Goal: Information Seeking & Learning: Learn about a topic

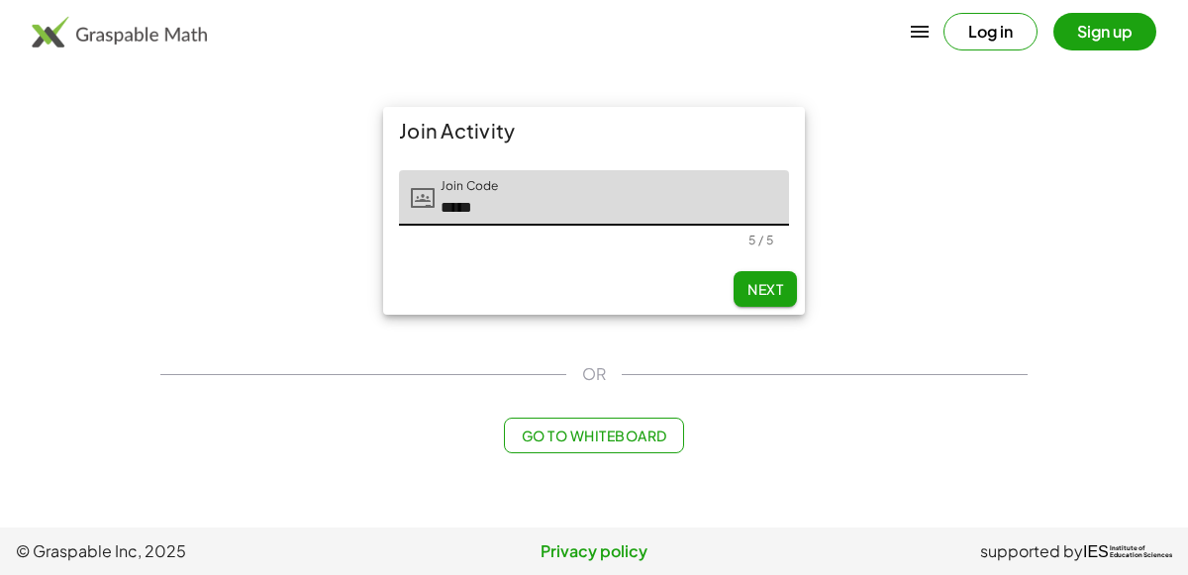
type input "*****"
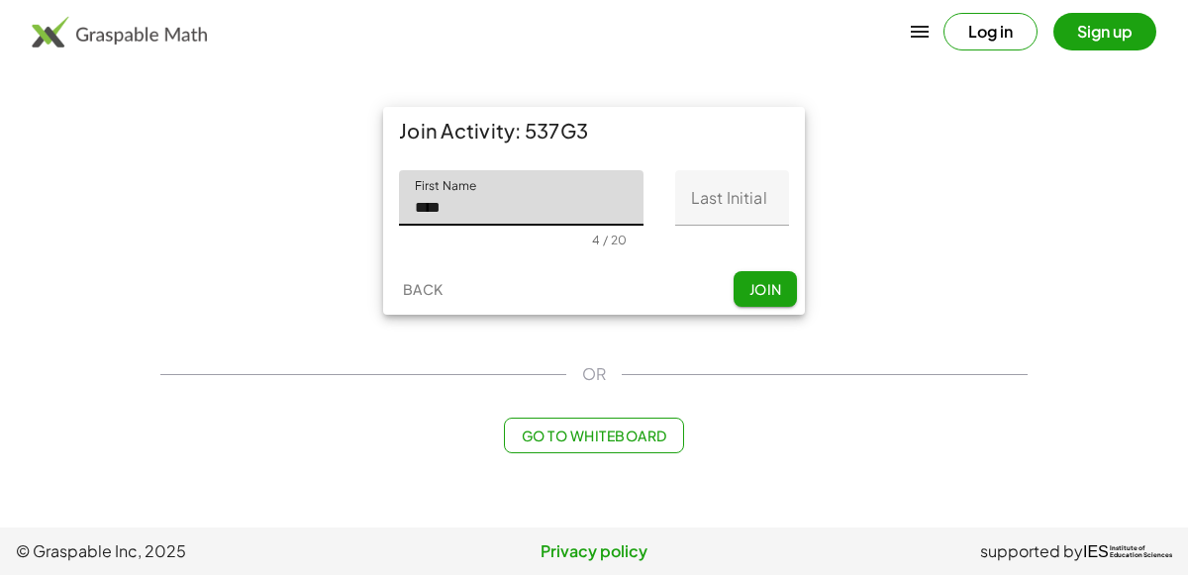
type input "****"
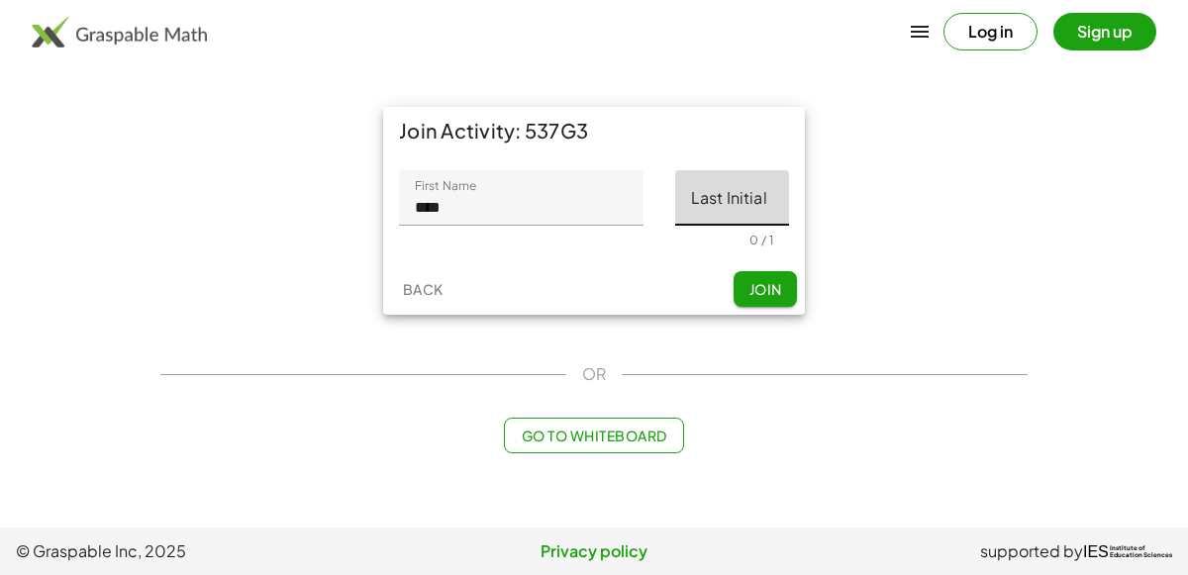
click at [710, 202] on input "Last Initial" at bounding box center [732, 197] width 114 height 55
type input "*"
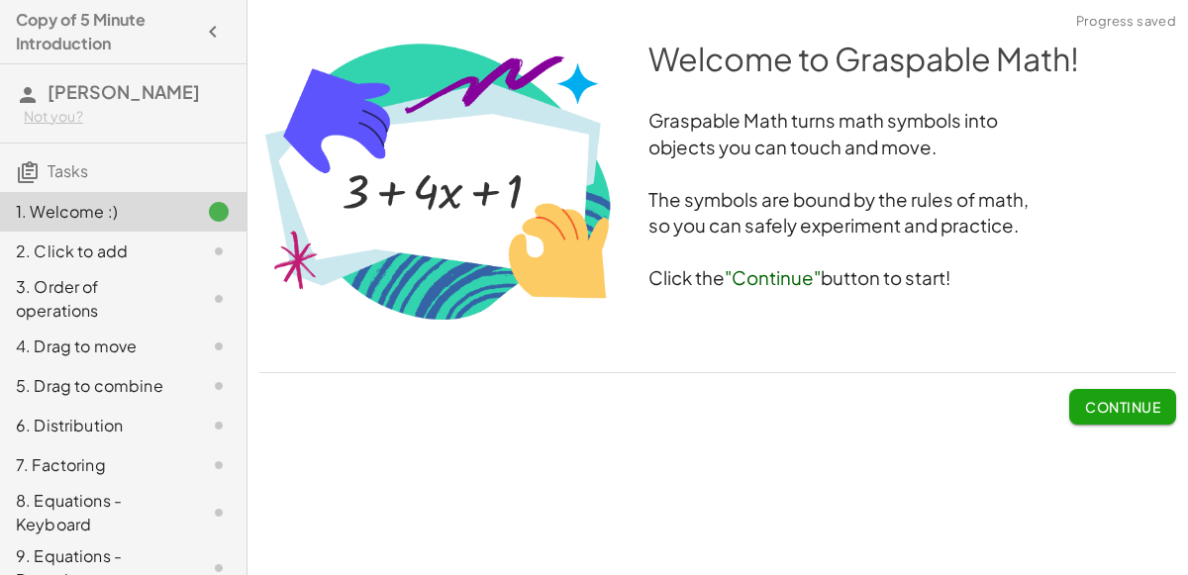
click at [1101, 403] on span "Continue" at bounding box center [1122, 407] width 75 height 18
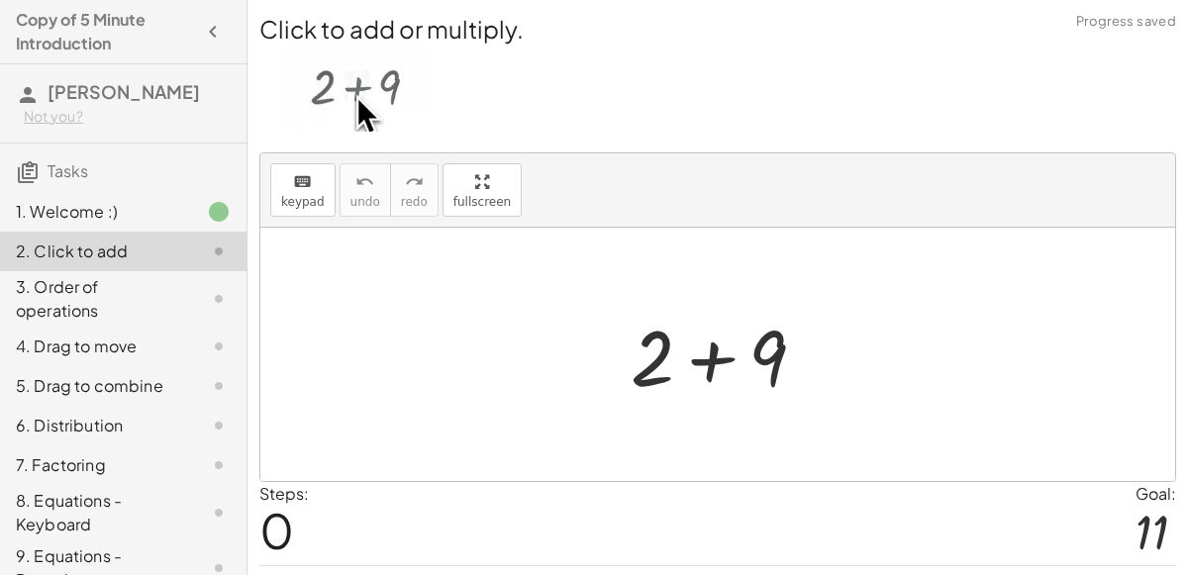
click at [708, 358] on div at bounding box center [726, 355] width 211 height 102
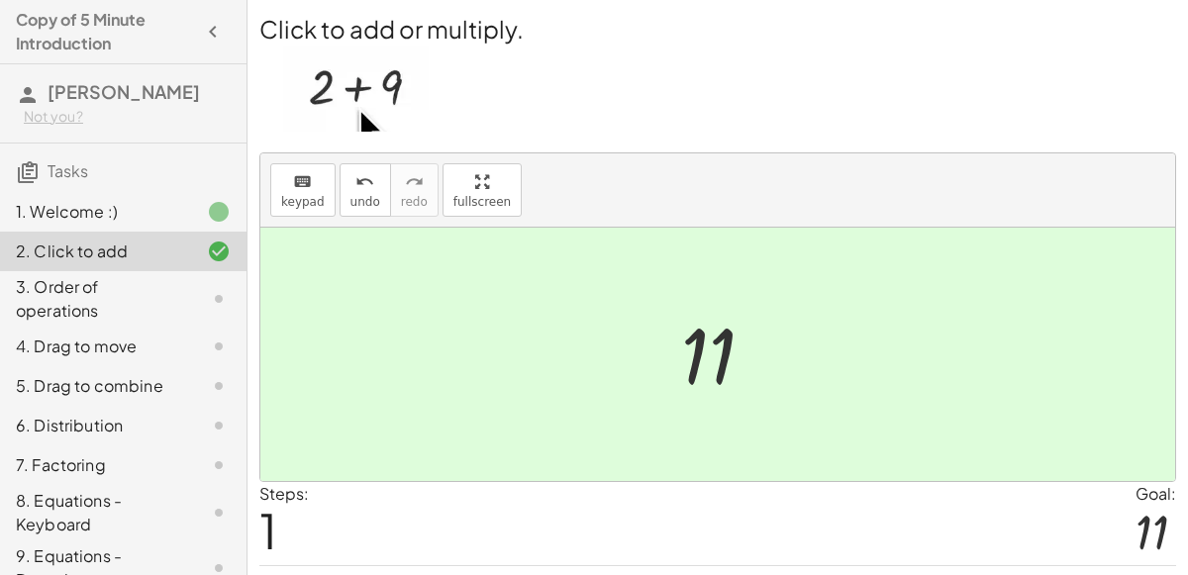
click at [746, 375] on div at bounding box center [725, 355] width 109 height 98
click at [692, 367] on div at bounding box center [725, 355] width 109 height 98
click at [20, 290] on div "3. Order of operations" at bounding box center [95, 299] width 159 height 48
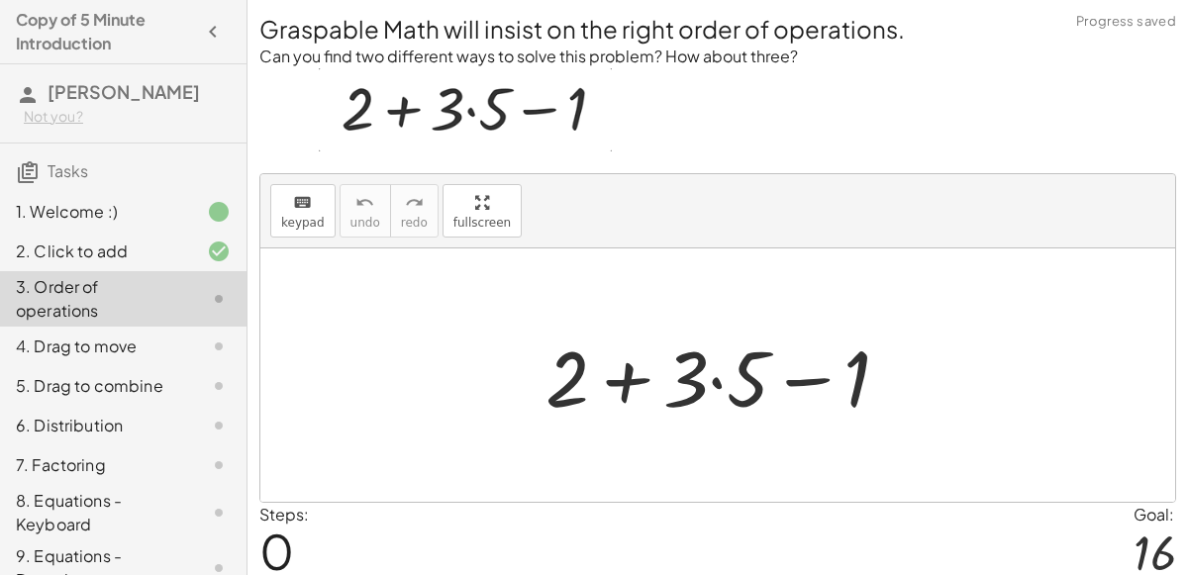
click at [697, 360] on div at bounding box center [726, 376] width 380 height 102
click at [628, 384] on div at bounding box center [726, 376] width 380 height 102
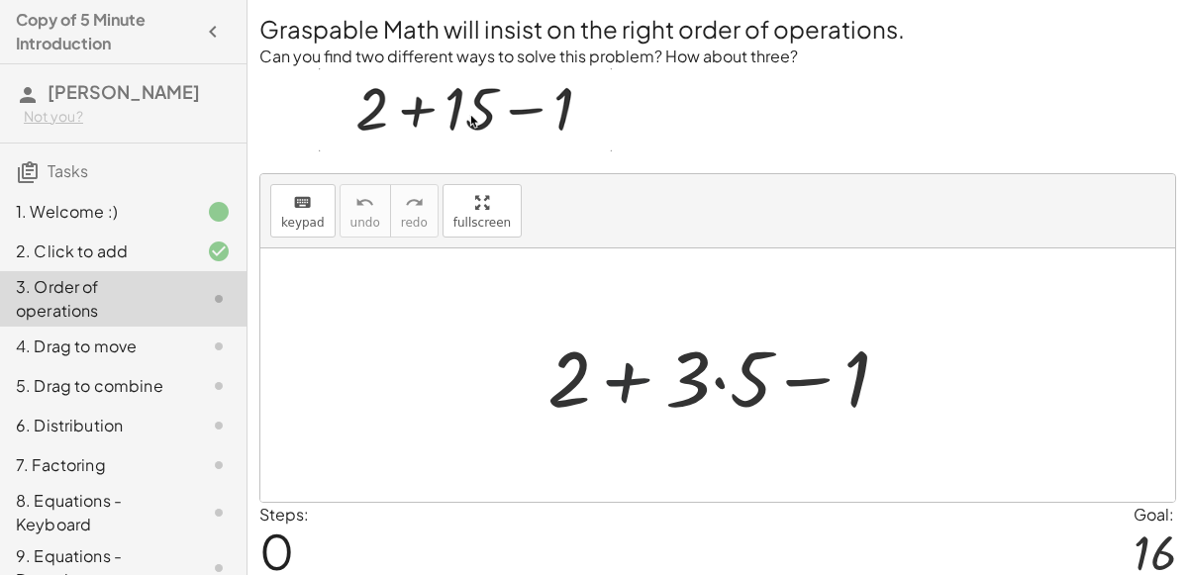
click at [628, 384] on div at bounding box center [726, 376] width 380 height 102
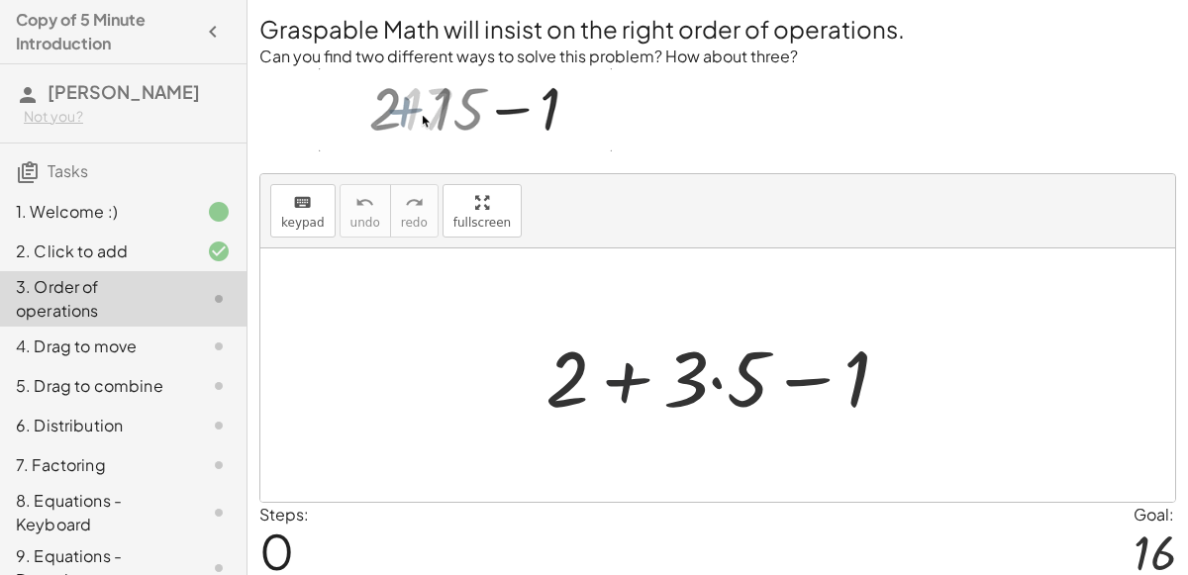
click at [627, 384] on div at bounding box center [726, 376] width 380 height 102
click at [811, 376] on div at bounding box center [726, 376] width 380 height 102
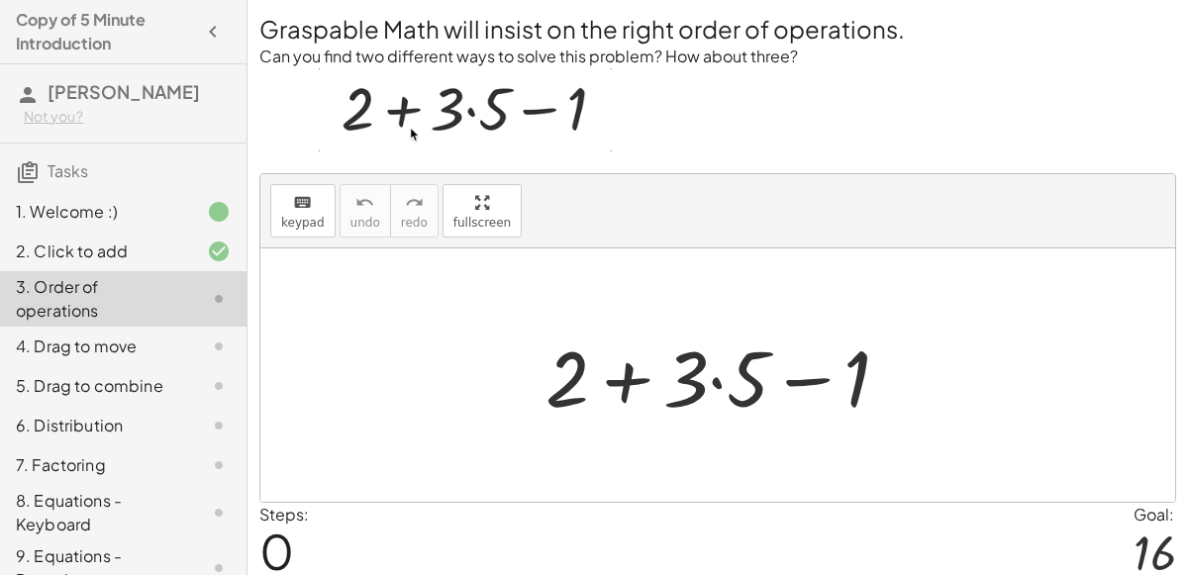
click at [717, 377] on div at bounding box center [726, 376] width 380 height 102
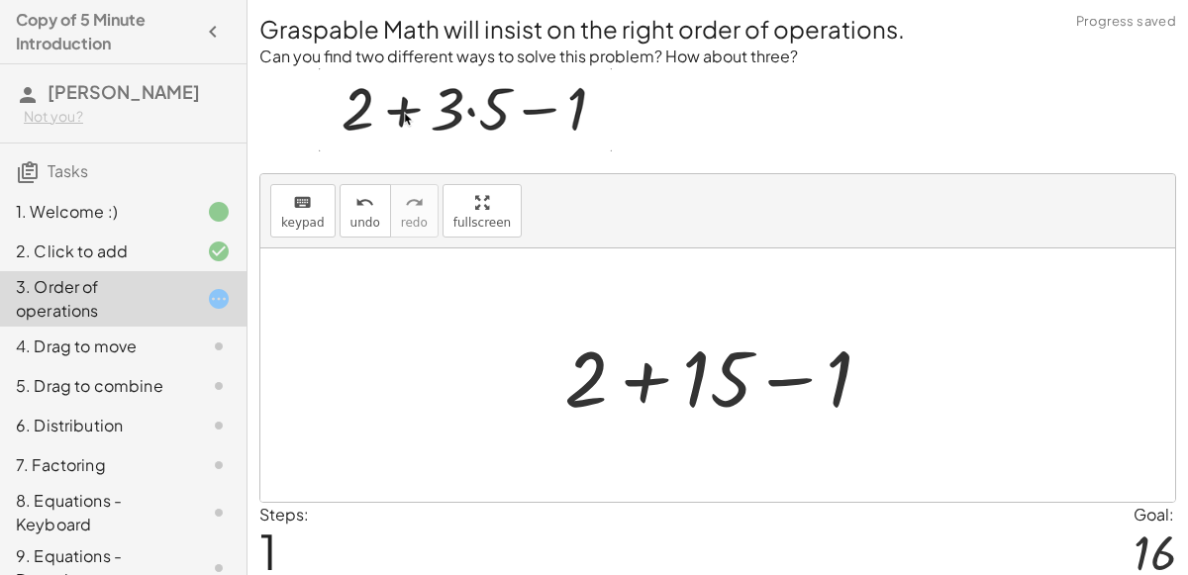
click at [642, 378] on div at bounding box center [726, 376] width 344 height 102
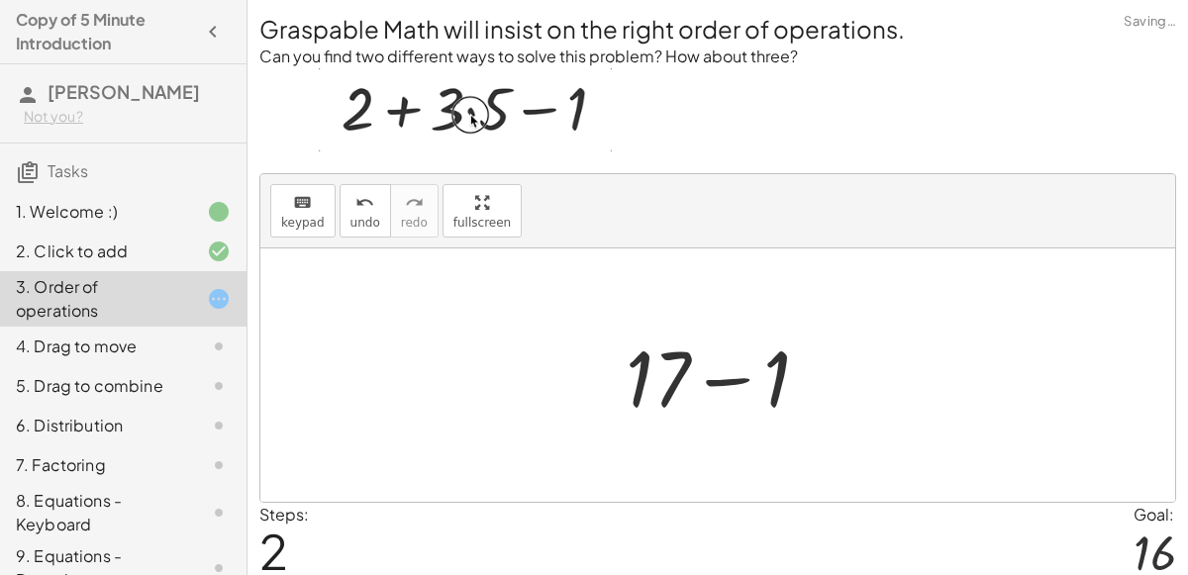
click at [734, 378] on div at bounding box center [726, 376] width 220 height 102
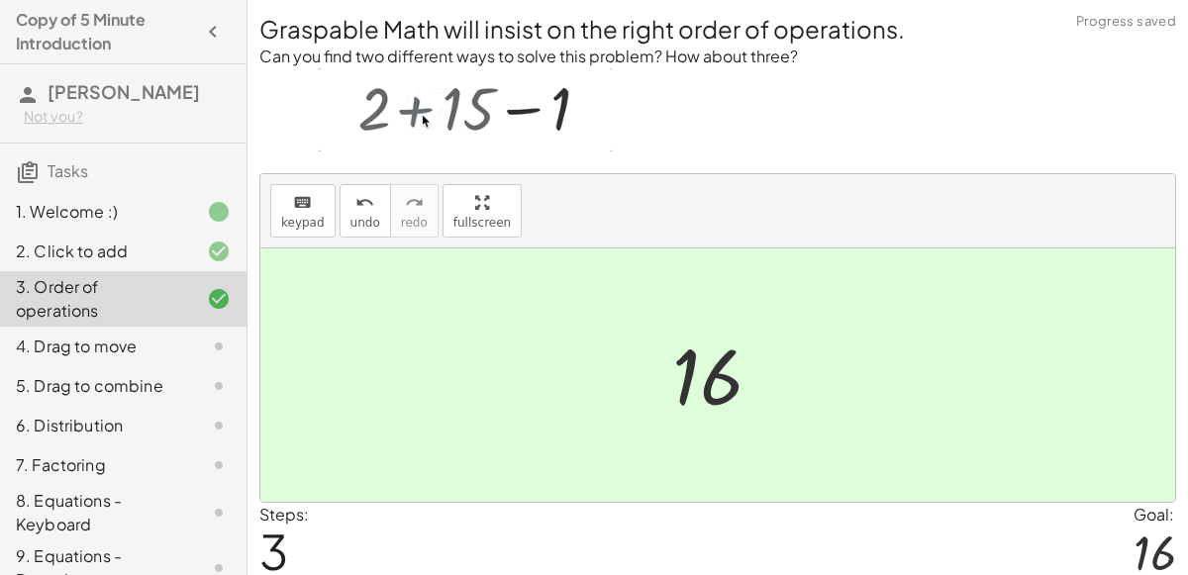
click at [43, 350] on div "4. Drag to move" at bounding box center [95, 347] width 159 height 24
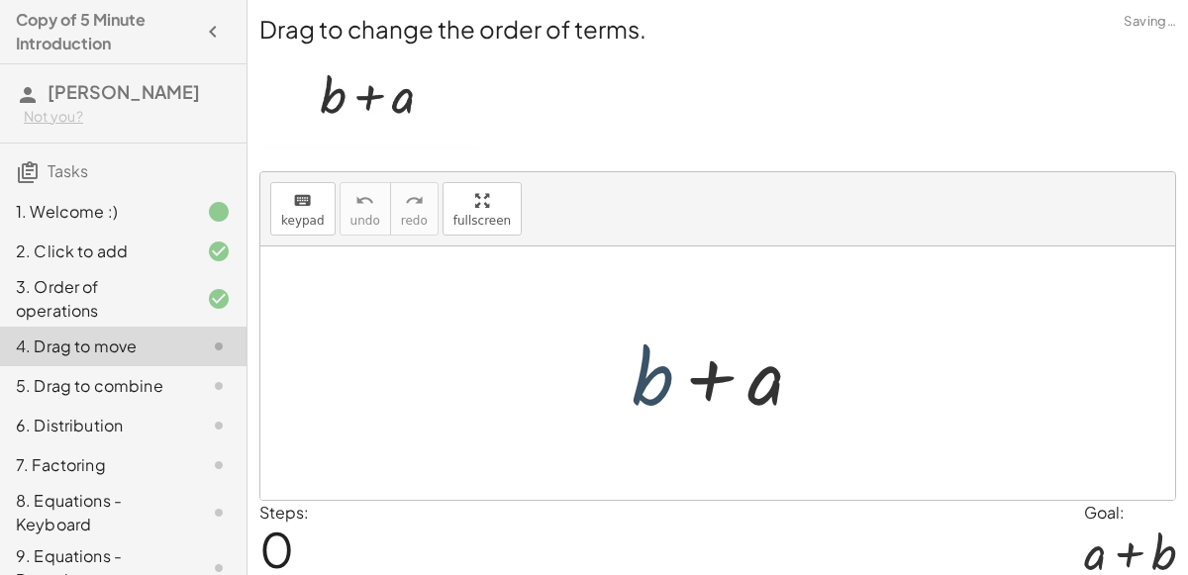
click at [634, 378] on div at bounding box center [725, 374] width 207 height 102
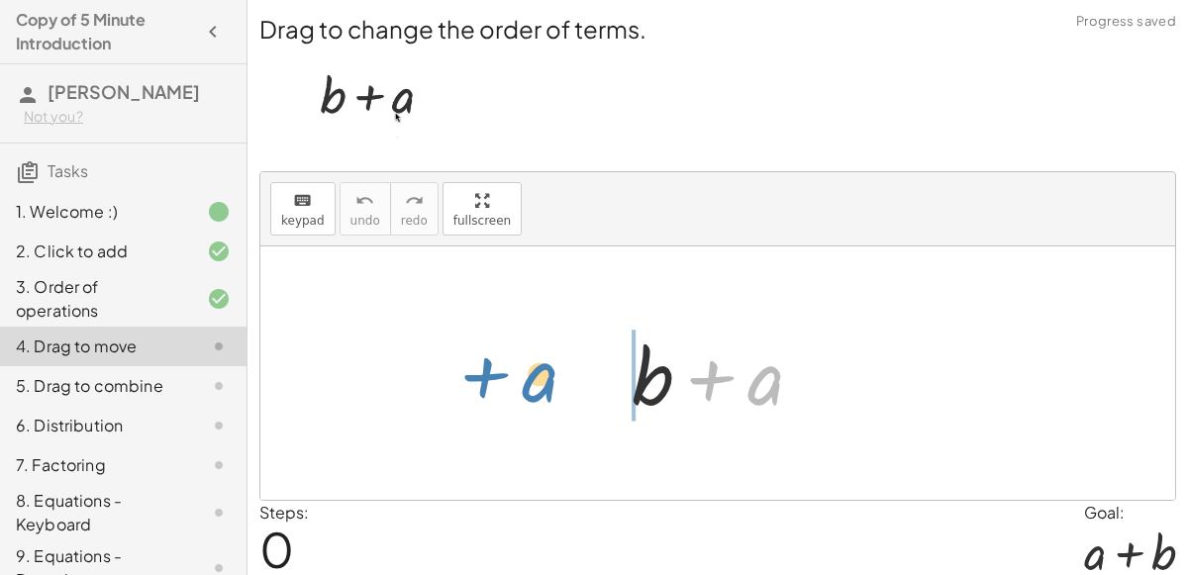
drag, startPoint x: 758, startPoint y: 386, endPoint x: 540, endPoint y: 385, distance: 218.8
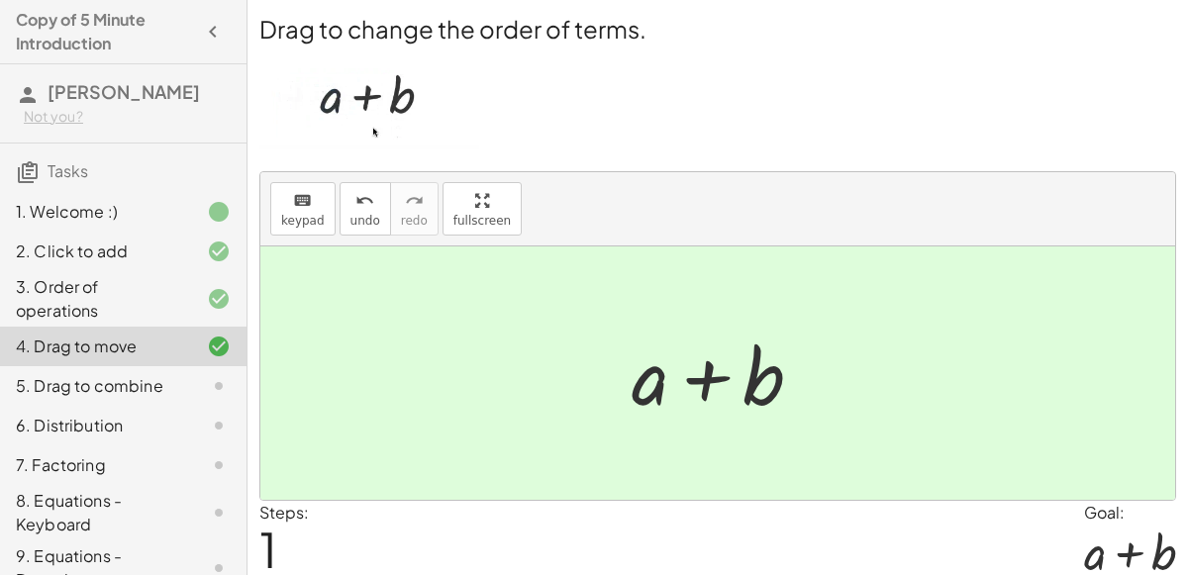
click at [222, 384] on icon at bounding box center [219, 386] width 24 height 24
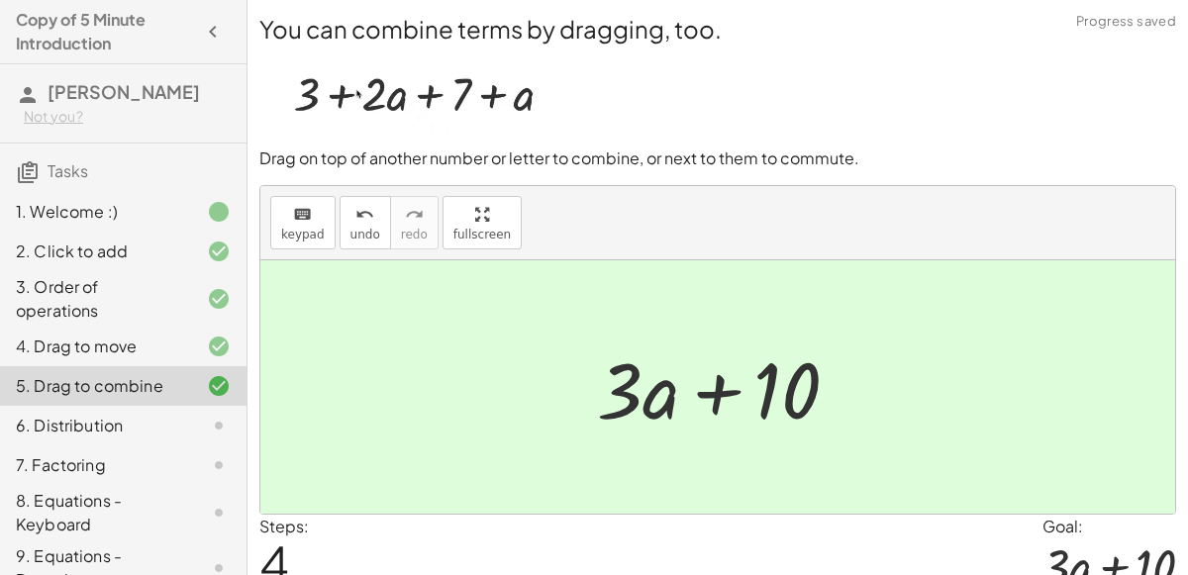
click at [80, 485] on div "6. Distribution" at bounding box center [123, 512] width 247 height 55
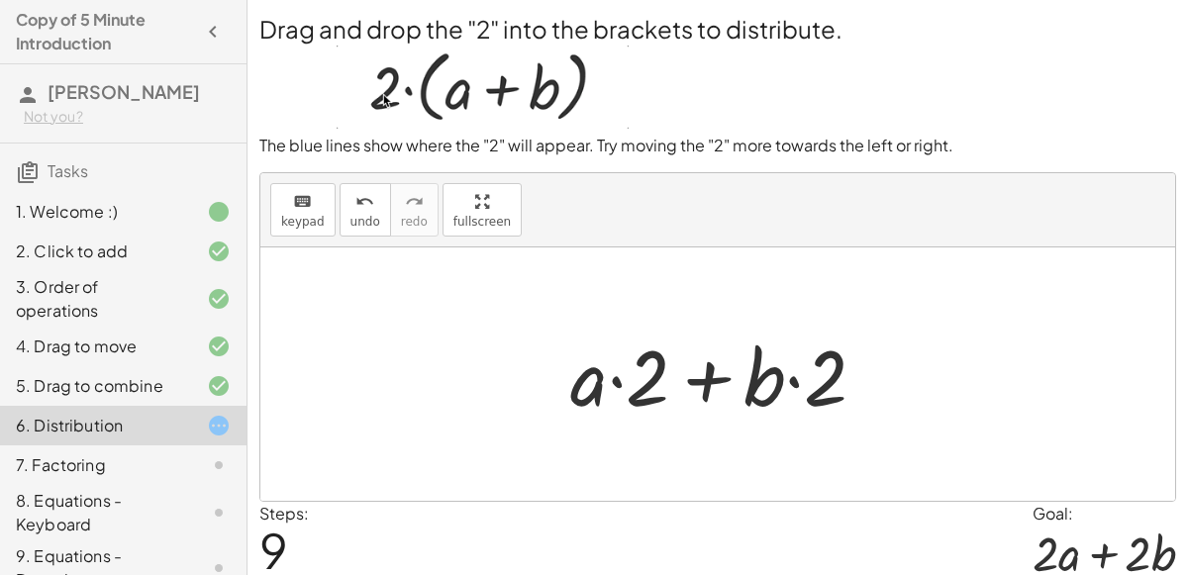
click at [633, 371] on div at bounding box center [726, 375] width 332 height 102
click at [351, 218] on span "undo" at bounding box center [366, 222] width 30 height 14
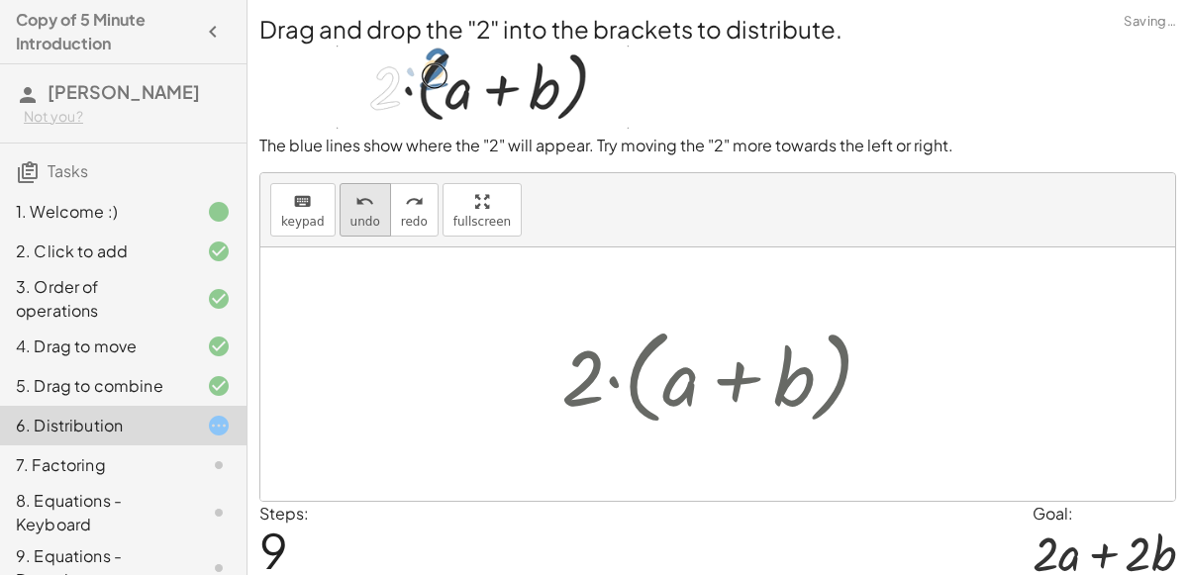
click at [351, 218] on span "undo" at bounding box center [366, 222] width 30 height 14
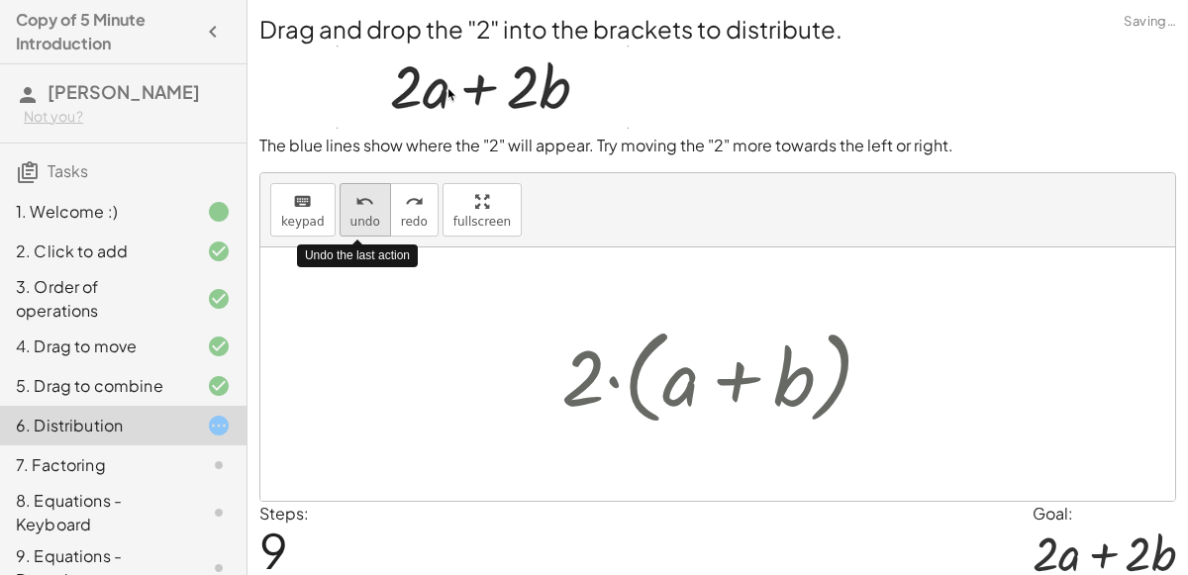
click at [351, 218] on span "undo" at bounding box center [366, 222] width 30 height 14
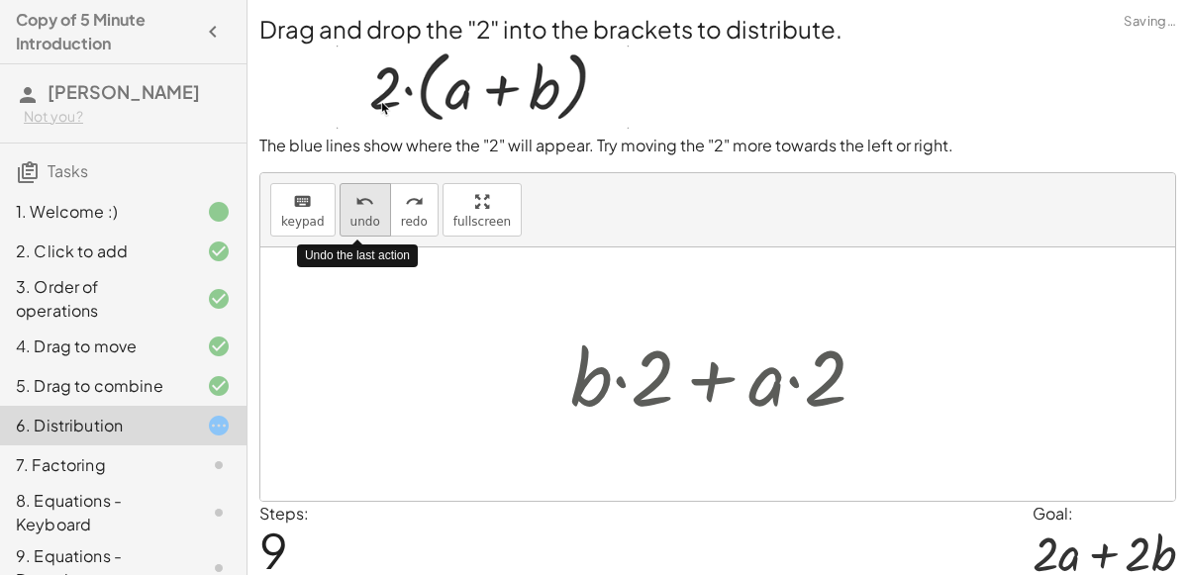
click at [351, 218] on span "undo" at bounding box center [366, 222] width 30 height 14
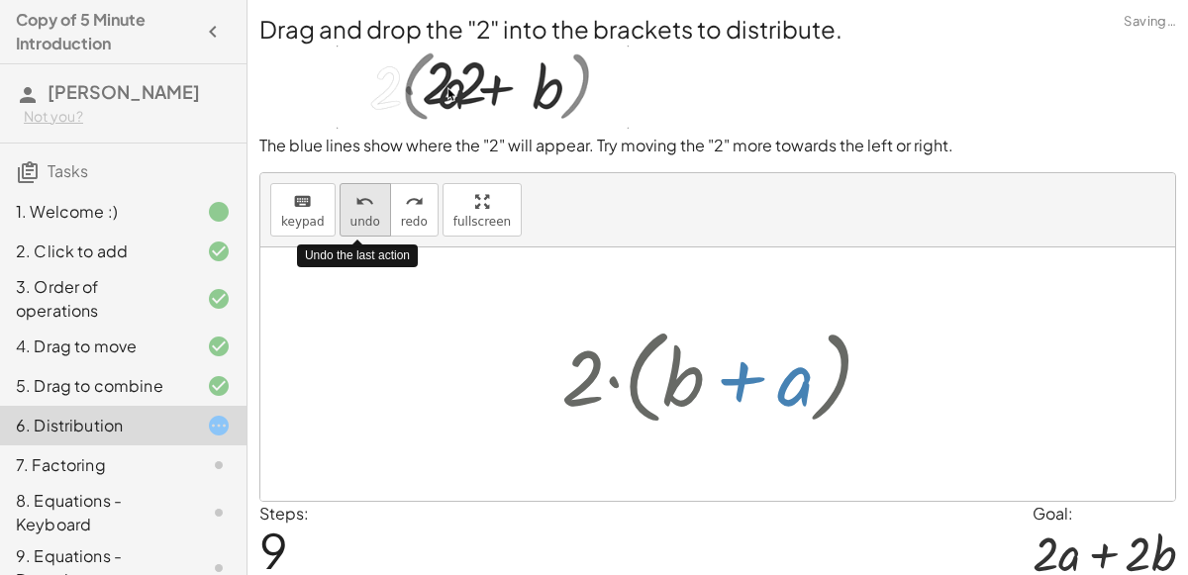
click at [351, 218] on span "undo" at bounding box center [366, 222] width 30 height 14
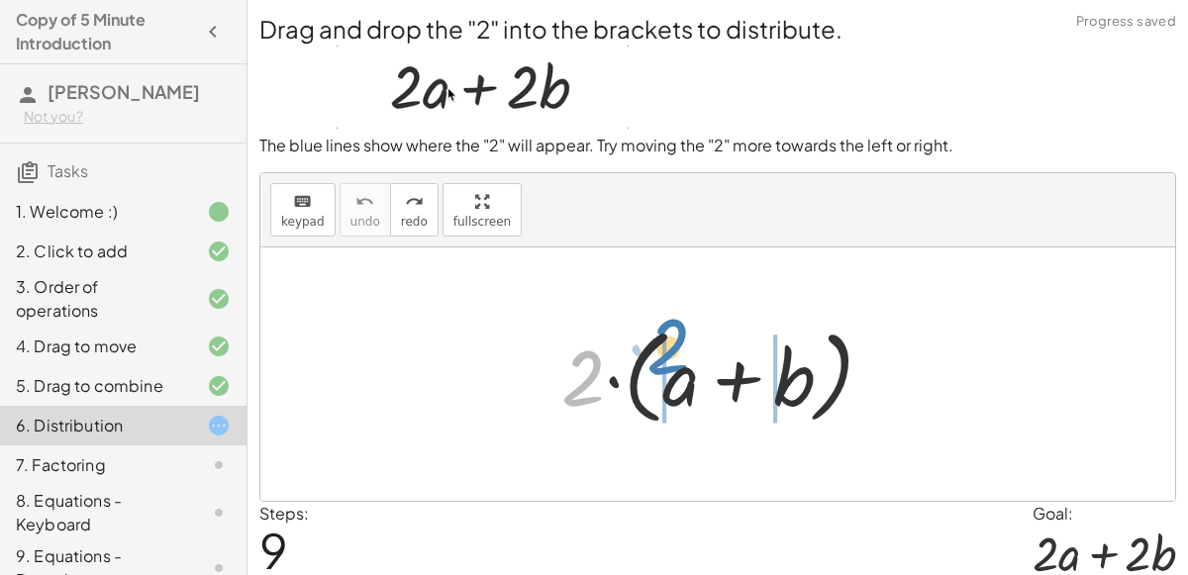
drag, startPoint x: 572, startPoint y: 391, endPoint x: 657, endPoint y: 359, distance: 90.9
click at [657, 359] on div at bounding box center [725, 375] width 348 height 114
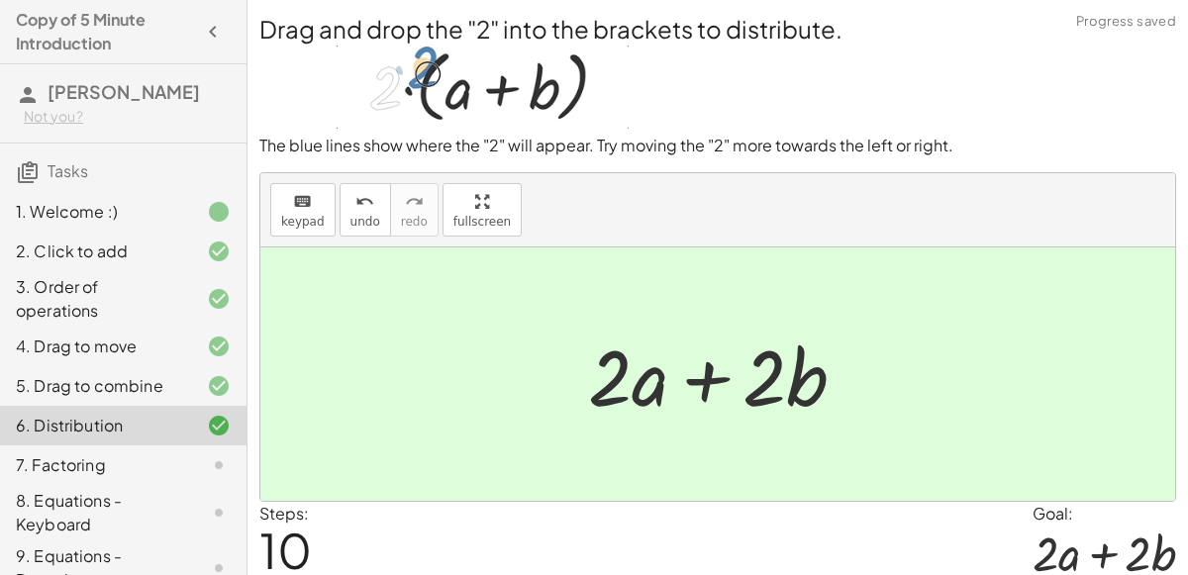
click at [699, 377] on div at bounding box center [725, 375] width 294 height 102
click at [137, 471] on div "7. Factoring" at bounding box center [95, 465] width 159 height 24
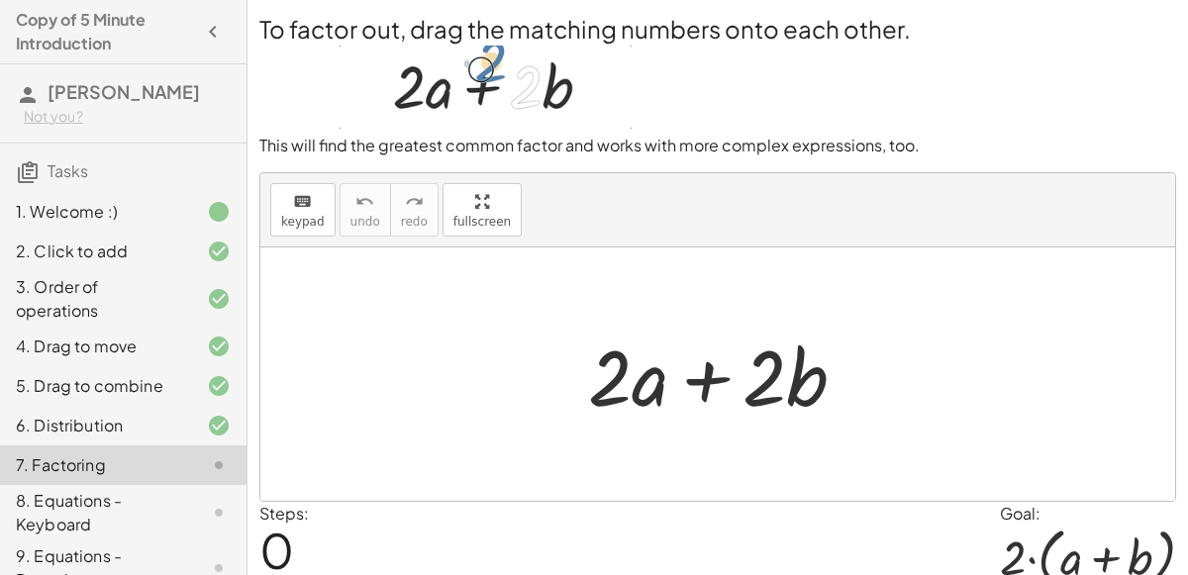
click at [616, 380] on div at bounding box center [725, 375] width 294 height 102
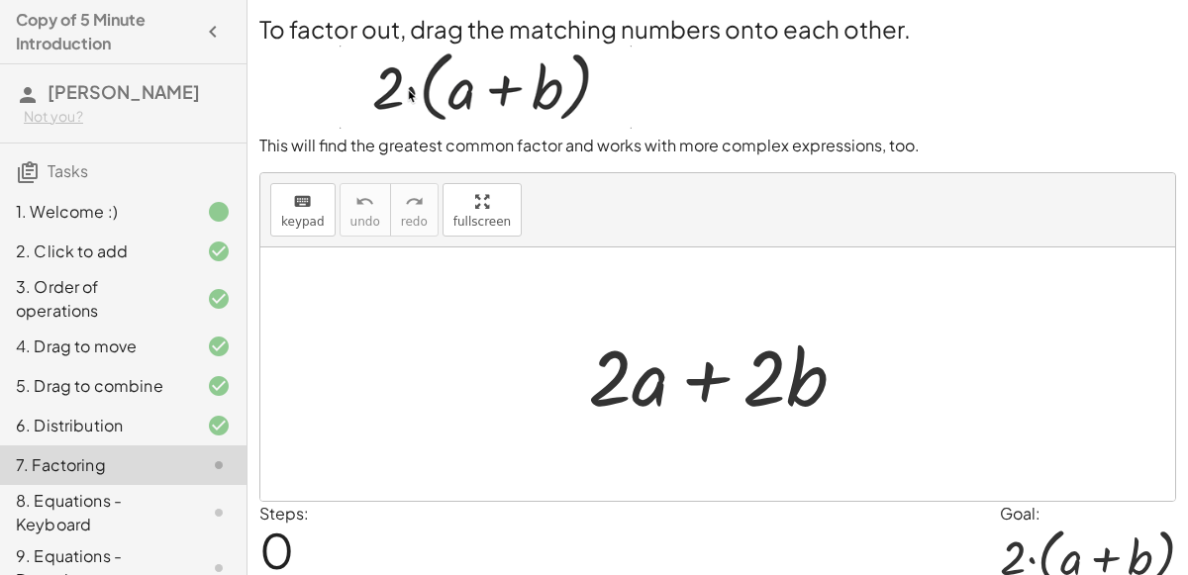
click at [713, 374] on div at bounding box center [725, 375] width 294 height 102
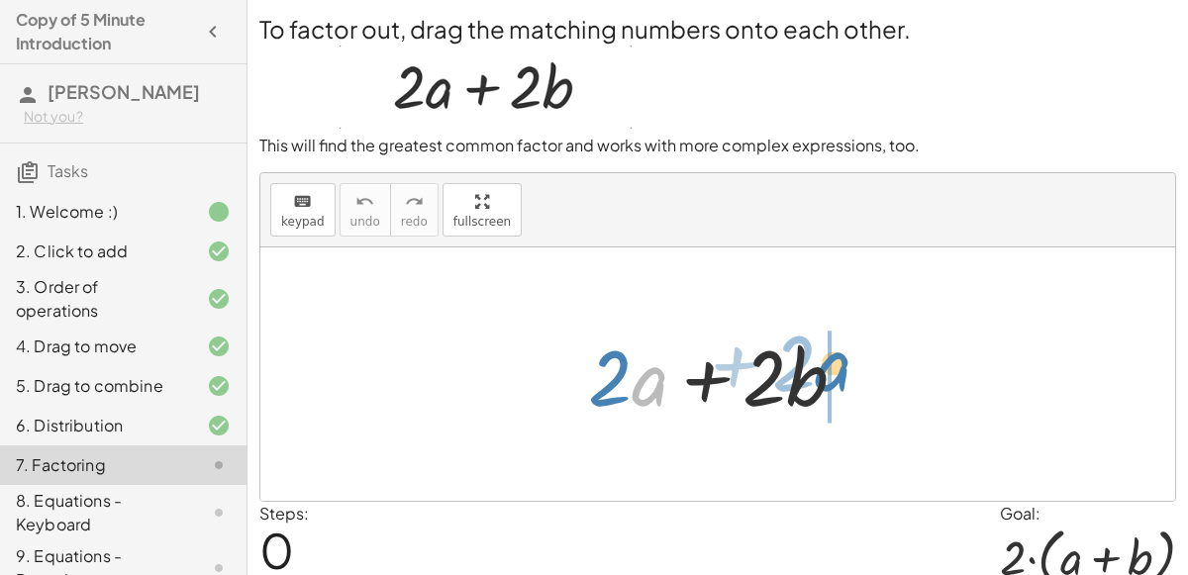
drag, startPoint x: 643, startPoint y: 376, endPoint x: 826, endPoint y: 367, distance: 183.4
click at [826, 367] on div at bounding box center [725, 375] width 294 height 102
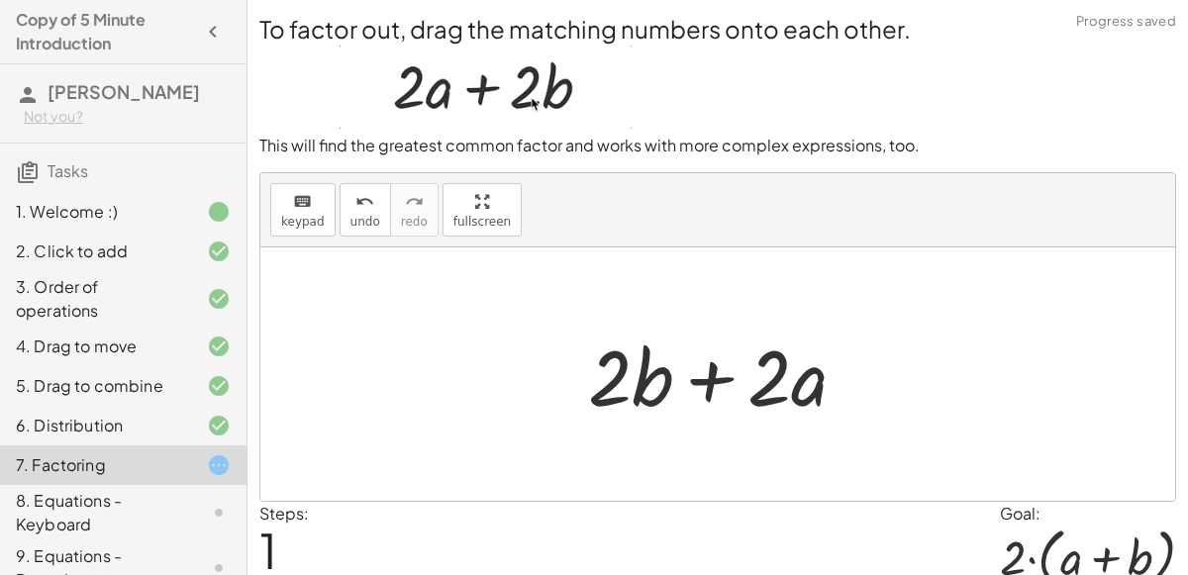
click at [692, 384] on div at bounding box center [725, 375] width 294 height 102
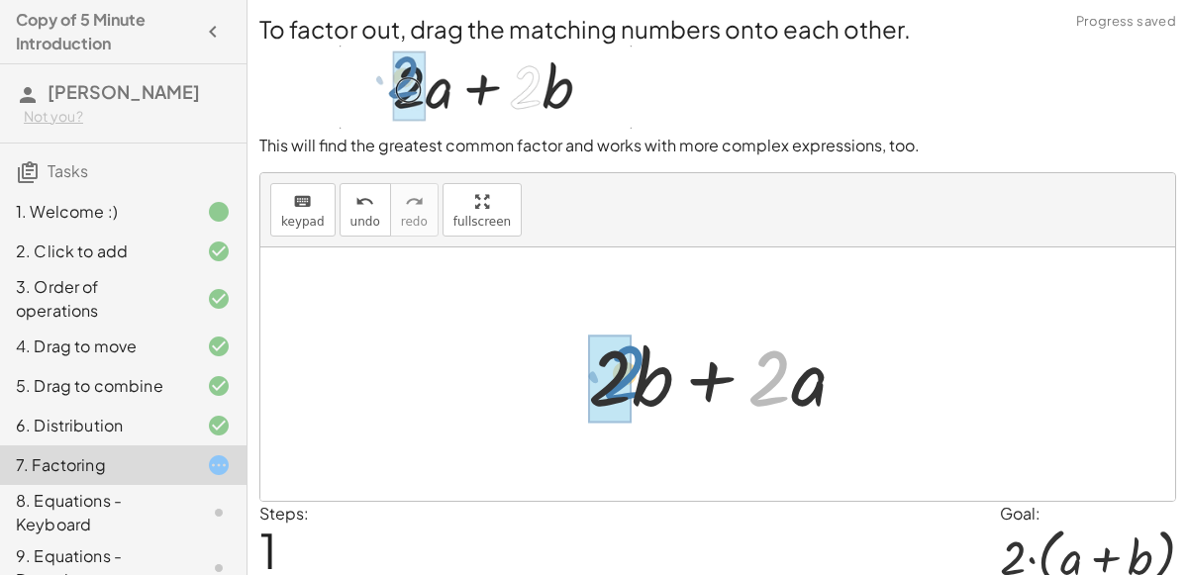
drag, startPoint x: 758, startPoint y: 390, endPoint x: 615, endPoint y: 385, distance: 143.7
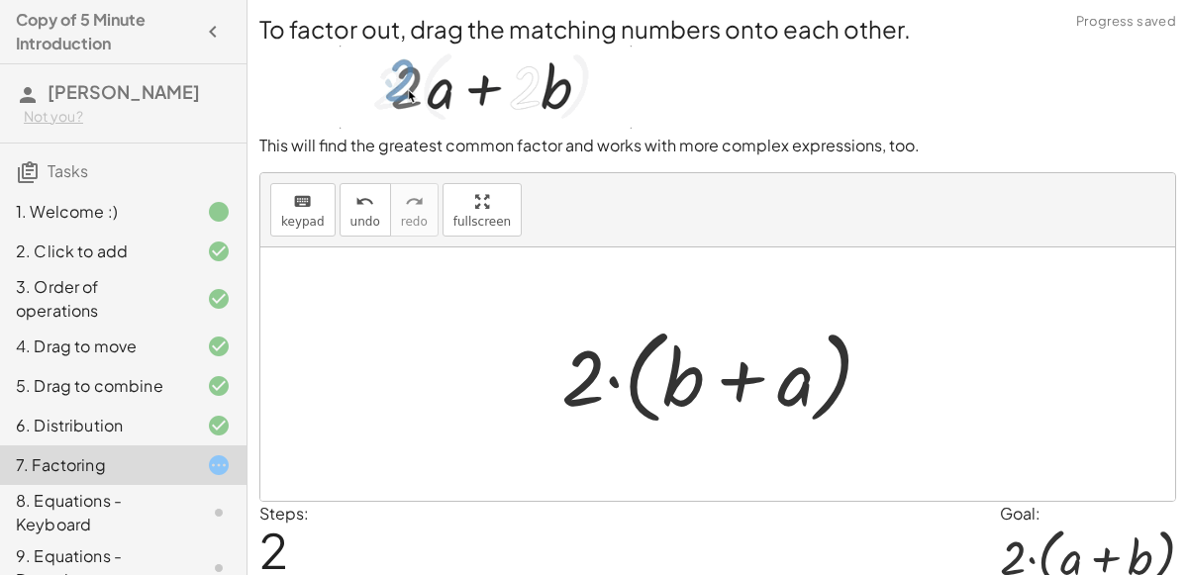
click at [755, 375] on div at bounding box center [725, 375] width 348 height 114
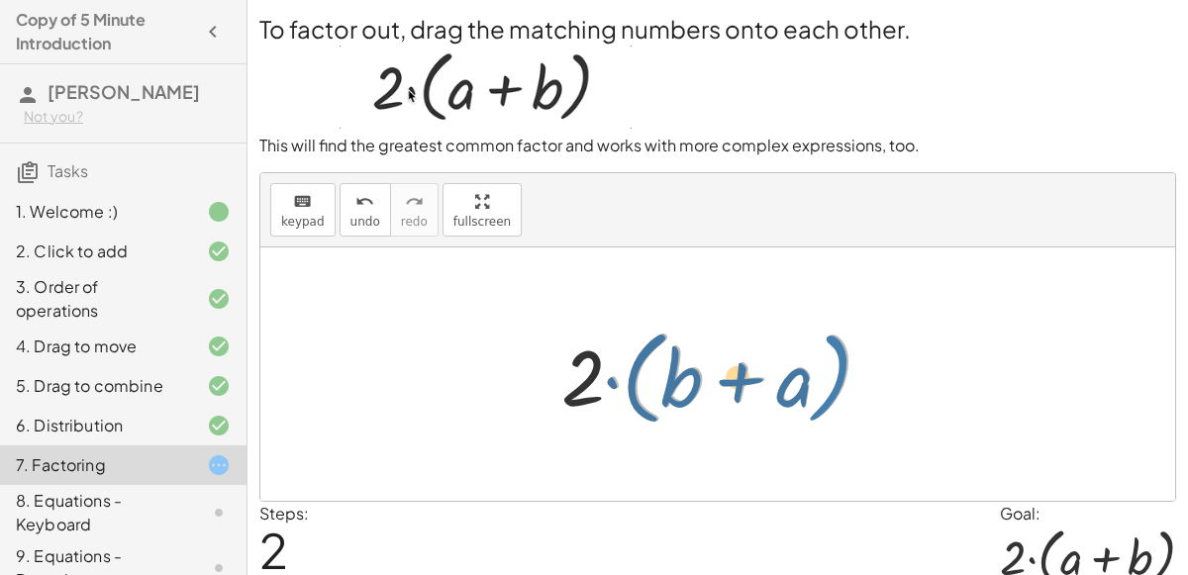
click at [818, 387] on div at bounding box center [725, 375] width 348 height 114
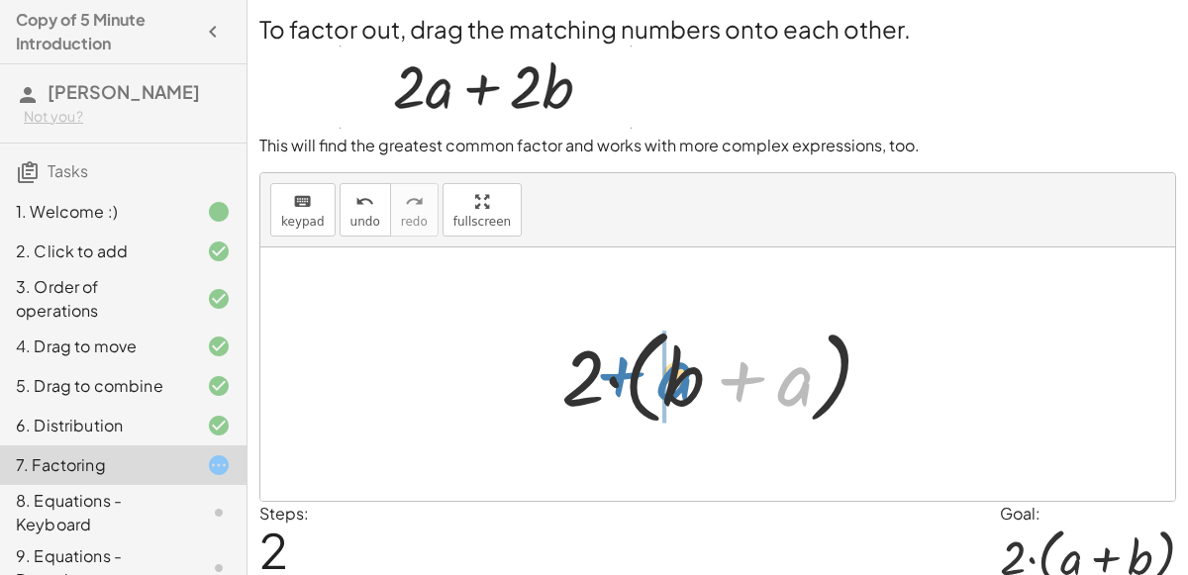
drag, startPoint x: 796, startPoint y: 383, endPoint x: 675, endPoint y: 379, distance: 120.9
click at [675, 379] on div at bounding box center [725, 375] width 348 height 114
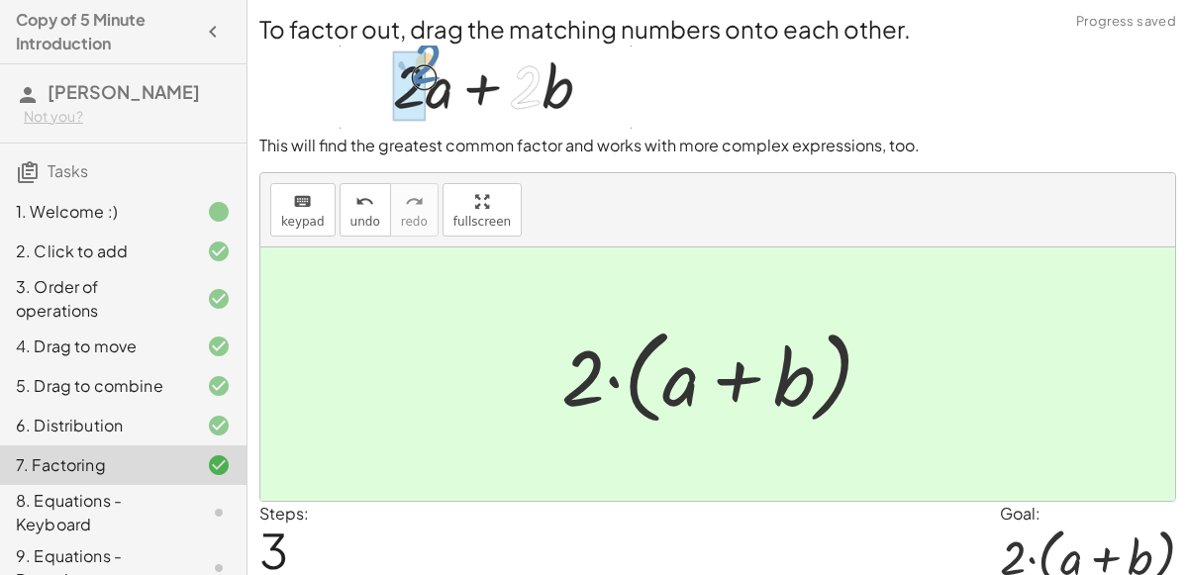
click at [144, 515] on div "8. Equations - Keyboard" at bounding box center [95, 513] width 159 height 48
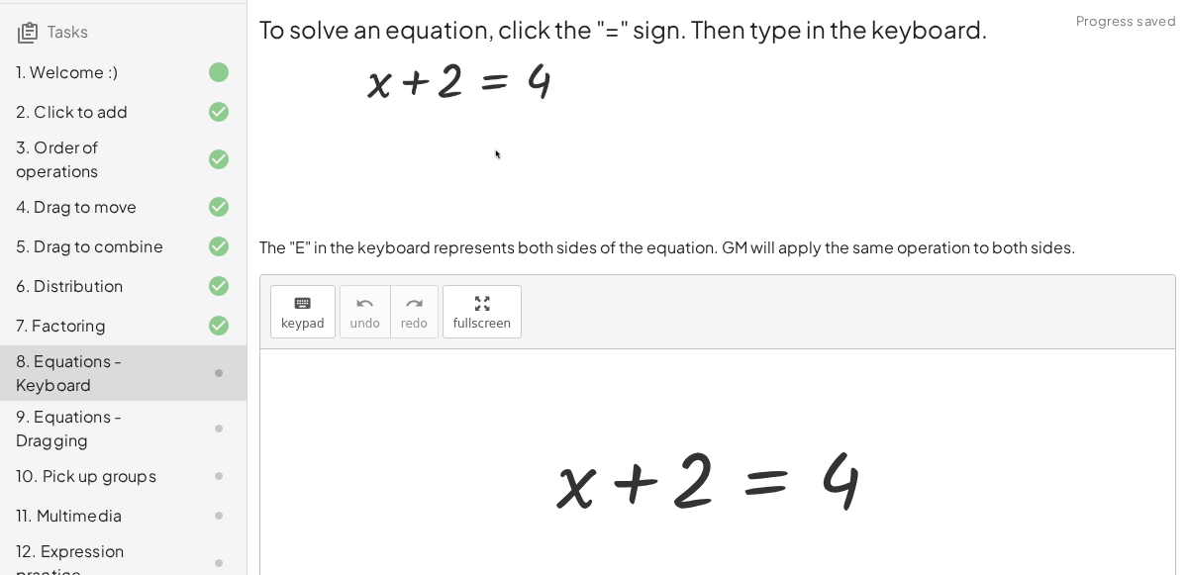
scroll to position [241, 0]
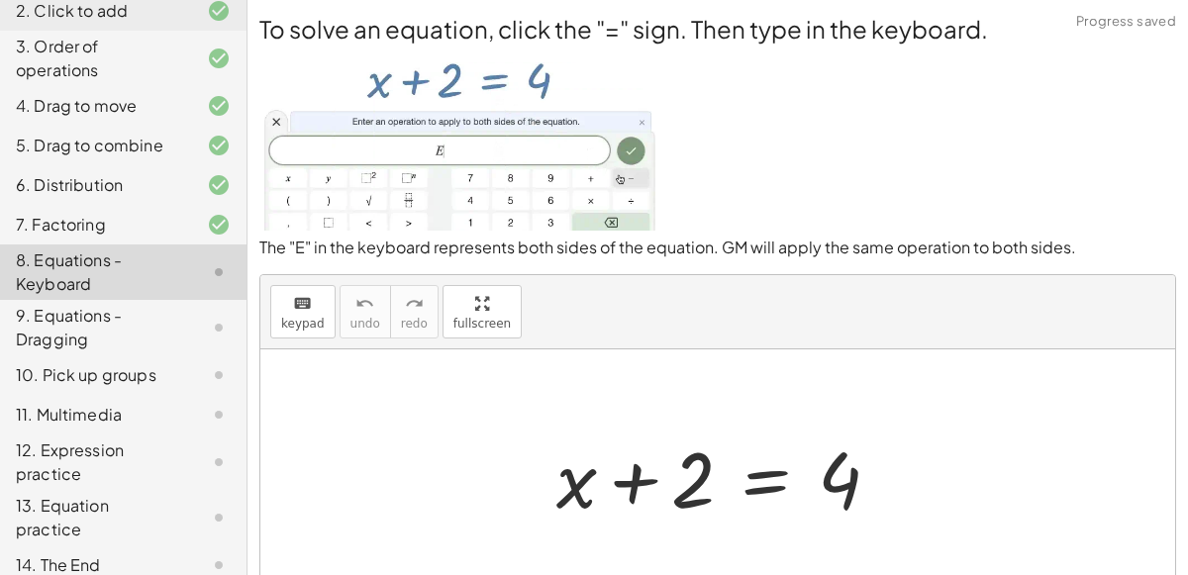
click at [144, 515] on div "13. Equation practice" at bounding box center [95, 518] width 159 height 48
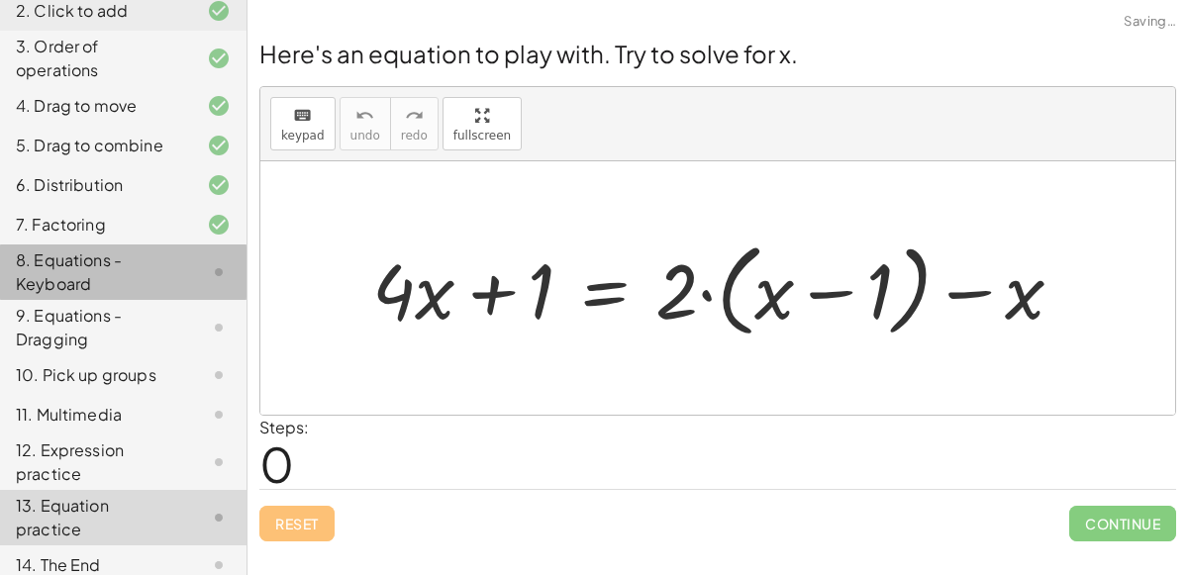
click at [65, 260] on div "8. Equations - Keyboard" at bounding box center [95, 273] width 159 height 48
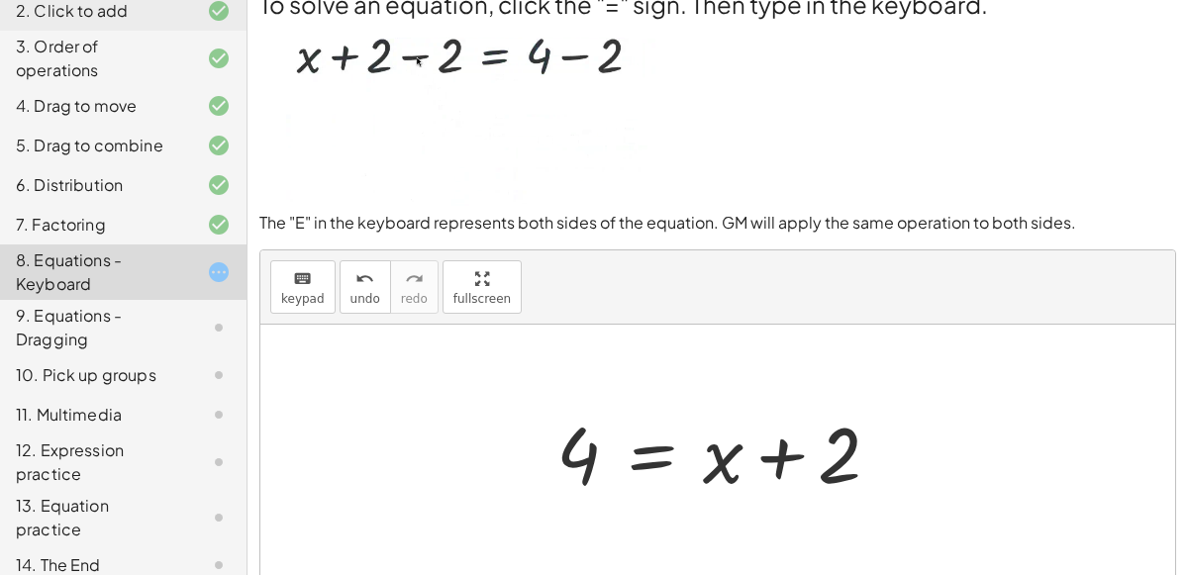
scroll to position [24, 0]
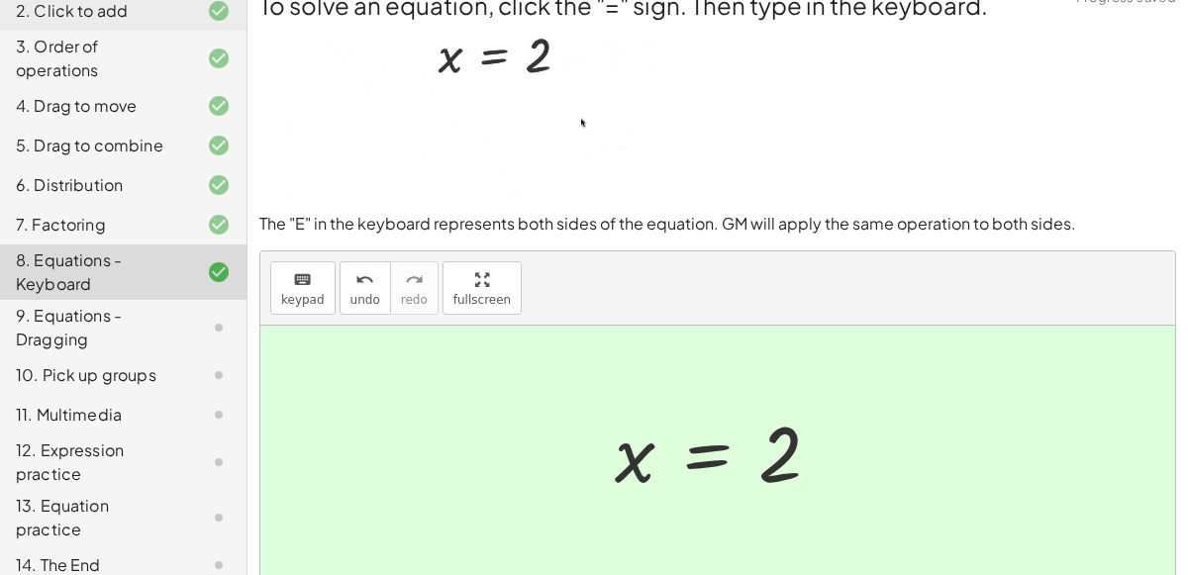
click at [115, 328] on div "9. Equations - Dragging" at bounding box center [95, 328] width 159 height 48
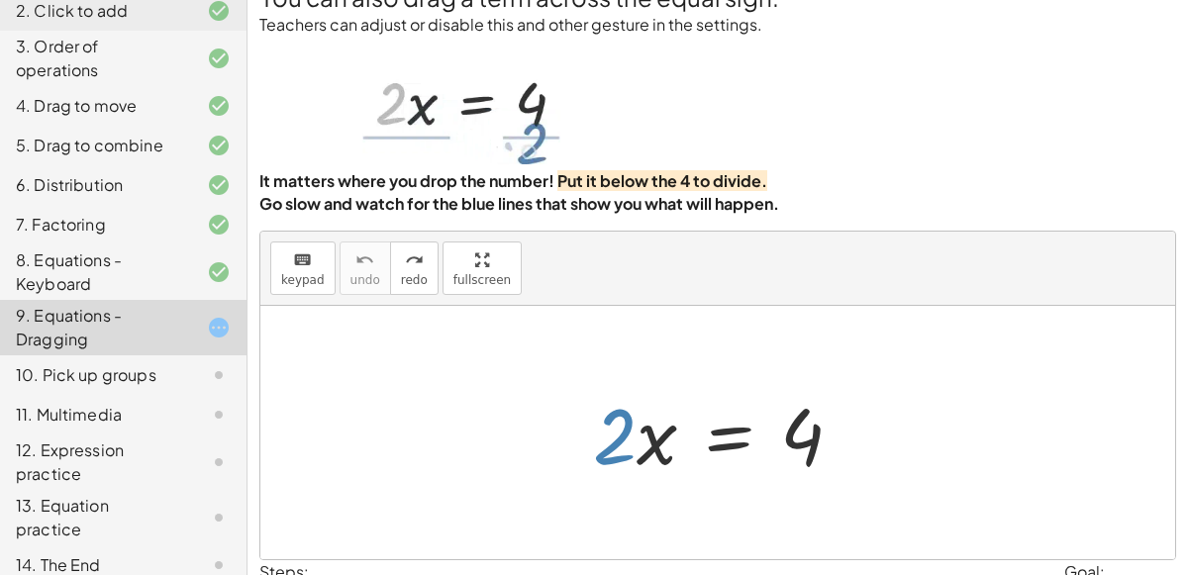
scroll to position [26, 0]
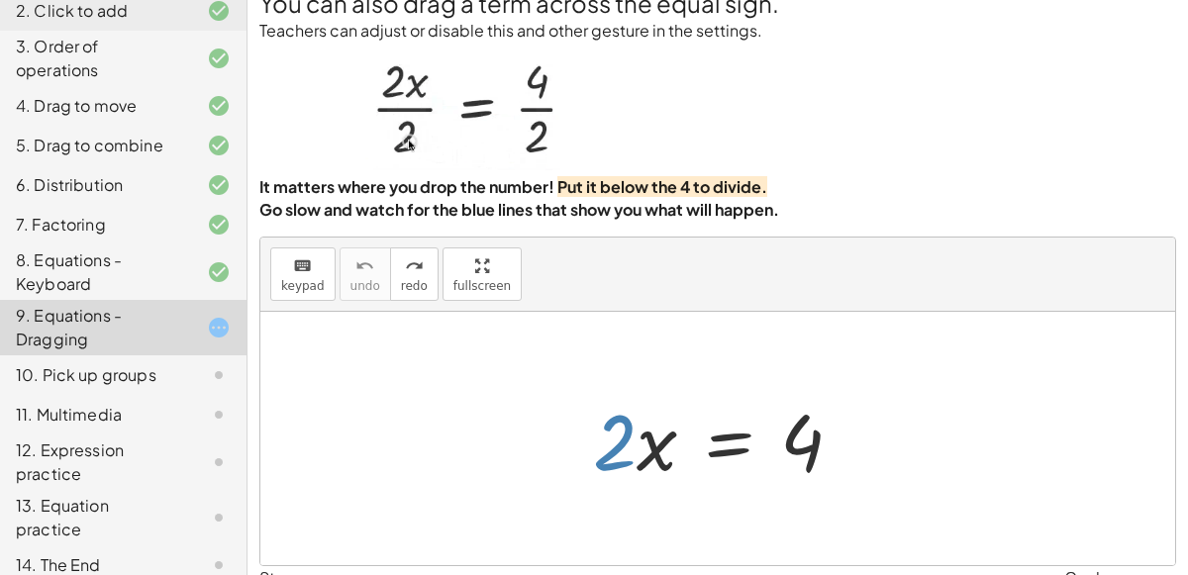
click at [790, 488] on div "· 2 · x = 4" at bounding box center [718, 439] width 310 height 112
click at [704, 442] on div at bounding box center [725, 439] width 285 height 102
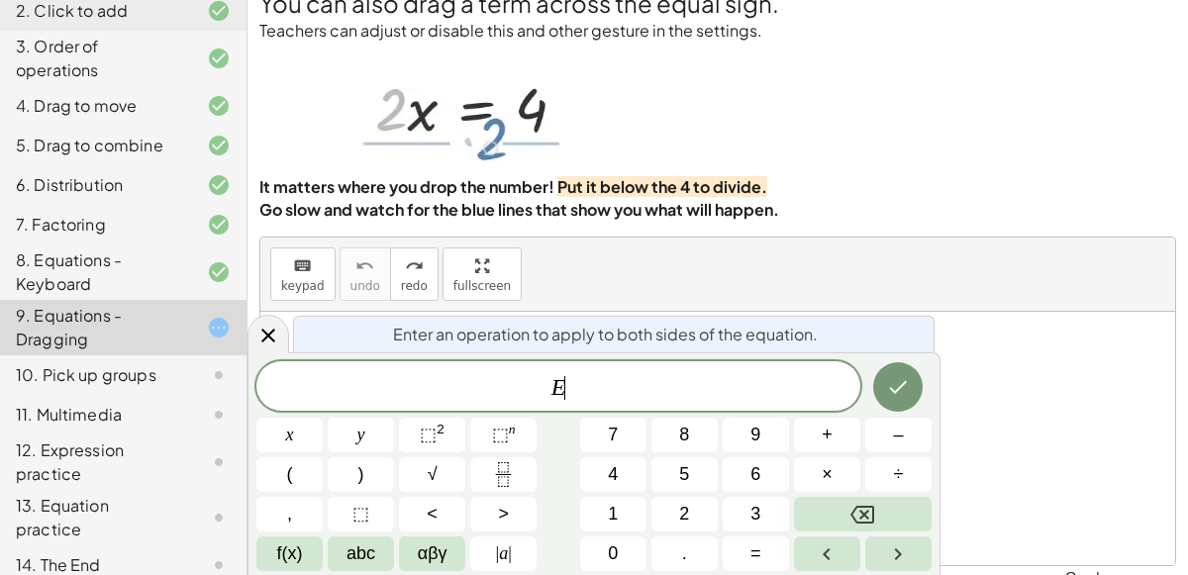
click at [955, 399] on div at bounding box center [717, 438] width 915 height 253
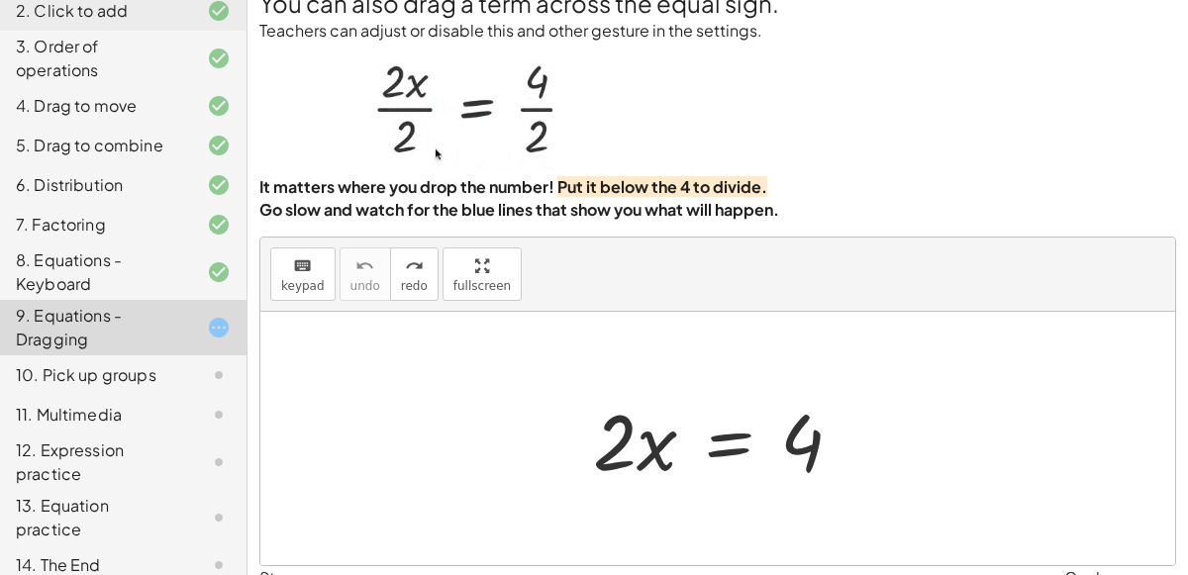
click at [700, 456] on div at bounding box center [725, 439] width 285 height 102
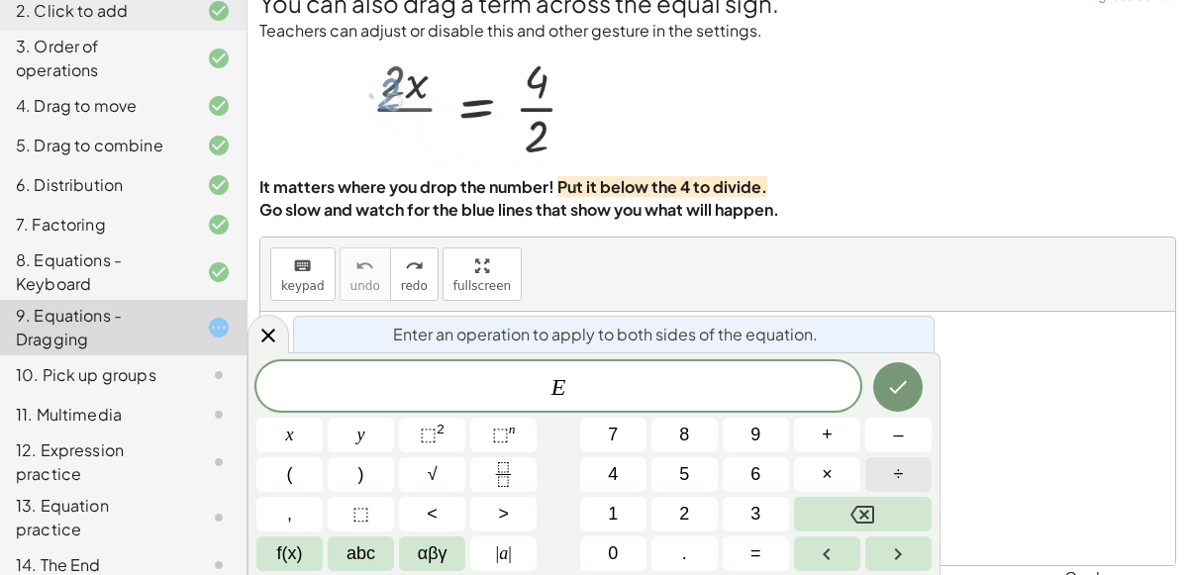
click at [906, 465] on button "÷" at bounding box center [898, 474] width 66 height 35
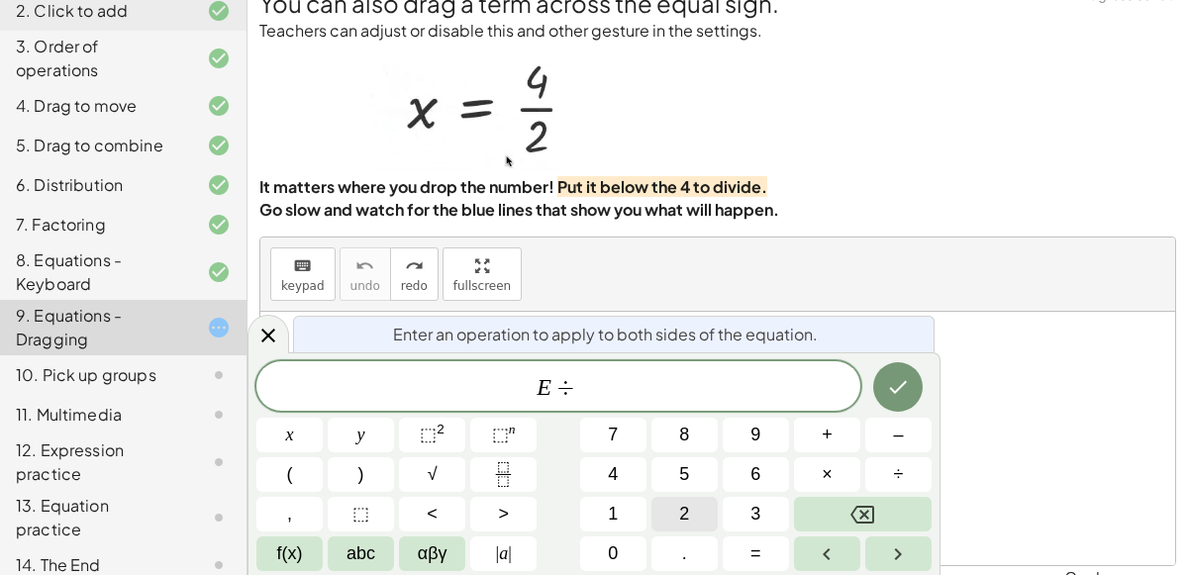
click at [673, 510] on button "2" at bounding box center [684, 514] width 66 height 35
click at [896, 378] on icon "Done" at bounding box center [898, 387] width 24 height 24
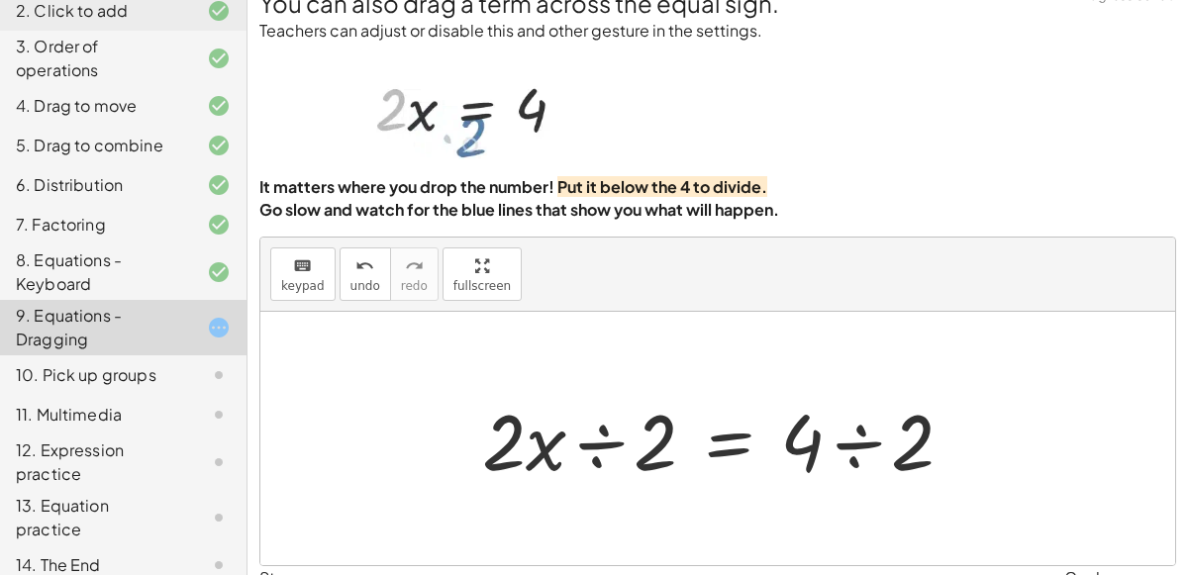
click at [597, 444] on div at bounding box center [725, 439] width 507 height 102
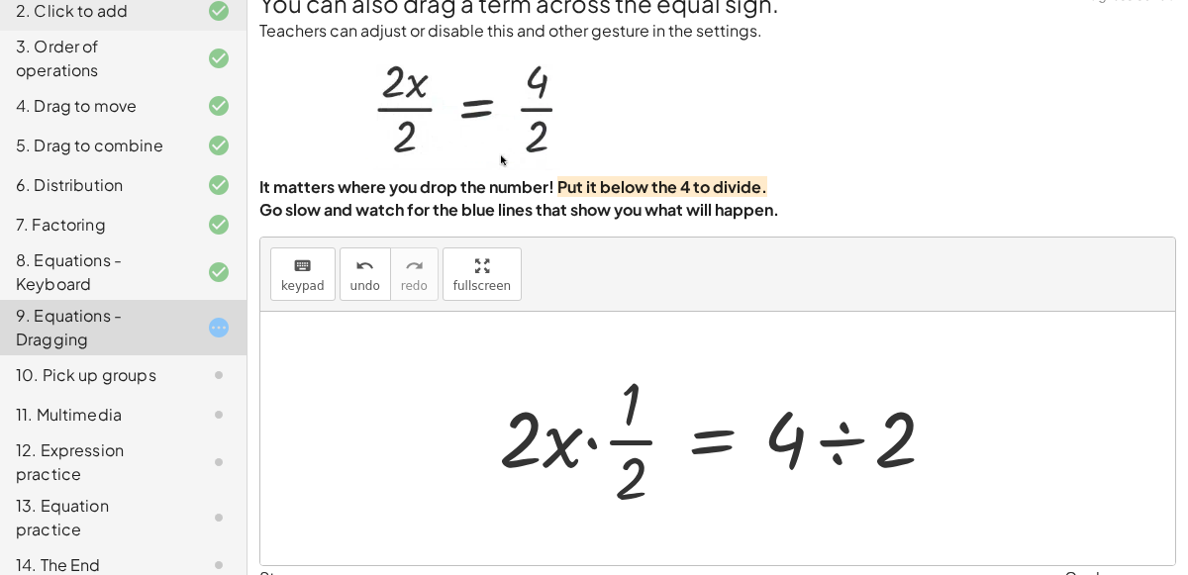
click at [839, 449] on div at bounding box center [725, 438] width 473 height 152
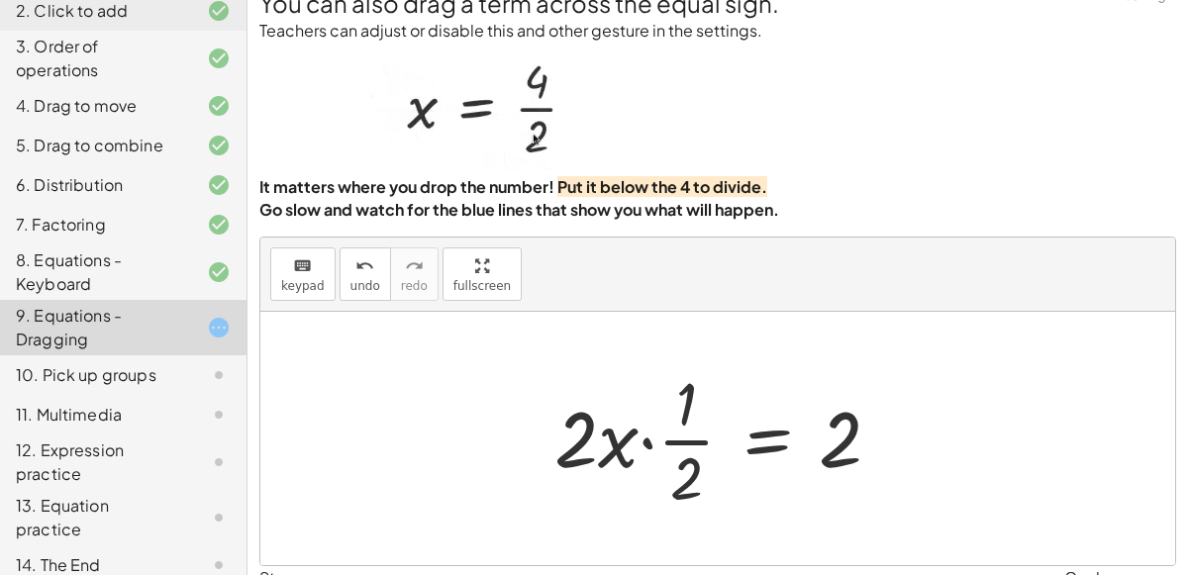
click at [566, 440] on div at bounding box center [726, 438] width 362 height 152
click at [635, 449] on div at bounding box center [726, 438] width 362 height 152
click at [625, 442] on div at bounding box center [726, 438] width 362 height 152
click at [644, 442] on div at bounding box center [726, 438] width 362 height 152
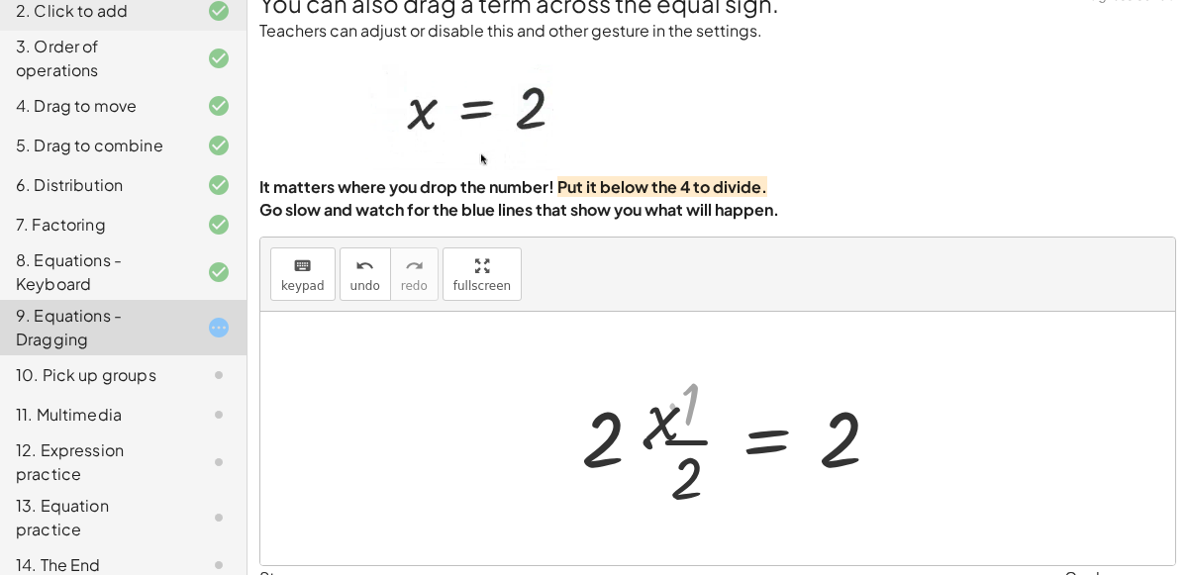
click at [648, 442] on div at bounding box center [746, 438] width 322 height 152
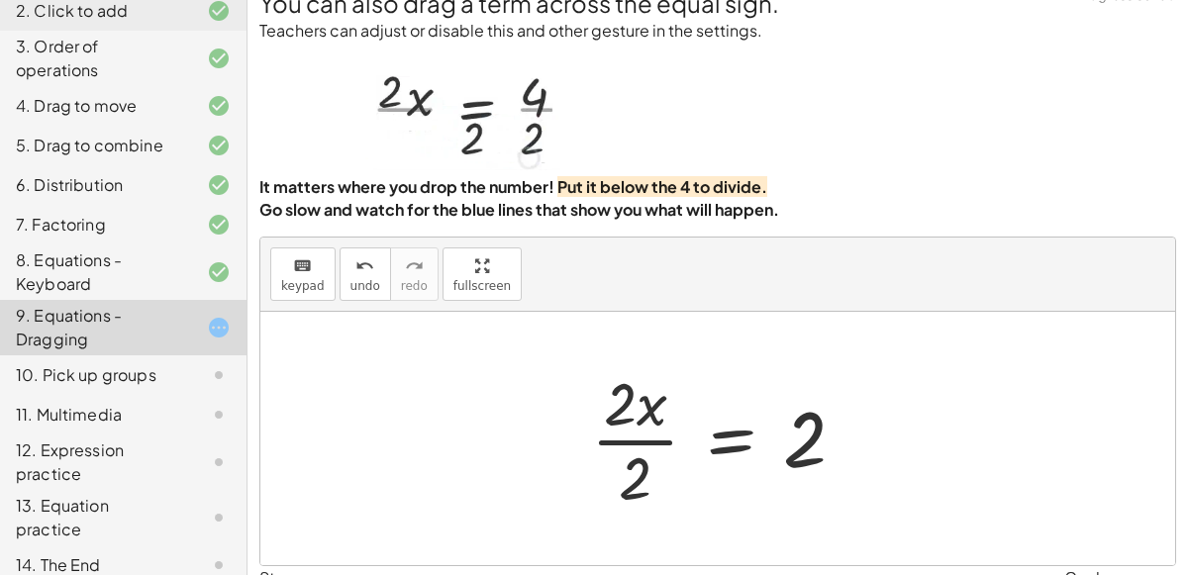
click at [637, 443] on div at bounding box center [726, 438] width 290 height 152
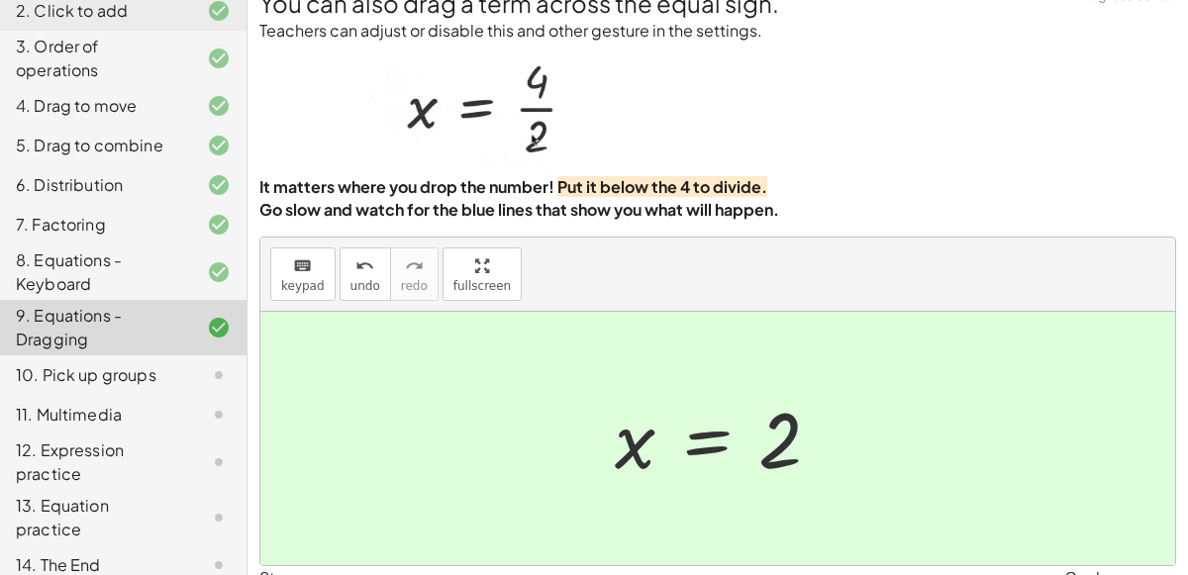
click at [152, 367] on div "10. Pick up groups" at bounding box center [95, 375] width 159 height 24
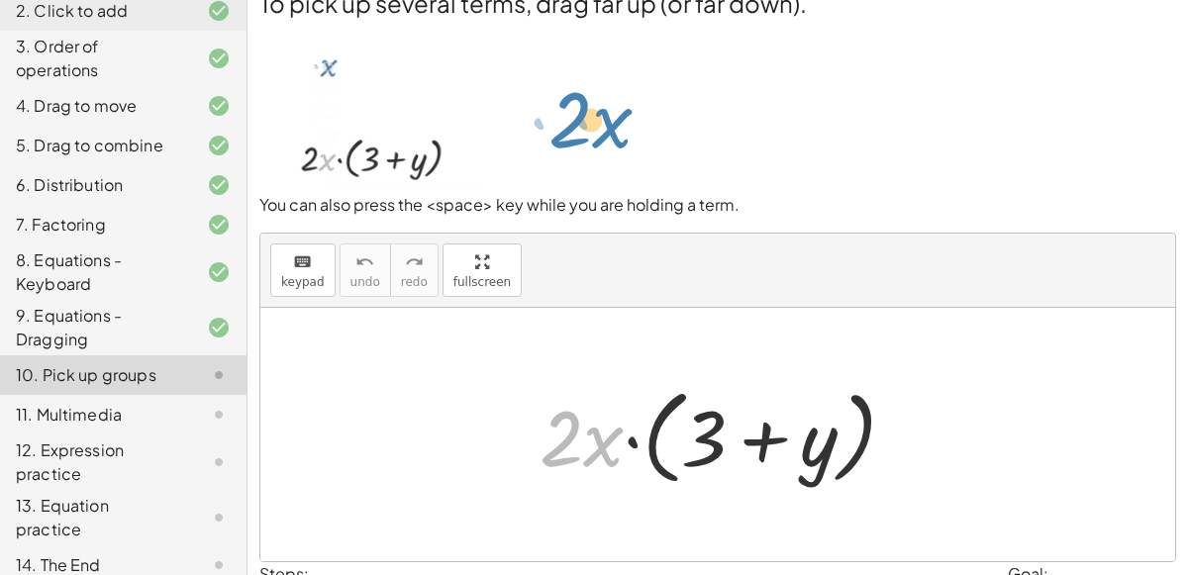
drag, startPoint x: 598, startPoint y: 451, endPoint x: 607, endPoint y: 132, distance: 318.9
click at [0, 0] on div "To pick up several terms, drag far up (or far down). You can also press the <sp…" at bounding box center [0, 0] width 0 height 0
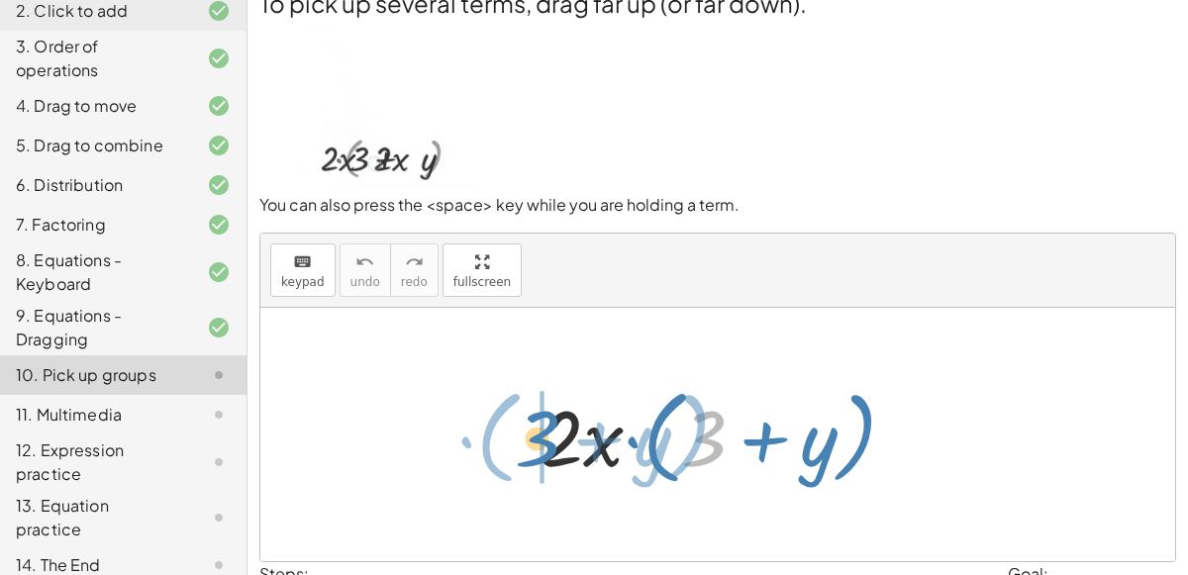
drag, startPoint x: 703, startPoint y: 430, endPoint x: 537, endPoint y: 430, distance: 166.3
click at [537, 430] on div at bounding box center [726, 435] width 392 height 114
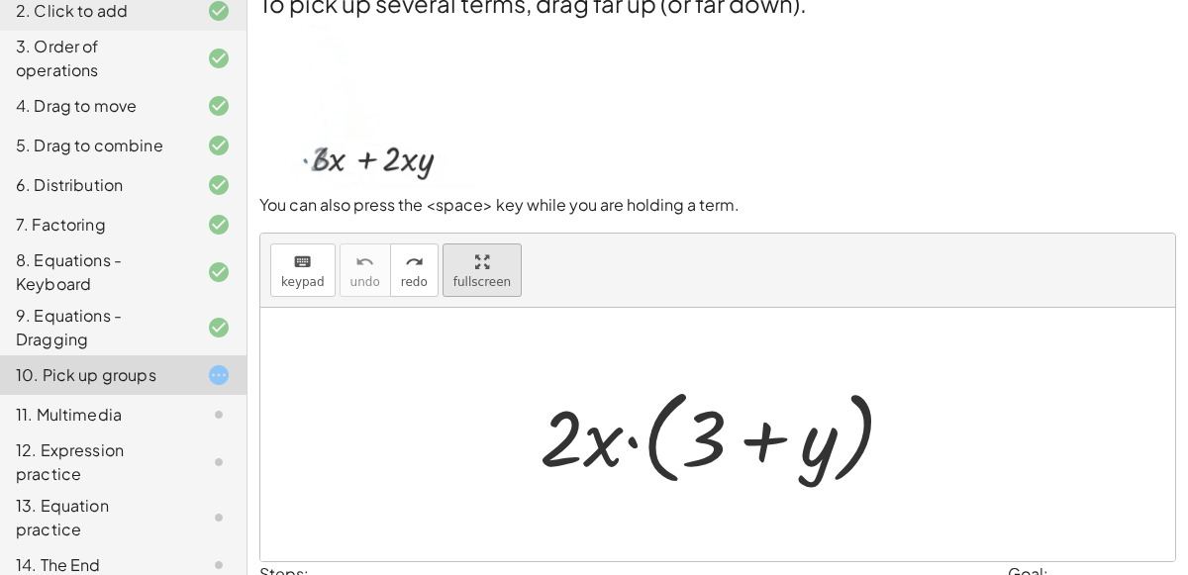
click at [451, 394] on div "keyboard keypad undo undo redo redo fullscreen · 2 · x · ( + 3 + y ) ×" at bounding box center [717, 398] width 915 height 328
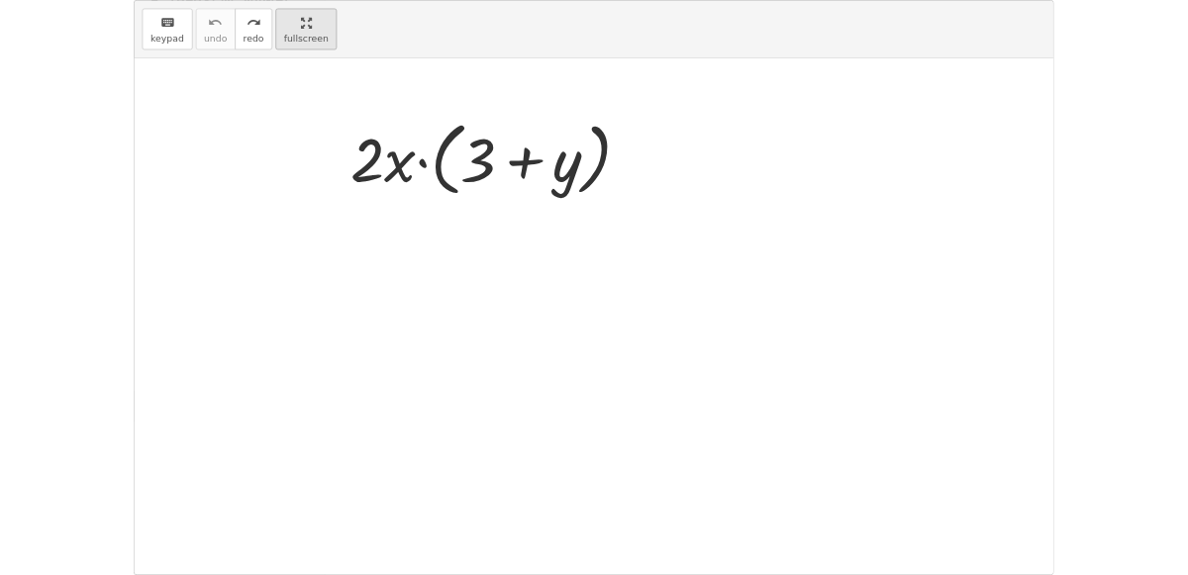
scroll to position [74, 0]
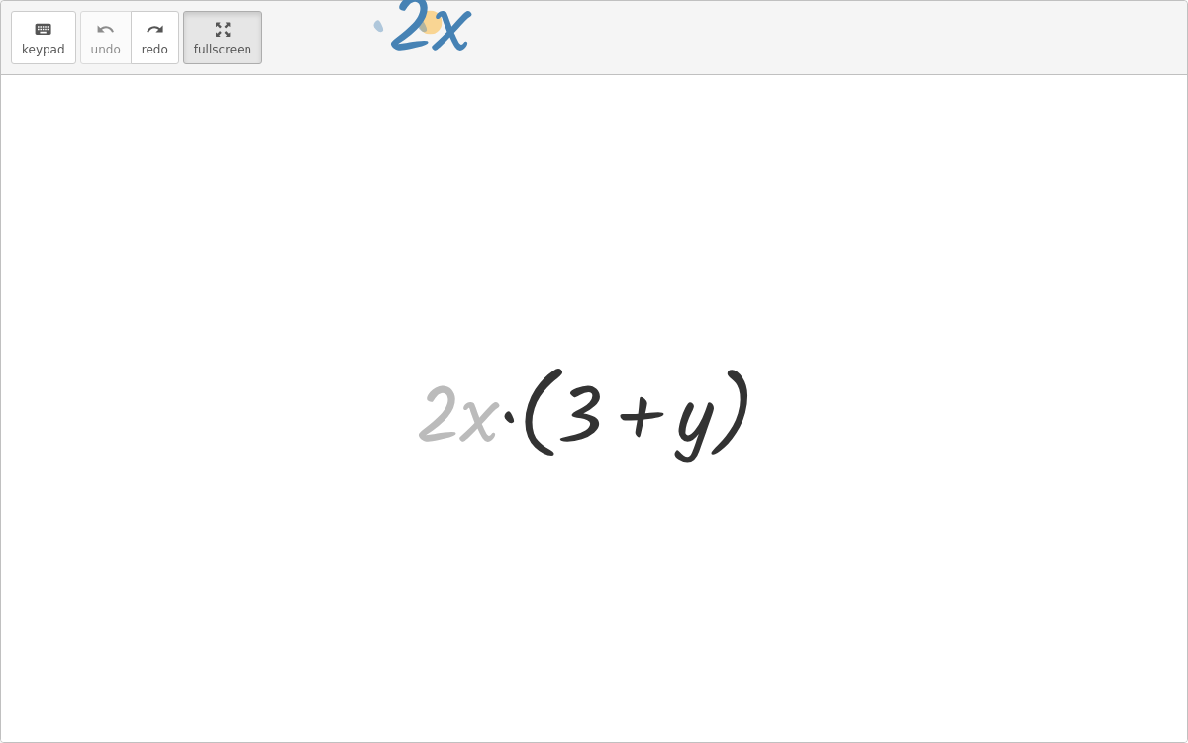
drag, startPoint x: 443, startPoint y: 405, endPoint x: 416, endPoint y: 2, distance: 403.9
click at [416, 2] on div "keyboard keypad undo undo redo redo fullscreen · 2 · x · 2 · x · ( + 3 + y ) ×" at bounding box center [594, 371] width 1186 height 741
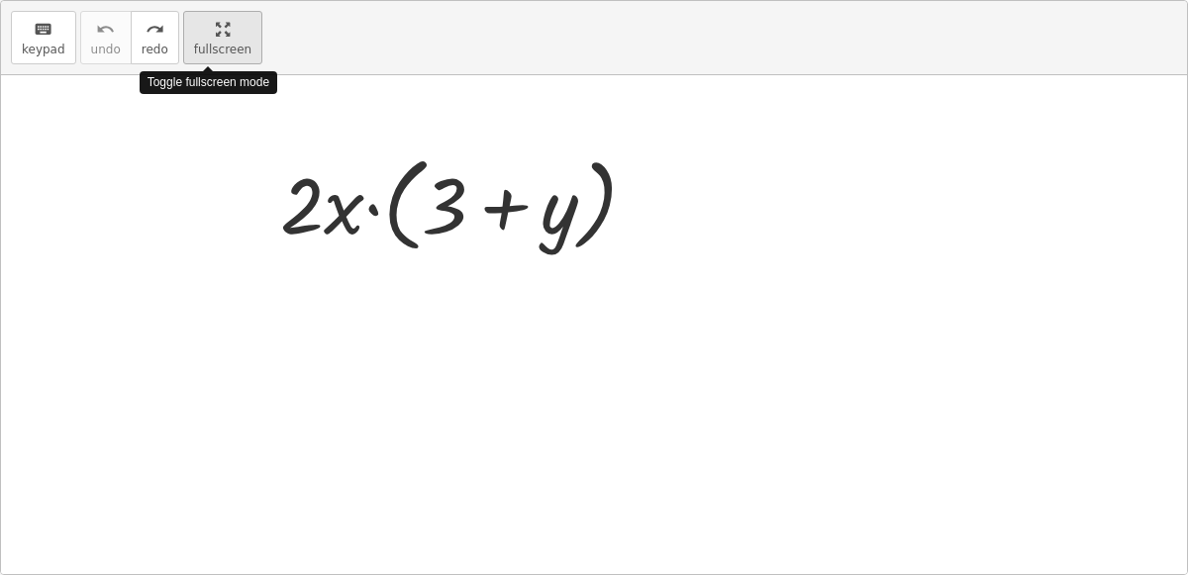
scroll to position [241, 0]
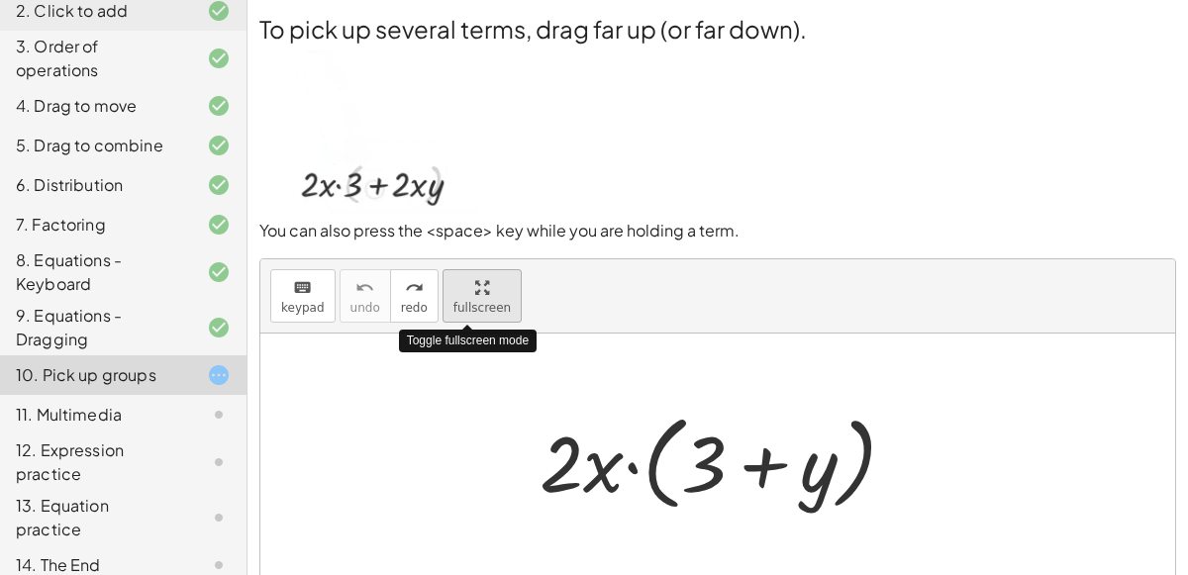
click at [216, 0] on html "Copy of 5 Minute Introduction Cole G Not you? Tasks 1. Welcome :) 2. Click to a…" at bounding box center [594, 368] width 1188 height 737
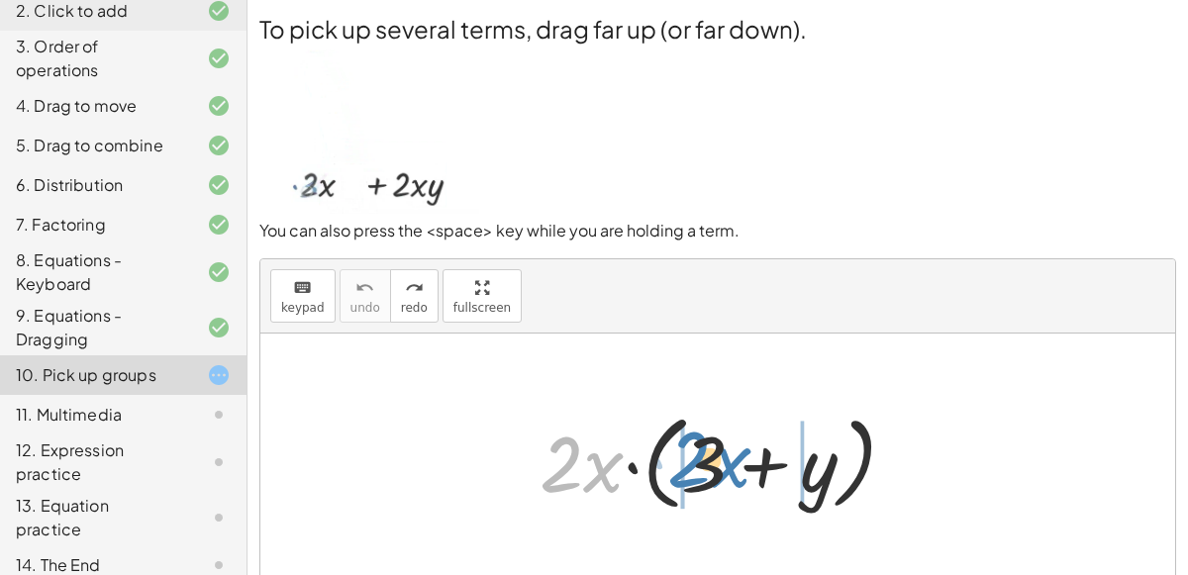
drag, startPoint x: 604, startPoint y: 467, endPoint x: 730, endPoint y: 465, distance: 125.8
click at [730, 465] on div at bounding box center [726, 461] width 392 height 114
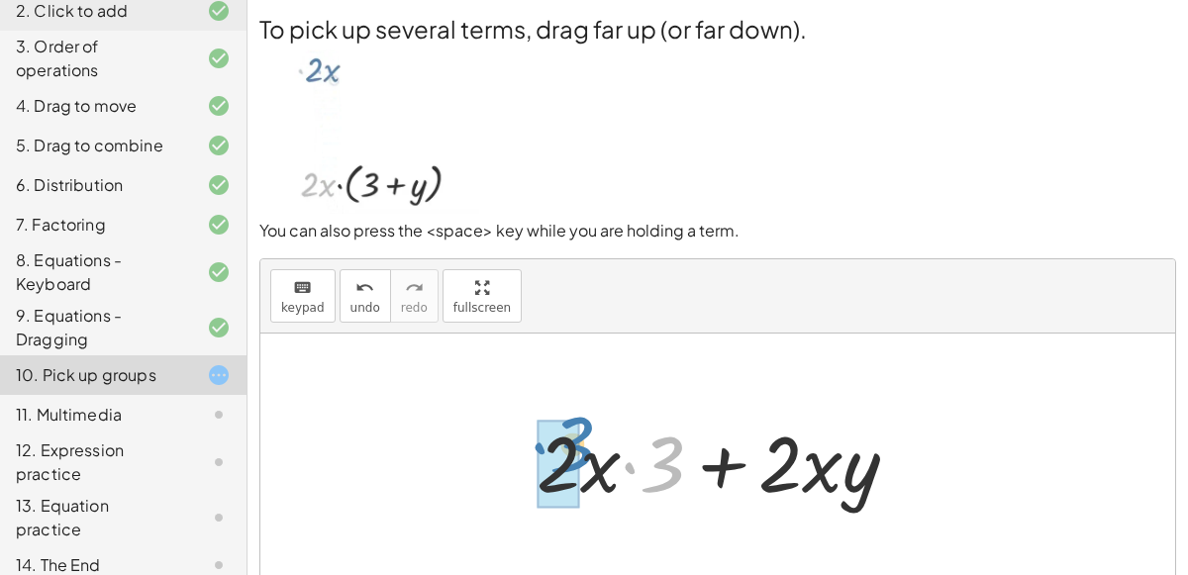
drag, startPoint x: 668, startPoint y: 463, endPoint x: 578, endPoint y: 444, distance: 92.3
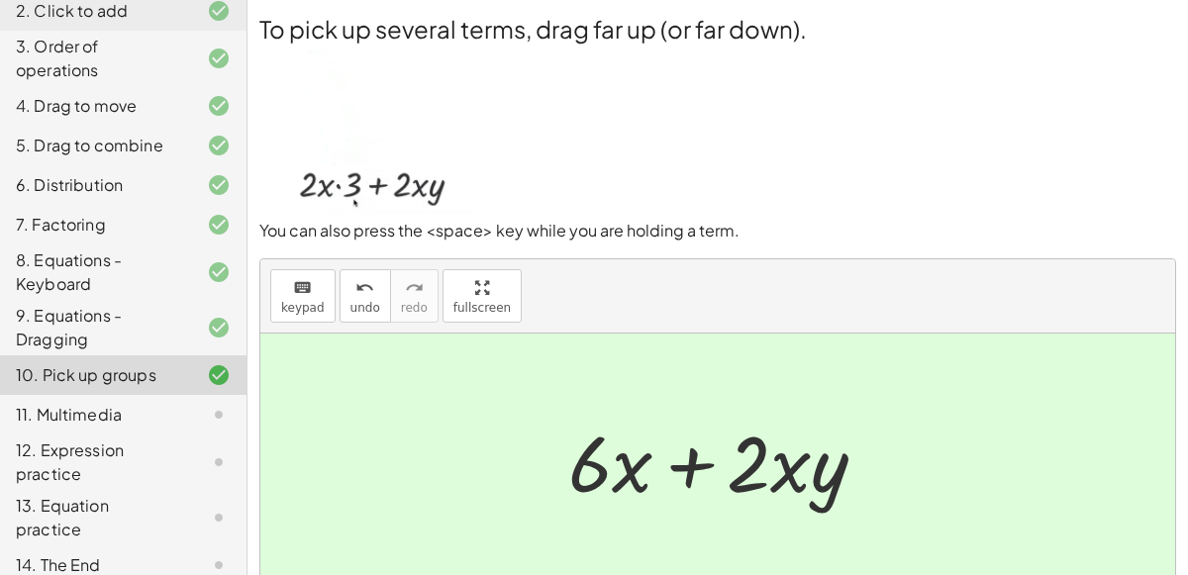
click at [772, 464] on div at bounding box center [725, 461] width 335 height 102
click at [800, 475] on div at bounding box center [725, 461] width 335 height 102
click at [708, 471] on div at bounding box center [725, 461] width 335 height 102
click at [696, 464] on div at bounding box center [725, 461] width 335 height 102
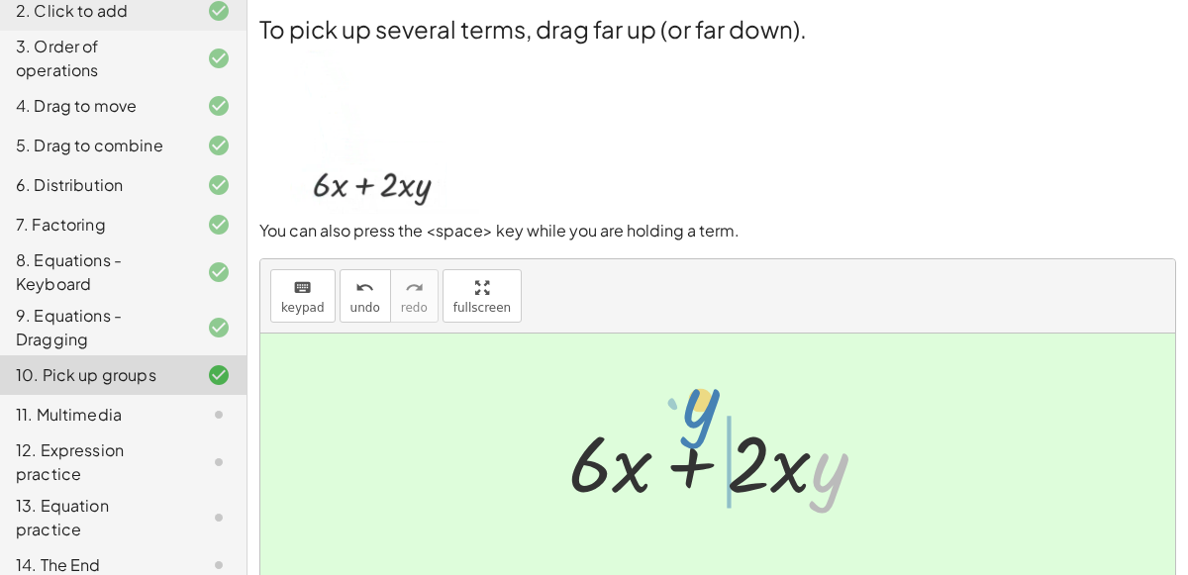
drag, startPoint x: 827, startPoint y: 474, endPoint x: 702, endPoint y: 419, distance: 136.5
click at [702, 419] on div at bounding box center [725, 461] width 335 height 102
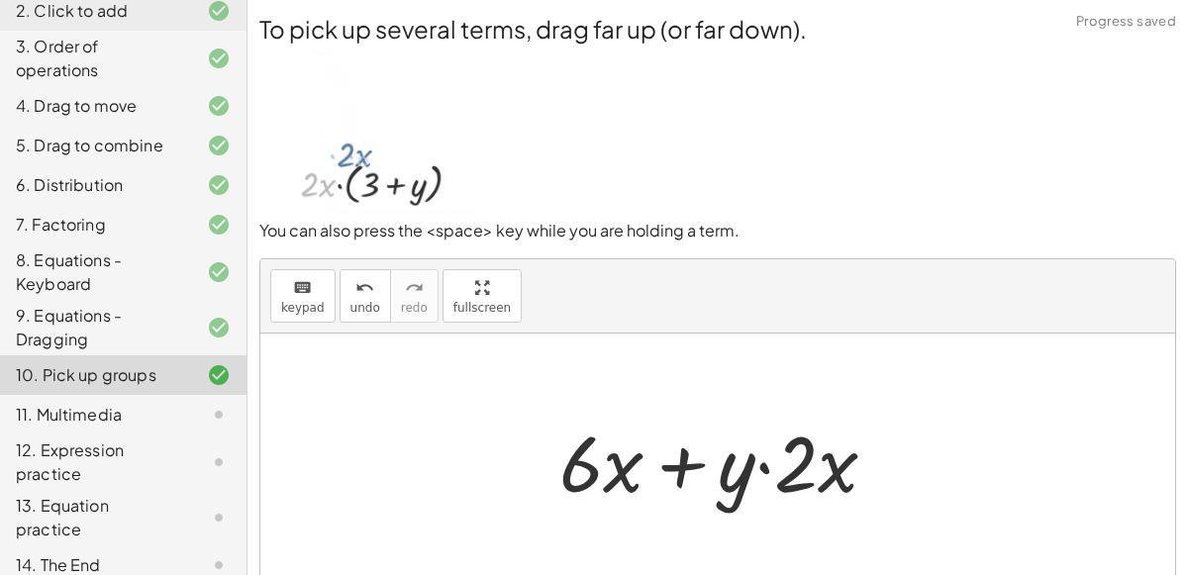
click at [668, 455] on div at bounding box center [726, 461] width 353 height 102
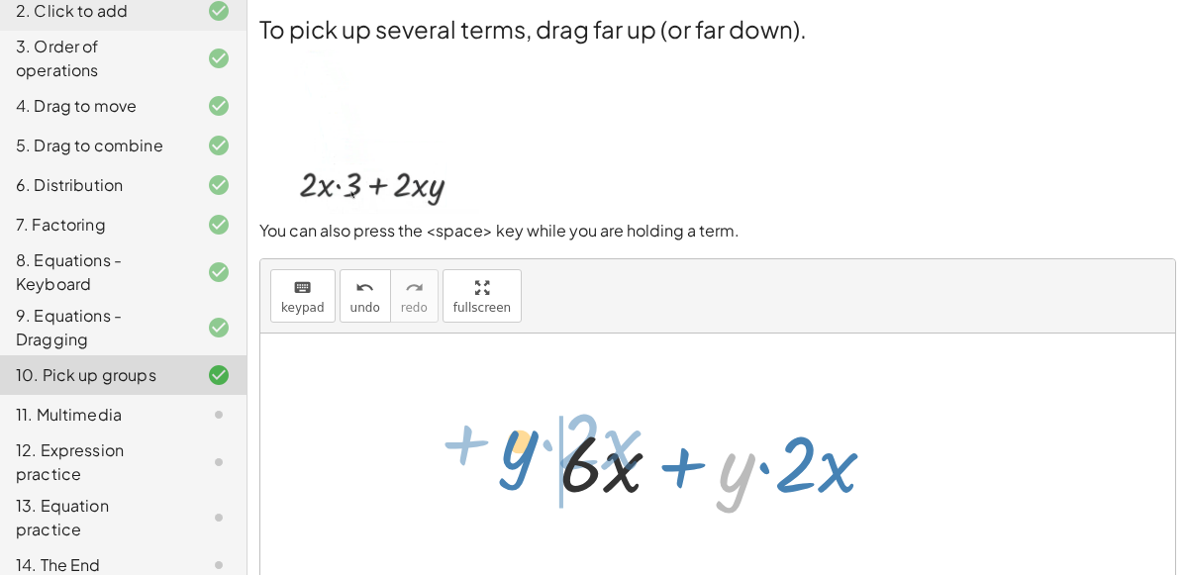
drag, startPoint x: 733, startPoint y: 469, endPoint x: 514, endPoint y: 450, distance: 219.7
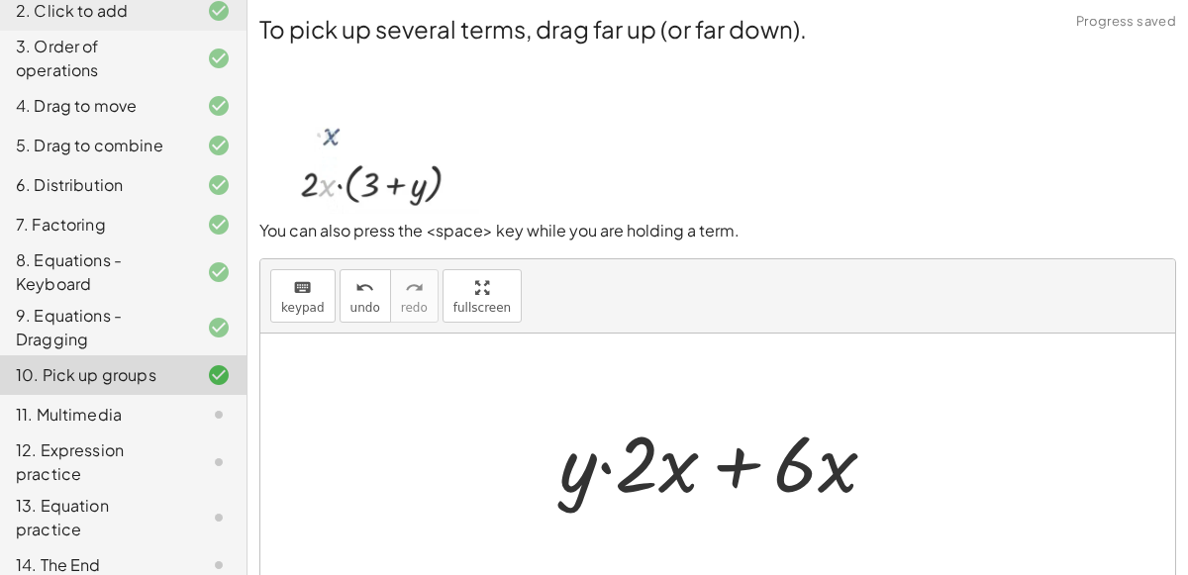
click at [754, 471] on div at bounding box center [726, 461] width 353 height 102
click at [747, 465] on div at bounding box center [726, 461] width 353 height 102
click at [632, 470] on div at bounding box center [726, 461] width 353 height 102
click at [608, 465] on div at bounding box center [726, 461] width 353 height 102
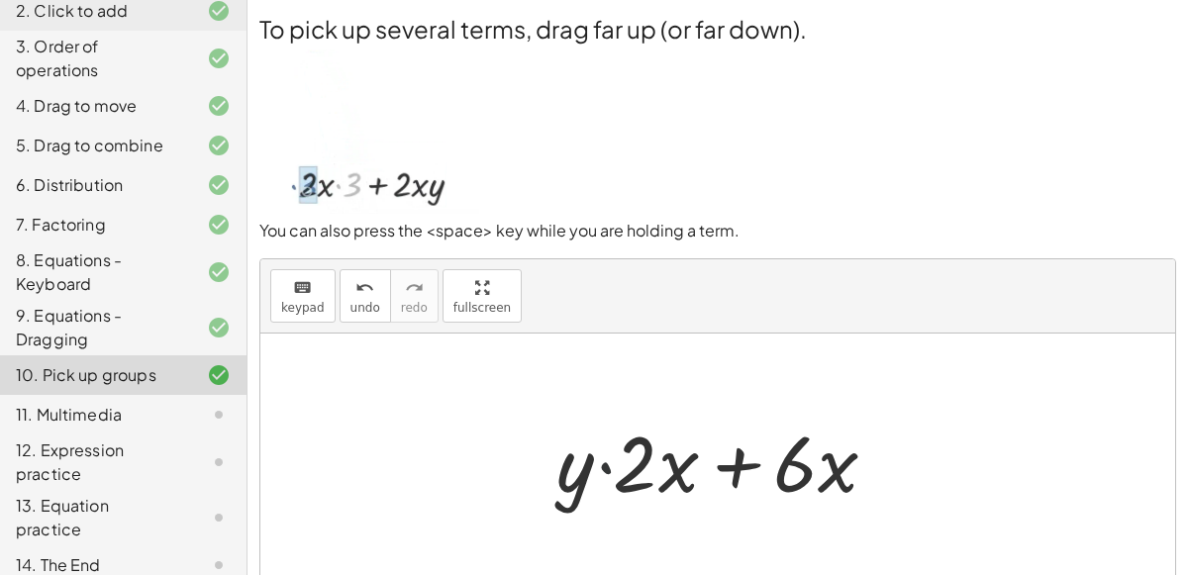
click at [608, 465] on div at bounding box center [726, 461] width 353 height 102
click at [801, 470] on div at bounding box center [726, 461] width 353 height 102
click at [815, 472] on div at bounding box center [726, 461] width 353 height 102
click at [817, 472] on div at bounding box center [726, 461] width 353 height 102
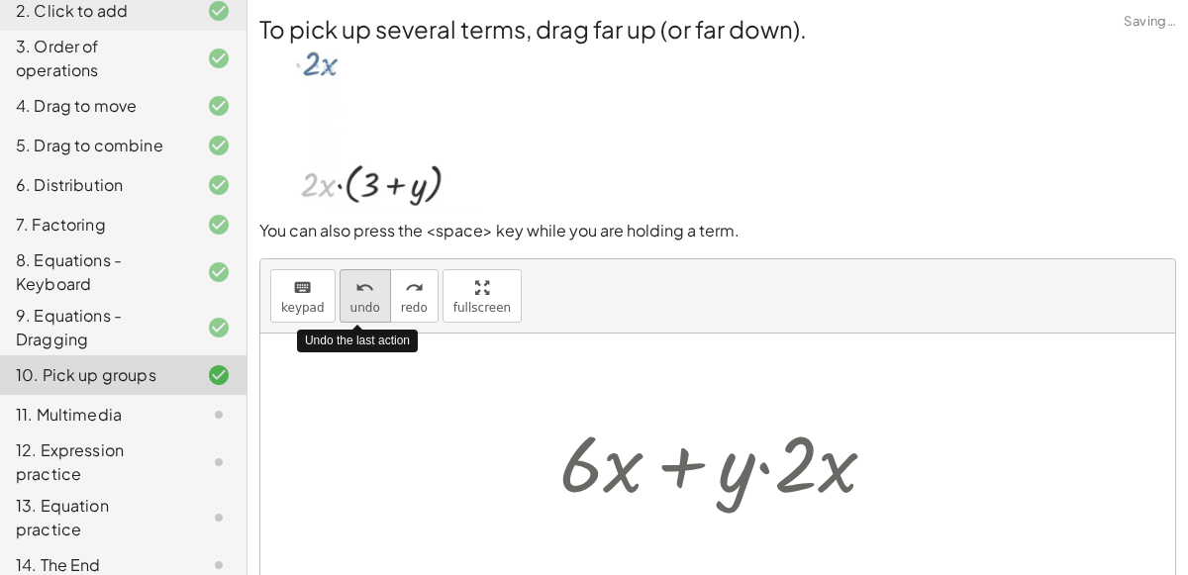
click at [359, 304] on span "undo" at bounding box center [366, 308] width 30 height 14
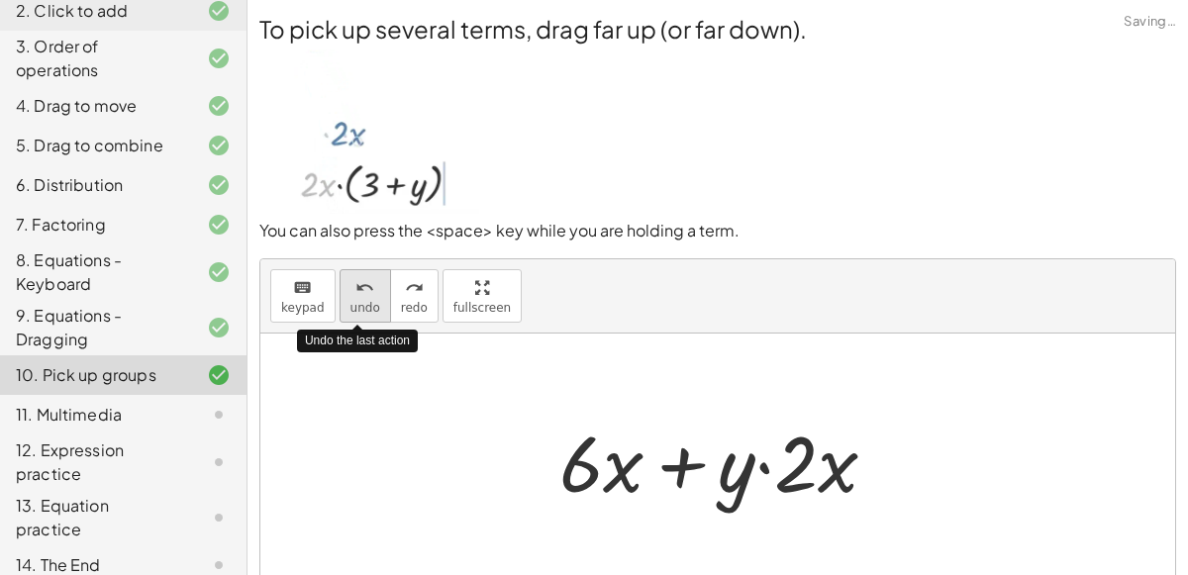
click at [359, 304] on span "undo" at bounding box center [366, 308] width 30 height 14
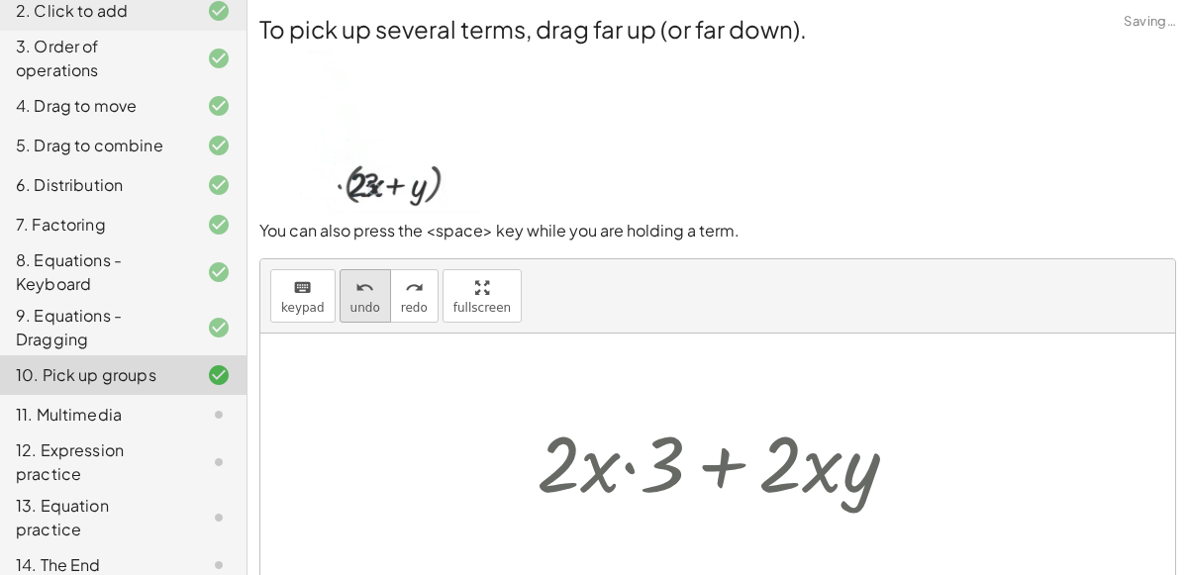
click at [372, 298] on button "undo undo" at bounding box center [365, 295] width 51 height 53
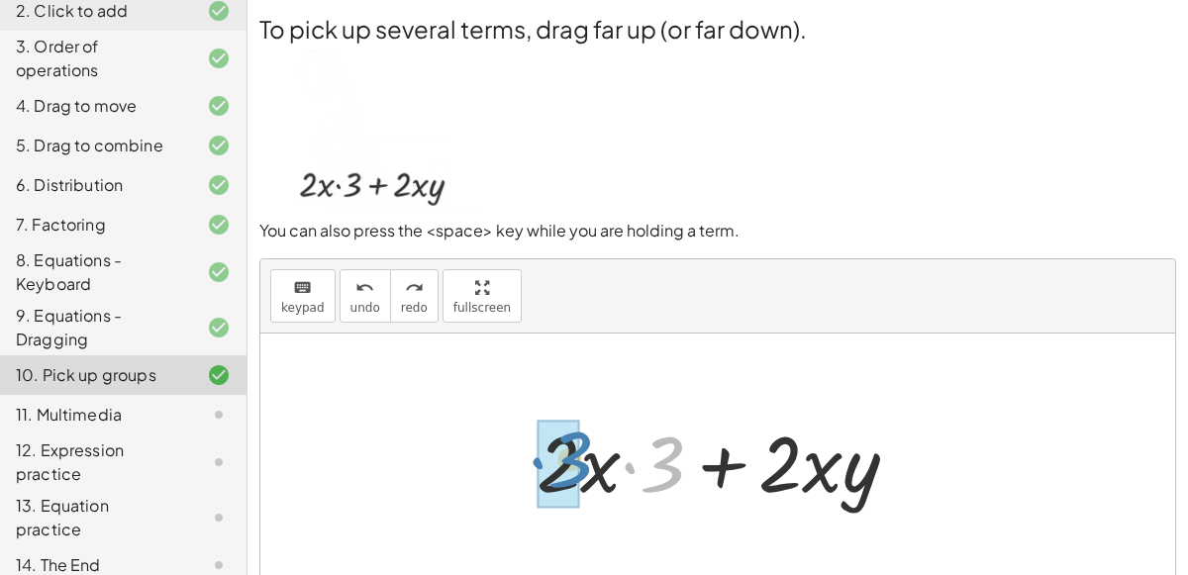
drag, startPoint x: 675, startPoint y: 448, endPoint x: 580, endPoint y: 445, distance: 95.1
click at [580, 445] on div at bounding box center [726, 461] width 398 height 102
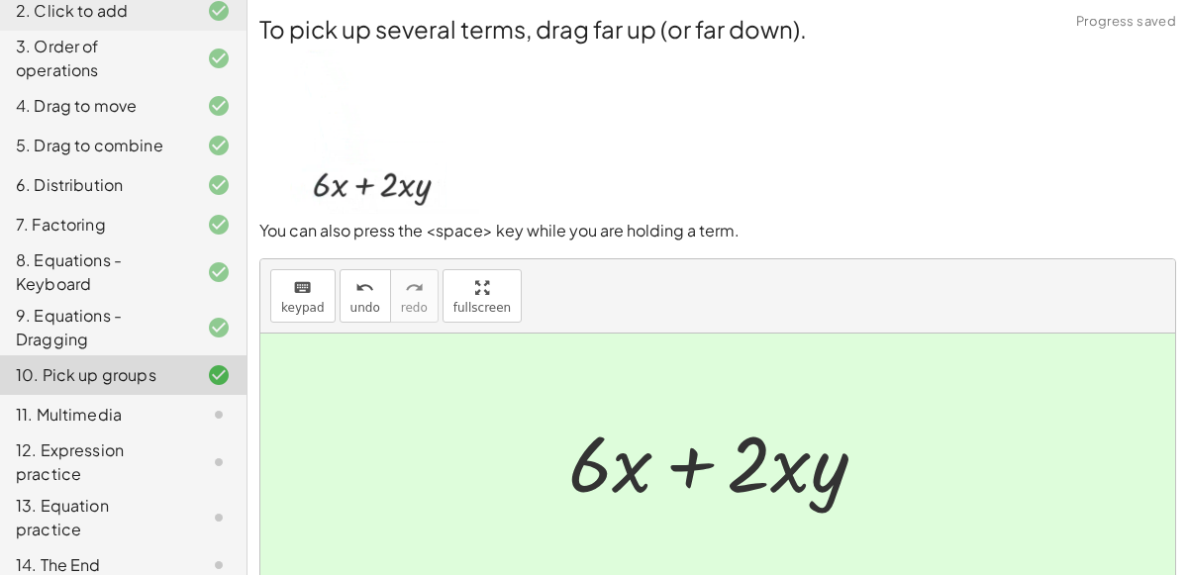
click at [123, 404] on div "11. Multimedia" at bounding box center [95, 415] width 159 height 24
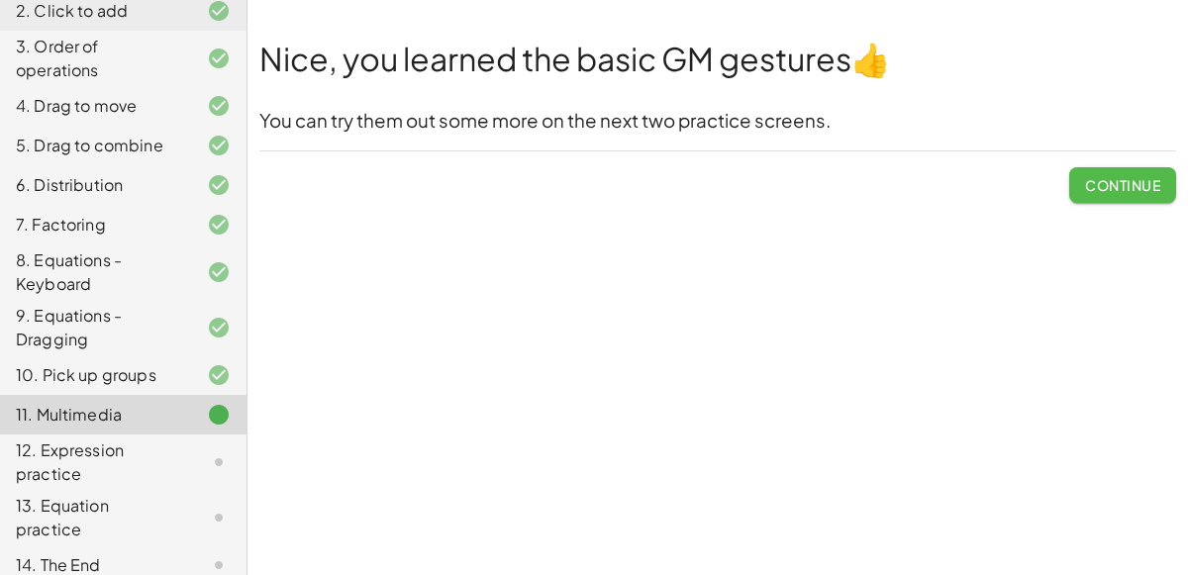
click at [1101, 178] on span "Continue" at bounding box center [1122, 185] width 75 height 18
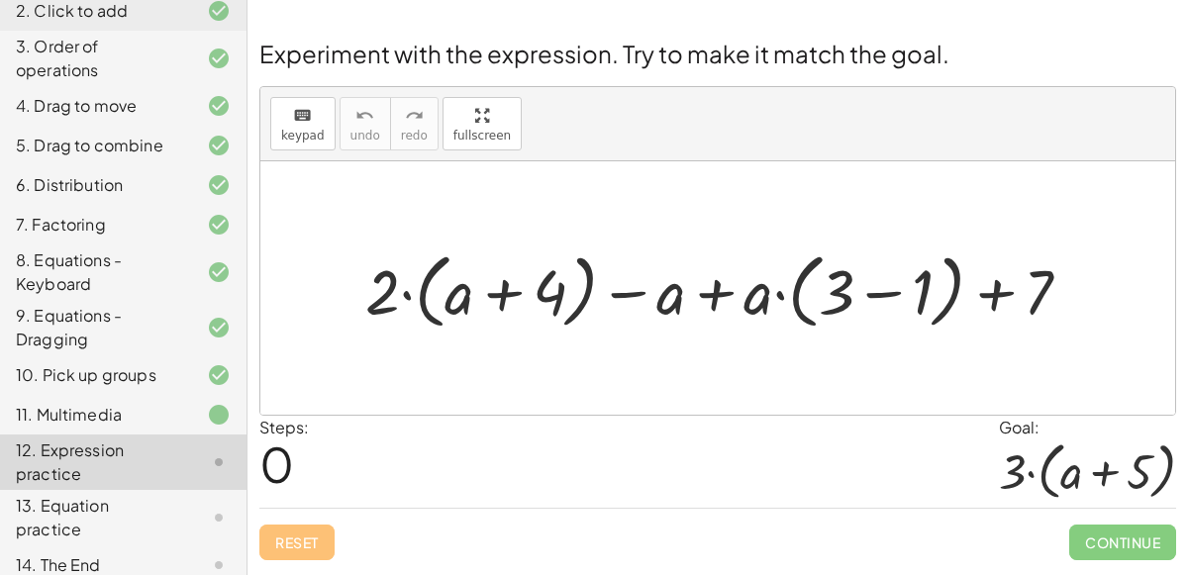
click at [514, 295] on div at bounding box center [726, 289] width 742 height 92
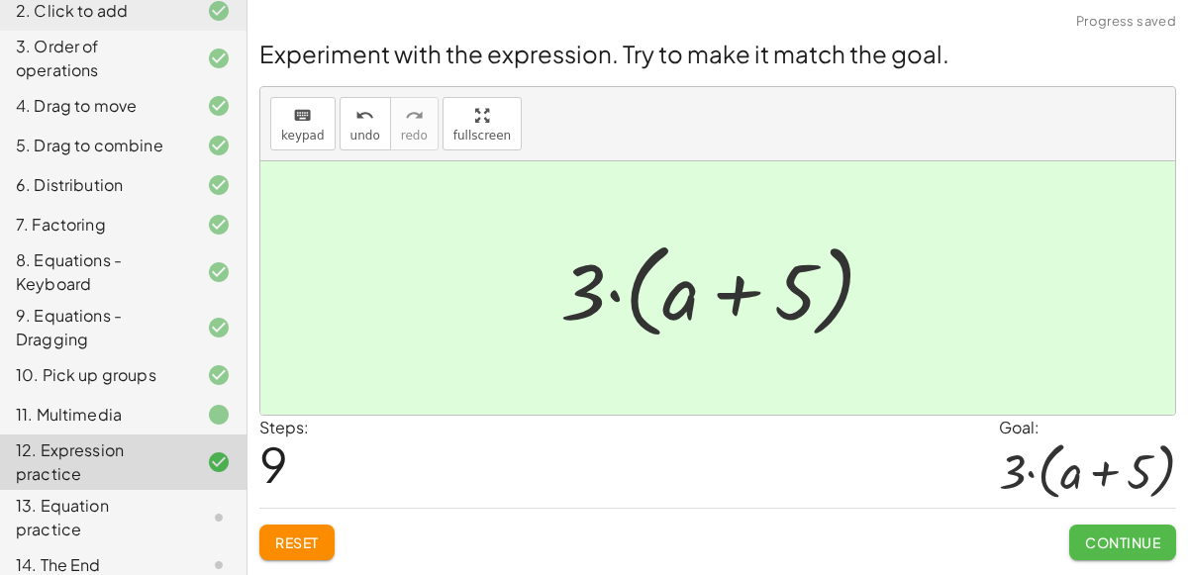
click at [1105, 540] on span "Continue" at bounding box center [1122, 543] width 75 height 18
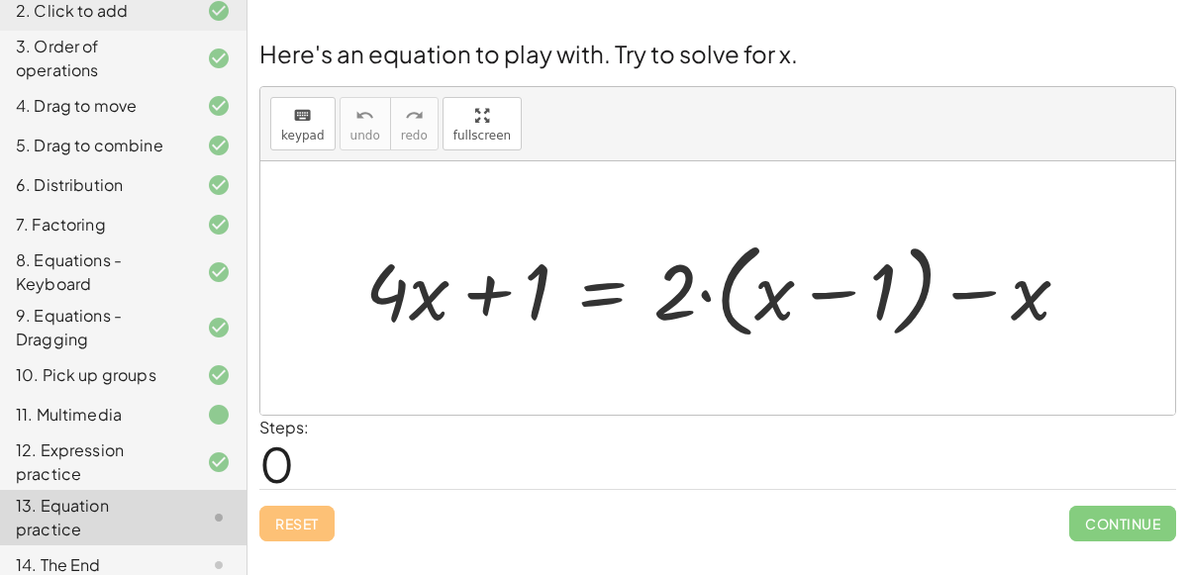
click at [408, 297] on div at bounding box center [725, 289] width 741 height 114
click at [384, 290] on div at bounding box center [725, 289] width 741 height 114
click at [483, 297] on div at bounding box center [725, 289] width 741 height 114
click at [708, 292] on div at bounding box center [725, 289] width 741 height 114
click at [678, 292] on div at bounding box center [725, 289] width 741 height 114
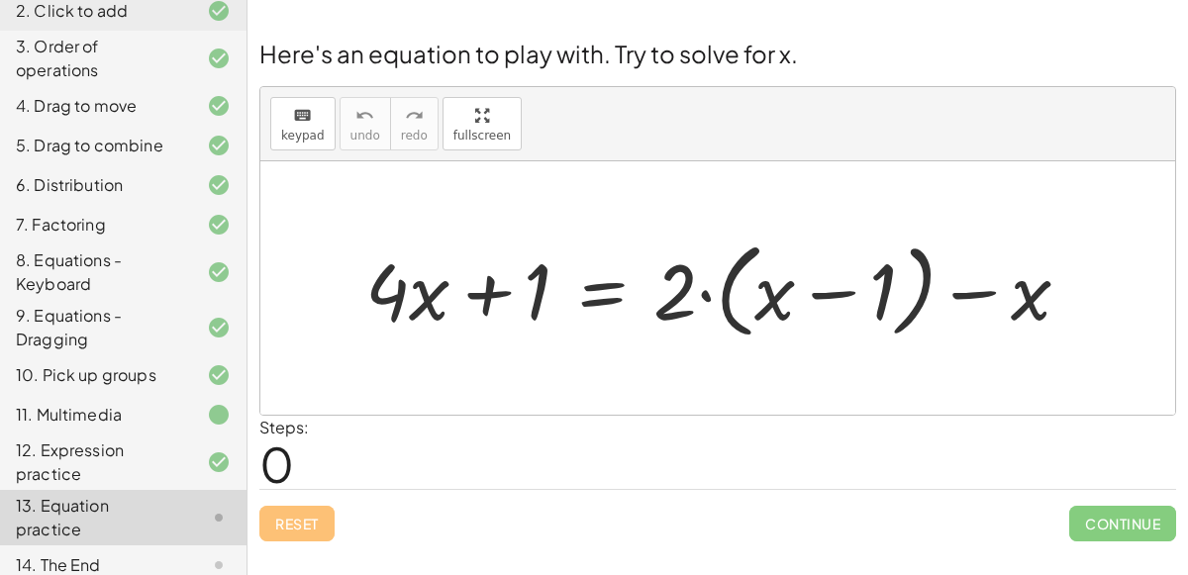
click at [762, 305] on div at bounding box center [725, 289] width 741 height 114
click at [1037, 295] on div at bounding box center [725, 289] width 741 height 114
click at [974, 285] on div at bounding box center [725, 289] width 741 height 114
click at [828, 290] on div at bounding box center [725, 289] width 741 height 114
click at [656, 292] on div at bounding box center [725, 289] width 741 height 114
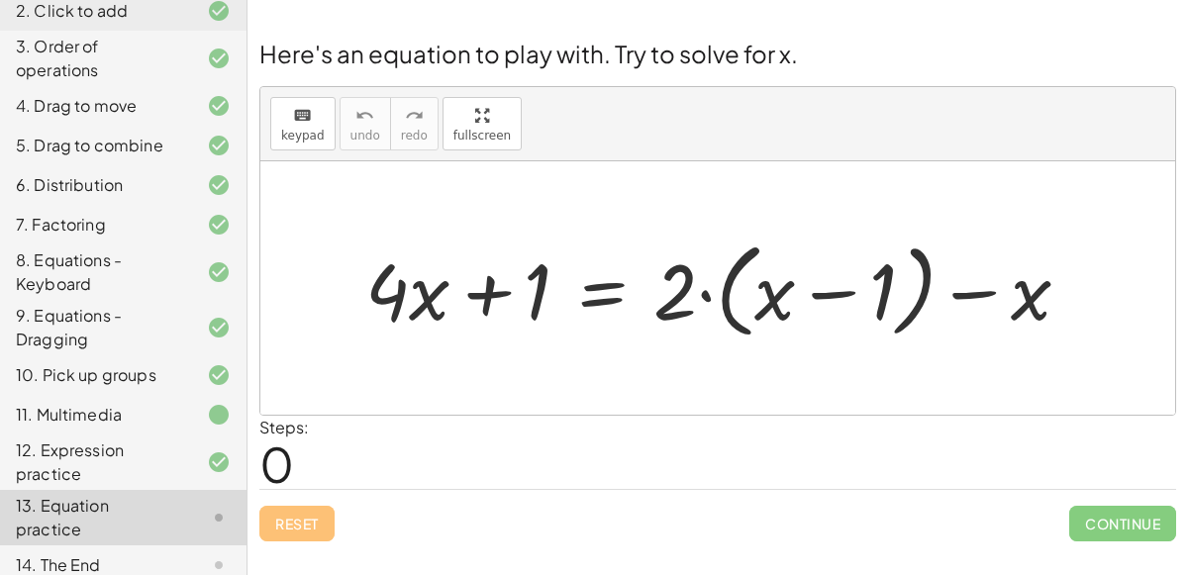
click at [489, 298] on div at bounding box center [725, 289] width 741 height 114
click at [387, 300] on div at bounding box center [725, 289] width 741 height 114
drag, startPoint x: 758, startPoint y: 304, endPoint x: 316, endPoint y: 317, distance: 442.8
click at [316, 317] on div "+ x · ( − 1 ) + · 4 · x + 1 = + · 2 · ( + x − 1 ) − x" at bounding box center [717, 287] width 915 height 253
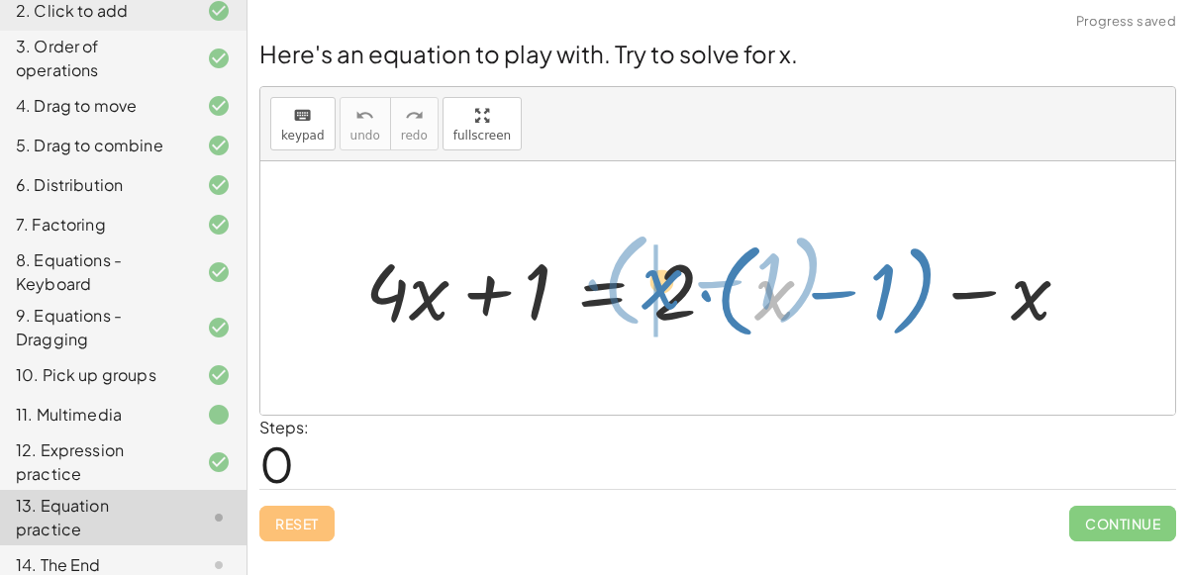
drag, startPoint x: 774, startPoint y: 308, endPoint x: 660, endPoint y: 297, distance: 114.4
click at [660, 297] on div at bounding box center [725, 289] width 741 height 114
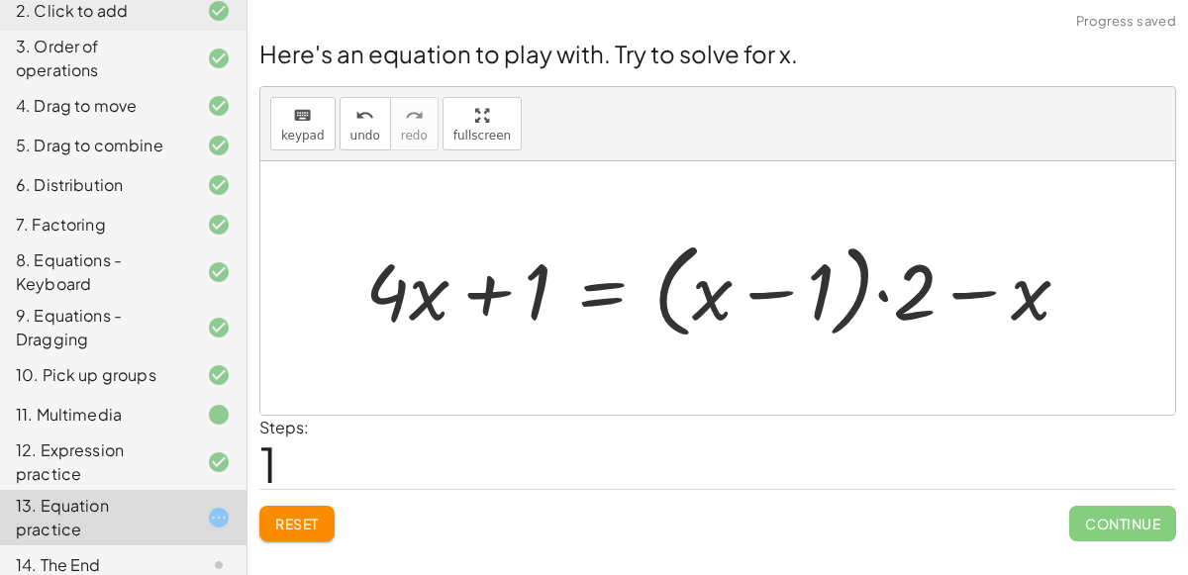
click at [900, 293] on div at bounding box center [725, 289] width 741 height 114
click at [775, 285] on div at bounding box center [725, 289] width 741 height 114
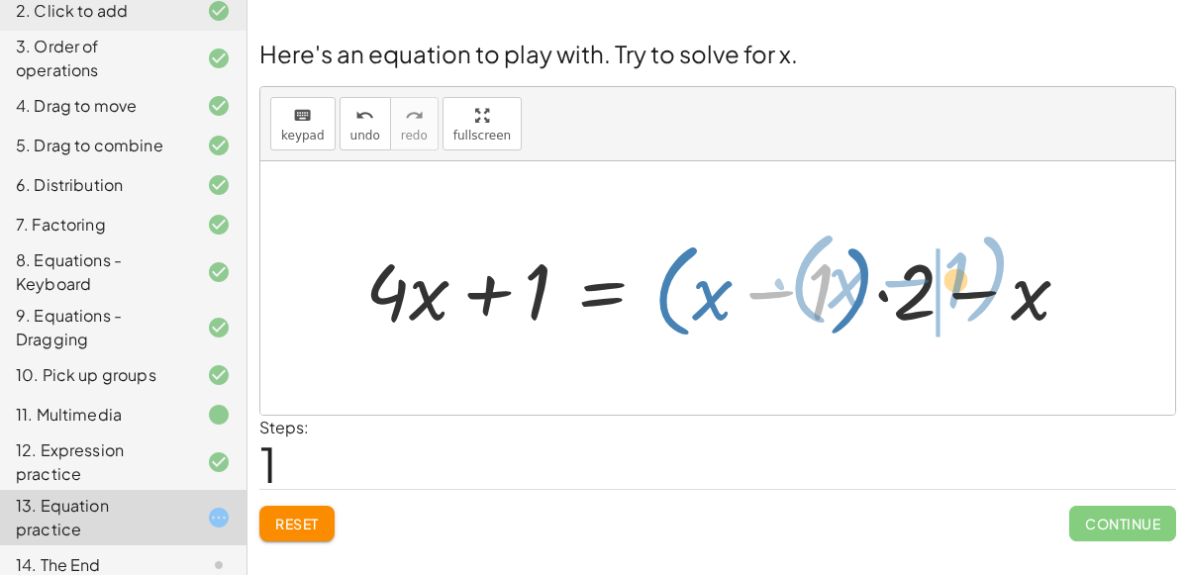
drag, startPoint x: 812, startPoint y: 290, endPoint x: 952, endPoint y: 279, distance: 140.0
click at [952, 279] on div at bounding box center [725, 289] width 741 height 114
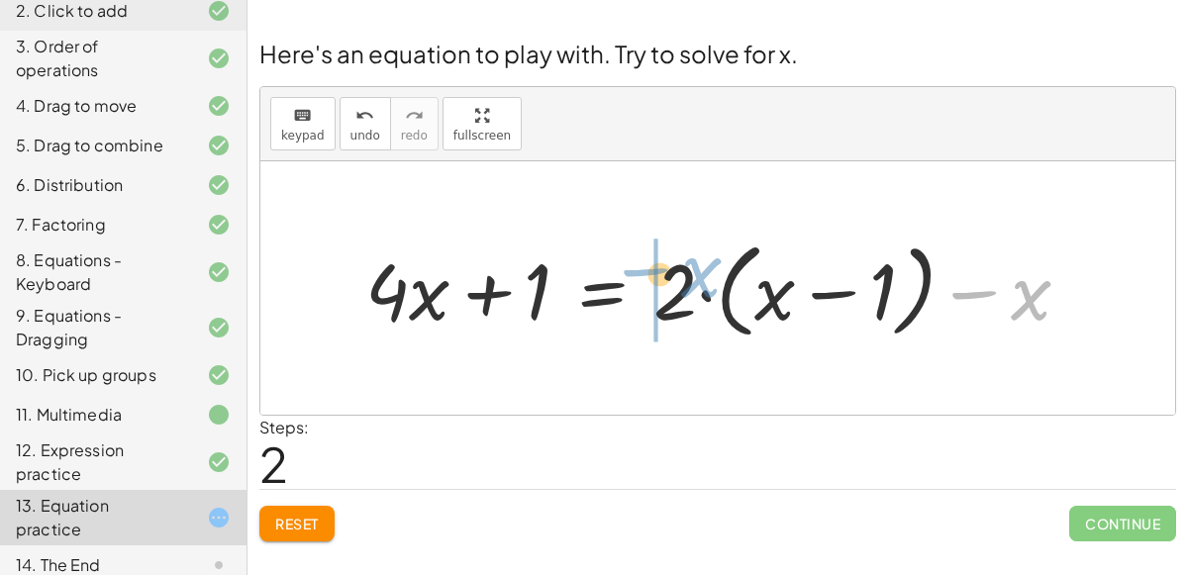
drag, startPoint x: 1040, startPoint y: 285, endPoint x: 965, endPoint y: 317, distance: 80.7
click at [965, 317] on div at bounding box center [725, 289] width 741 height 114
click at [817, 299] on div at bounding box center [725, 289] width 741 height 114
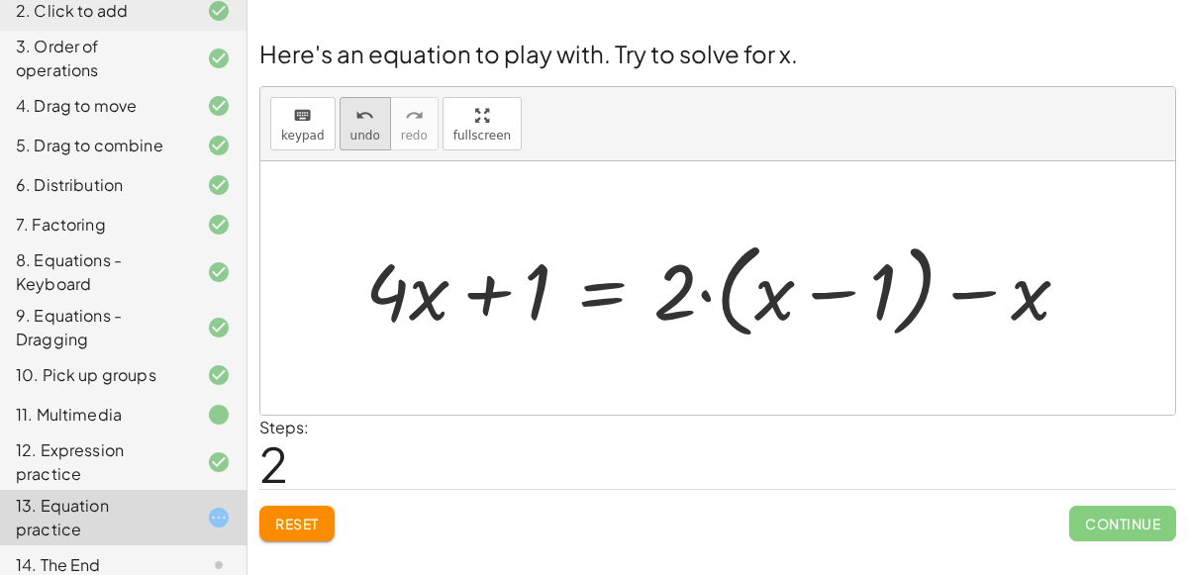
click at [351, 130] on span "undo" at bounding box center [366, 136] width 30 height 14
click at [781, 294] on div at bounding box center [725, 289] width 741 height 114
click at [705, 292] on div at bounding box center [725, 289] width 741 height 114
click at [808, 289] on div at bounding box center [725, 289] width 741 height 114
click at [763, 290] on div at bounding box center [725, 289] width 741 height 114
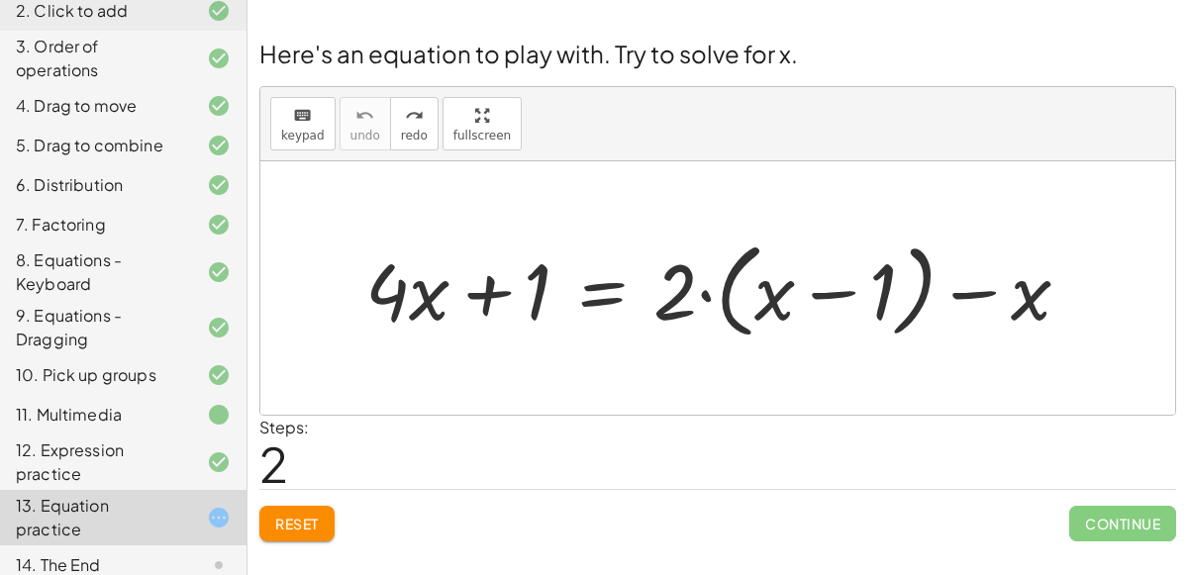
click at [886, 270] on div at bounding box center [725, 289] width 741 height 114
drag, startPoint x: 824, startPoint y: 293, endPoint x: 971, endPoint y: 300, distance: 147.7
click at [971, 300] on div at bounding box center [725, 289] width 741 height 114
click at [704, 293] on div at bounding box center [725, 289] width 741 height 114
click at [710, 292] on div at bounding box center [725, 289] width 741 height 114
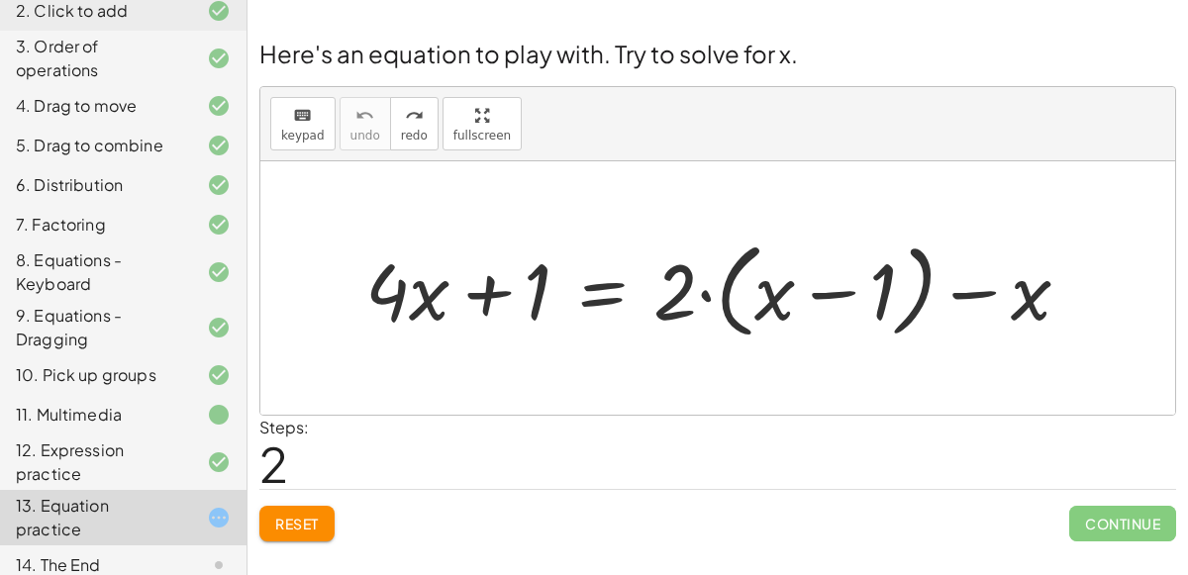
click at [1022, 297] on div at bounding box center [725, 289] width 741 height 114
click at [982, 304] on div at bounding box center [725, 289] width 741 height 114
click at [536, 284] on div at bounding box center [725, 289] width 741 height 114
click at [492, 295] on div at bounding box center [725, 289] width 741 height 114
click at [598, 299] on div at bounding box center [725, 289] width 741 height 114
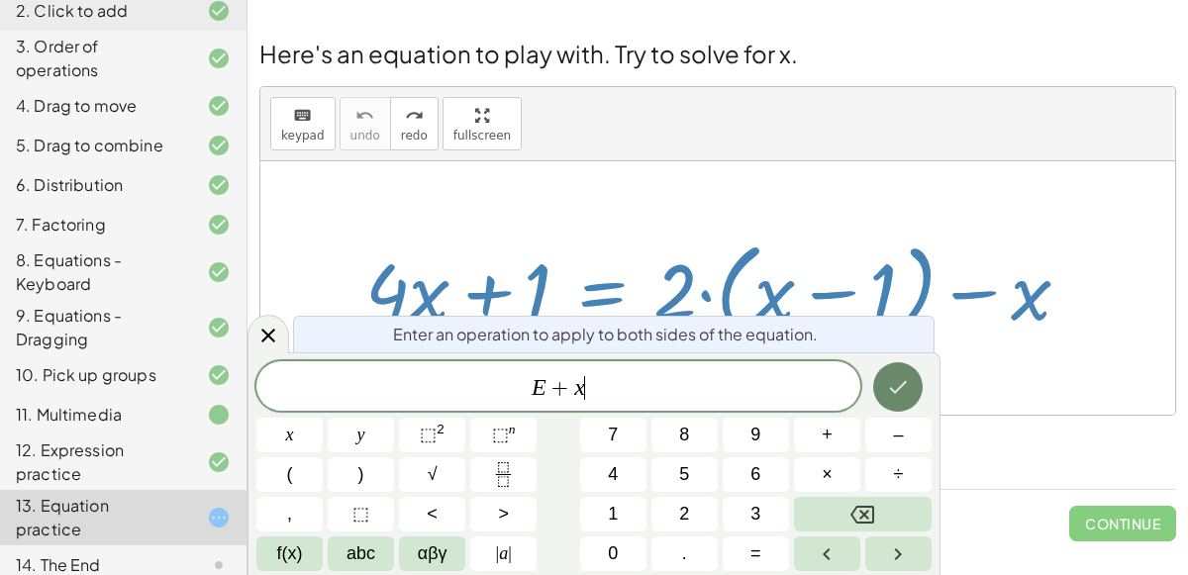
click at [882, 376] on button "Done" at bounding box center [898, 387] width 50 height 50
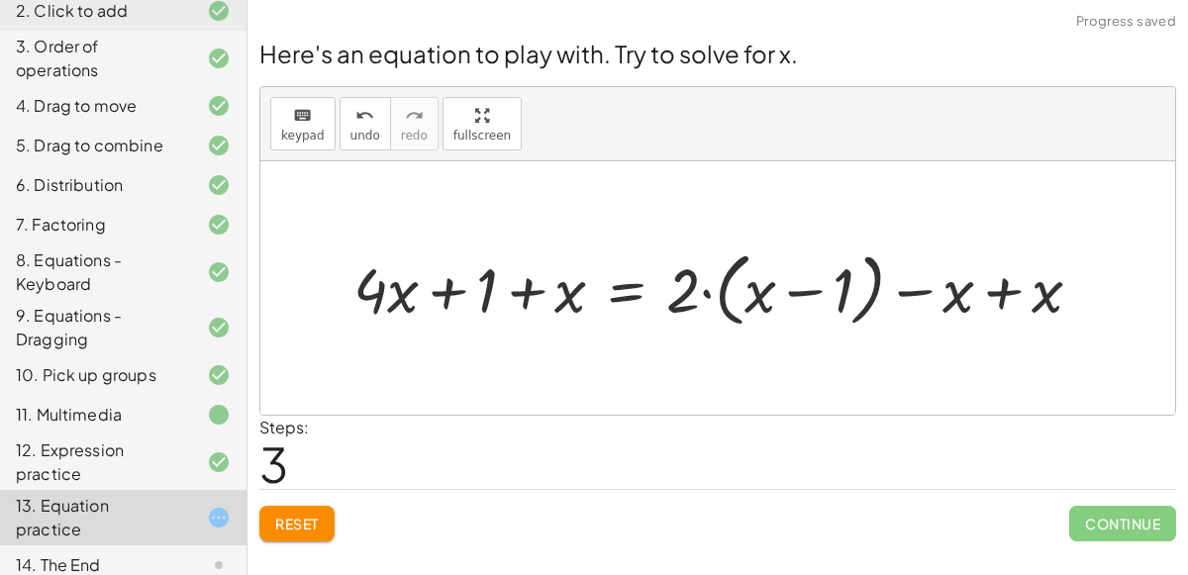
click at [442, 291] on div at bounding box center [726, 288] width 764 height 90
click at [524, 294] on div at bounding box center [726, 288] width 764 height 90
click at [706, 295] on div at bounding box center [726, 288] width 764 height 90
click at [991, 289] on div at bounding box center [726, 288] width 764 height 90
click at [804, 292] on div at bounding box center [637, 288] width 586 height 90
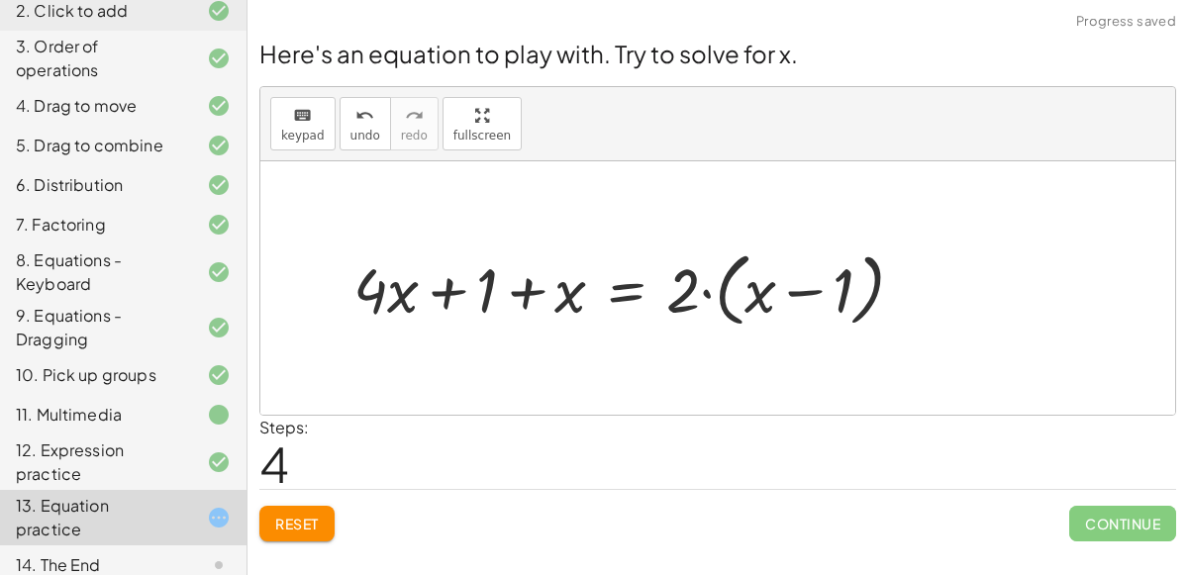
click at [701, 292] on div at bounding box center [637, 288] width 586 height 90
click at [706, 292] on div at bounding box center [637, 288] width 586 height 90
click at [691, 293] on div at bounding box center [637, 288] width 586 height 90
click at [528, 293] on div at bounding box center [637, 288] width 586 height 90
click at [411, 296] on div at bounding box center [637, 288] width 586 height 90
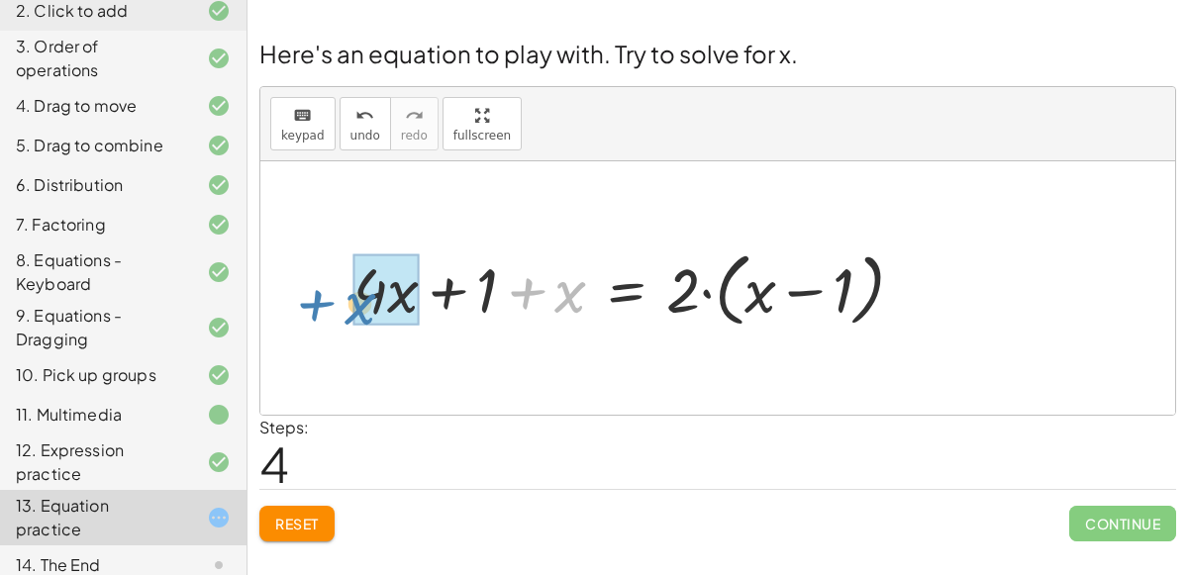
drag, startPoint x: 571, startPoint y: 282, endPoint x: 360, endPoint y: 294, distance: 211.2
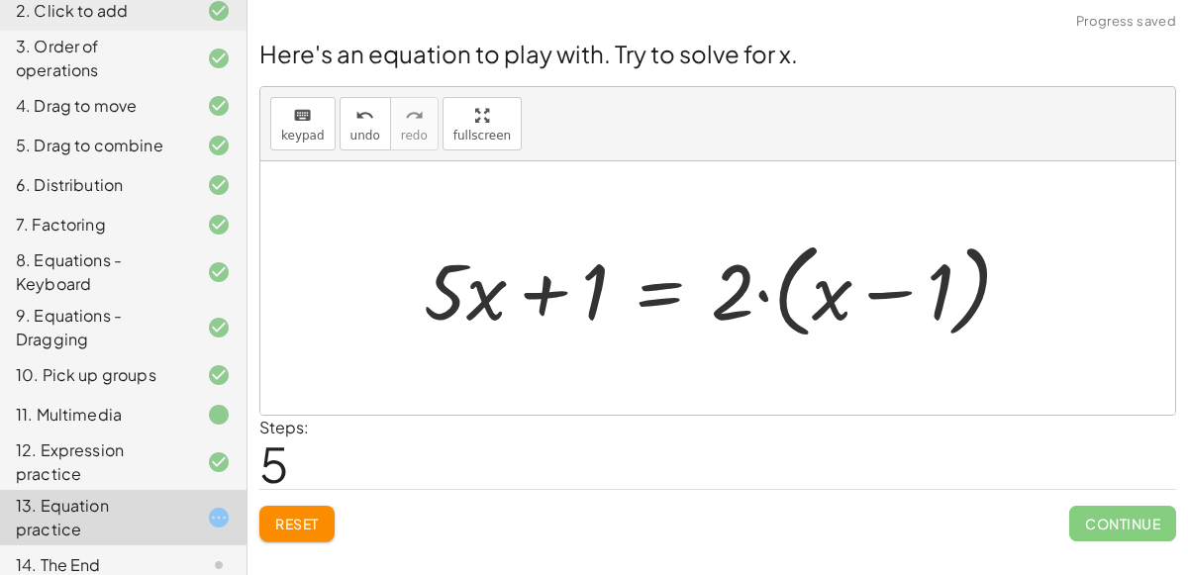
click at [537, 286] on div at bounding box center [726, 289] width 625 height 114
click at [755, 292] on div at bounding box center [726, 289] width 625 height 114
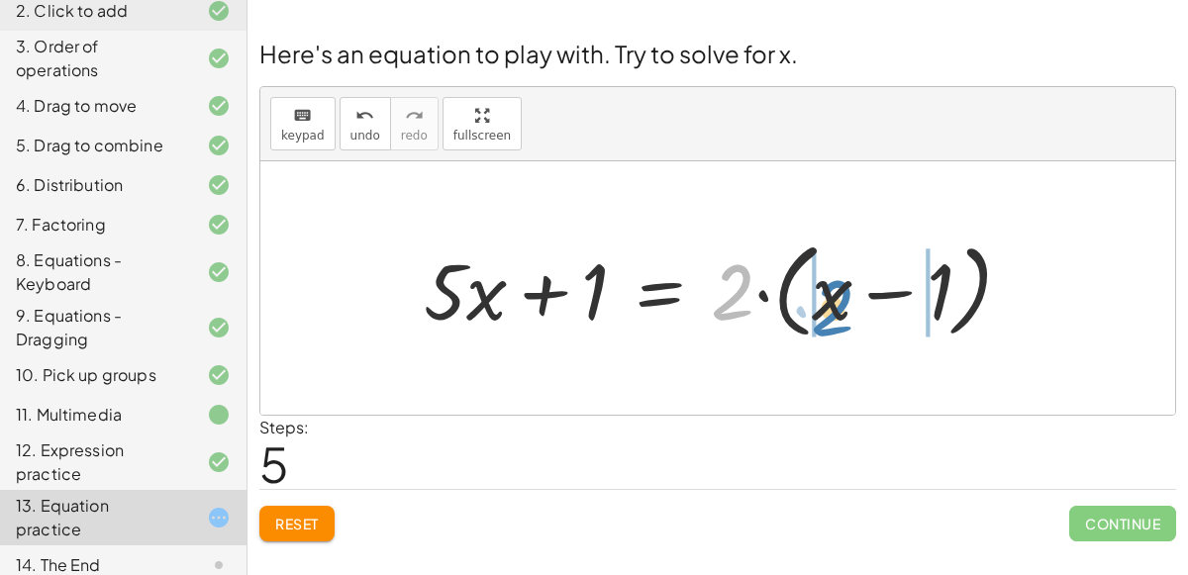
drag, startPoint x: 735, startPoint y: 294, endPoint x: 835, endPoint y: 310, distance: 101.2
click at [835, 310] on div at bounding box center [726, 289] width 625 height 114
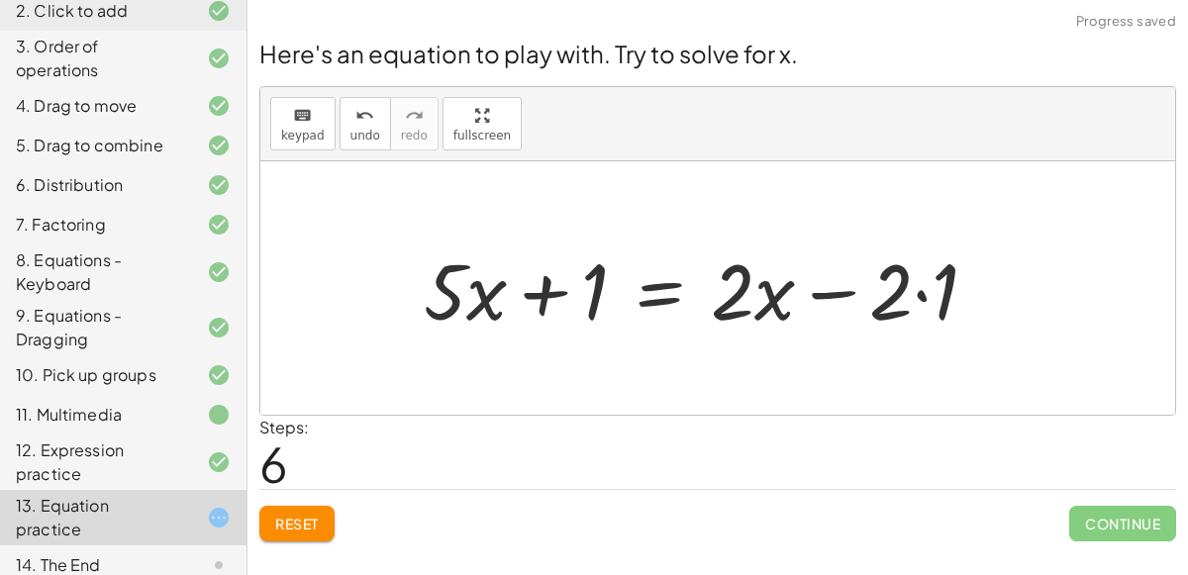
click at [844, 287] on div at bounding box center [709, 289] width 590 height 102
click at [914, 291] on div at bounding box center [709, 289] width 590 height 102
click at [836, 290] on div at bounding box center [686, 289] width 544 height 102
drag, startPoint x: 767, startPoint y: 293, endPoint x: 607, endPoint y: 297, distance: 160.4
click at [607, 297] on div at bounding box center [686, 289] width 544 height 102
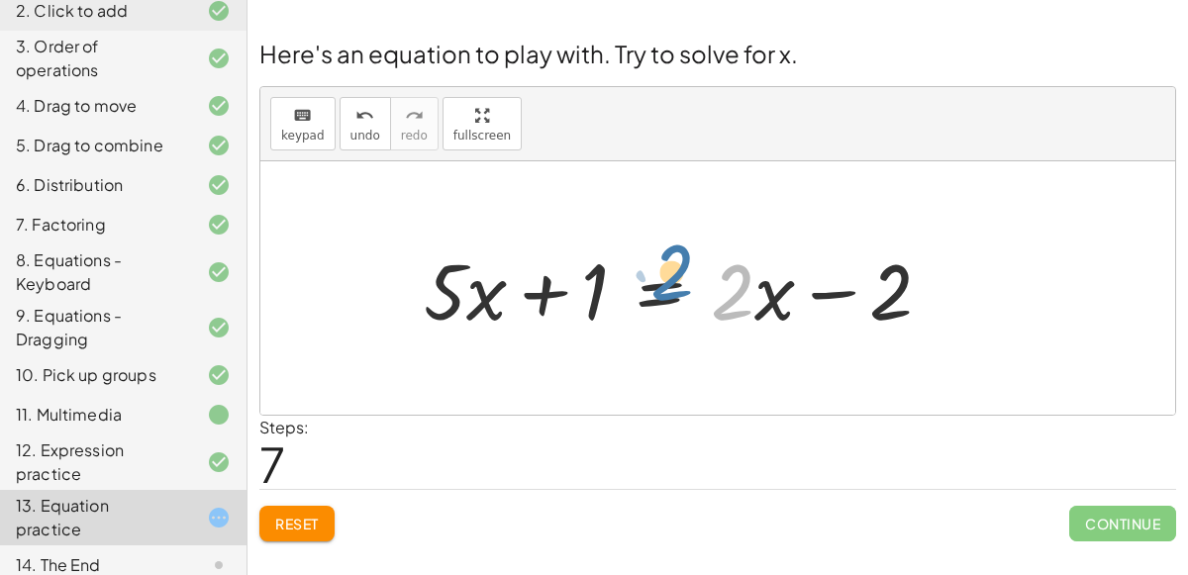
drag, startPoint x: 746, startPoint y: 279, endPoint x: 733, endPoint y: 305, distance: 28.8
click at [733, 305] on div at bounding box center [686, 289] width 544 height 102
click at [672, 288] on div at bounding box center [686, 289] width 544 height 102
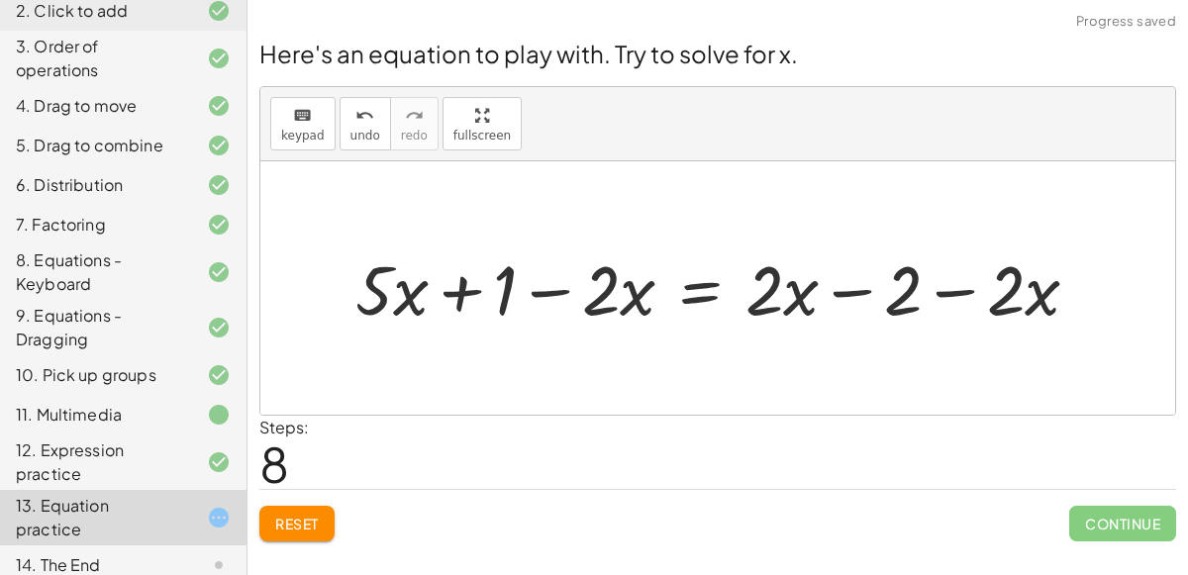
click at [564, 290] on div at bounding box center [725, 288] width 759 height 90
click at [686, 295] on div at bounding box center [725, 288] width 759 height 90
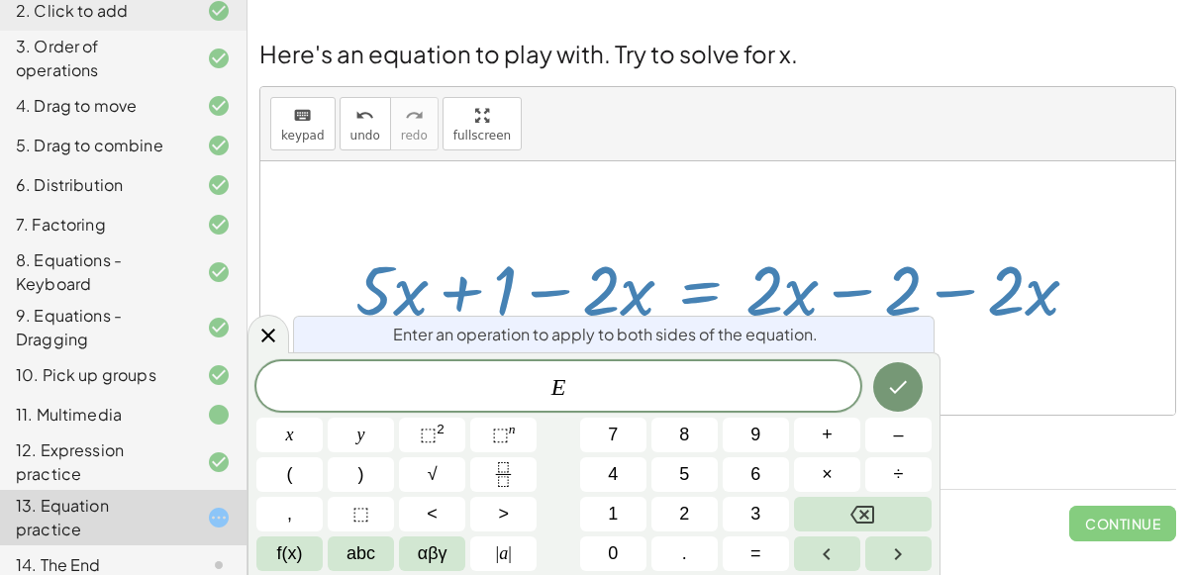
click at [1000, 383] on div at bounding box center [717, 287] width 915 height 253
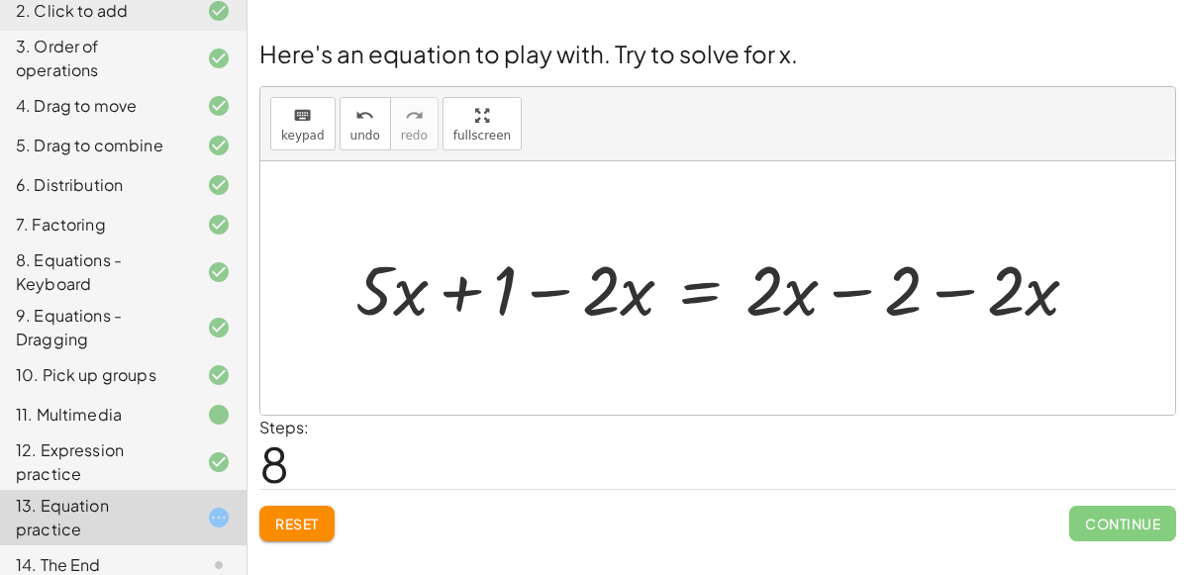
click at [1017, 276] on div at bounding box center [725, 288] width 759 height 90
click at [956, 289] on div at bounding box center [725, 288] width 759 height 90
click at [846, 292] on div at bounding box center [725, 288] width 759 height 90
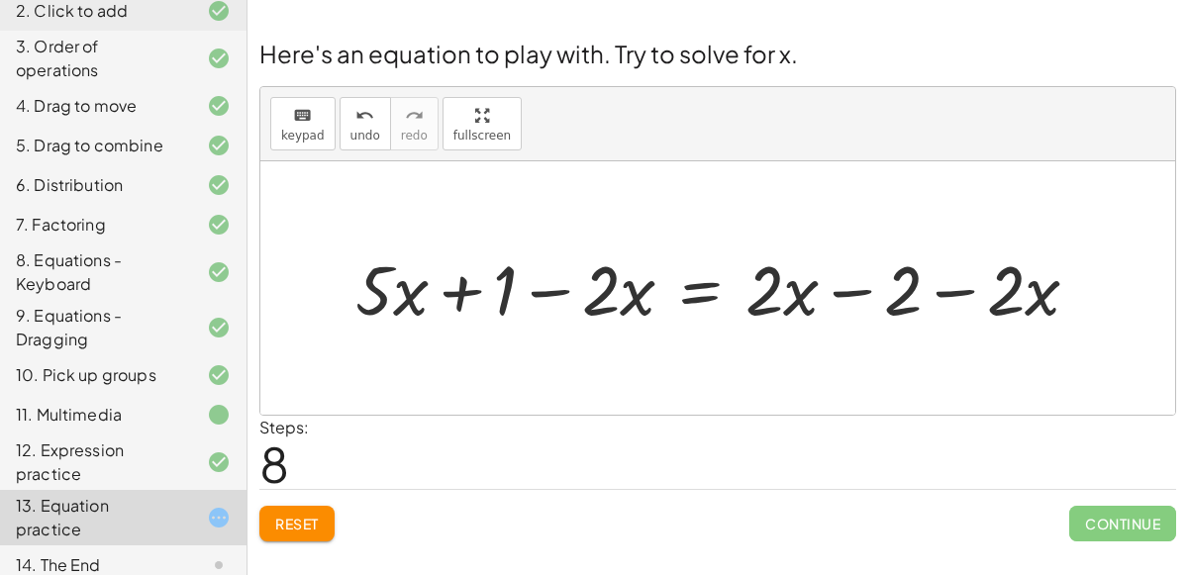
click at [781, 298] on div at bounding box center [725, 288] width 759 height 90
drag, startPoint x: 768, startPoint y: 299, endPoint x: 789, endPoint y: 311, distance: 23.9
click at [789, 311] on div at bounding box center [725, 288] width 759 height 90
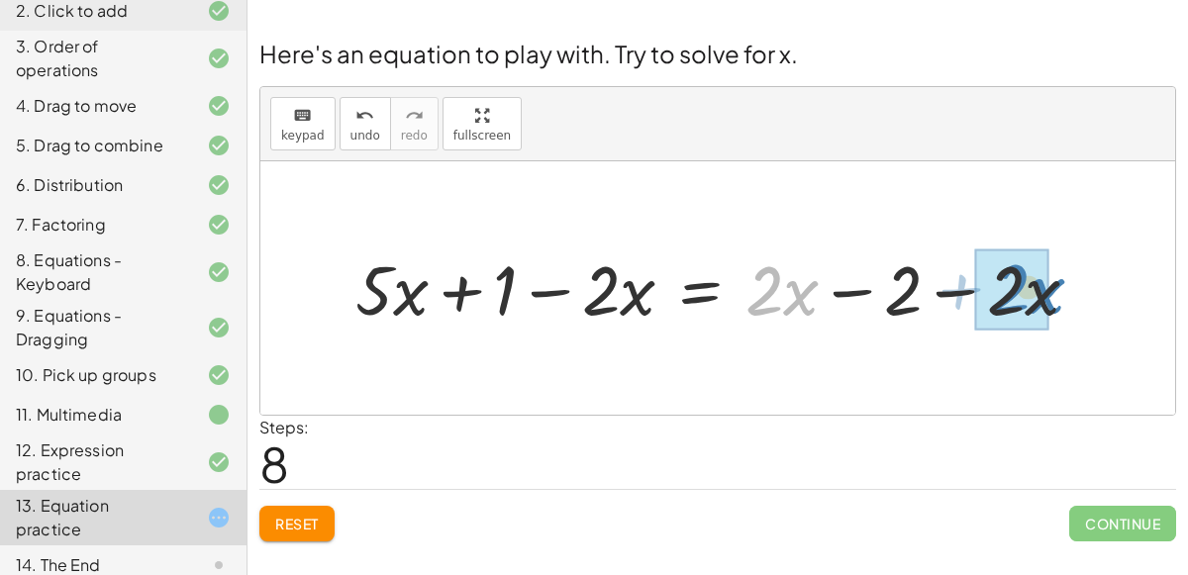
drag, startPoint x: 805, startPoint y: 294, endPoint x: 1050, endPoint y: 292, distance: 244.6
click at [1050, 292] on div at bounding box center [720, 288] width 748 height 90
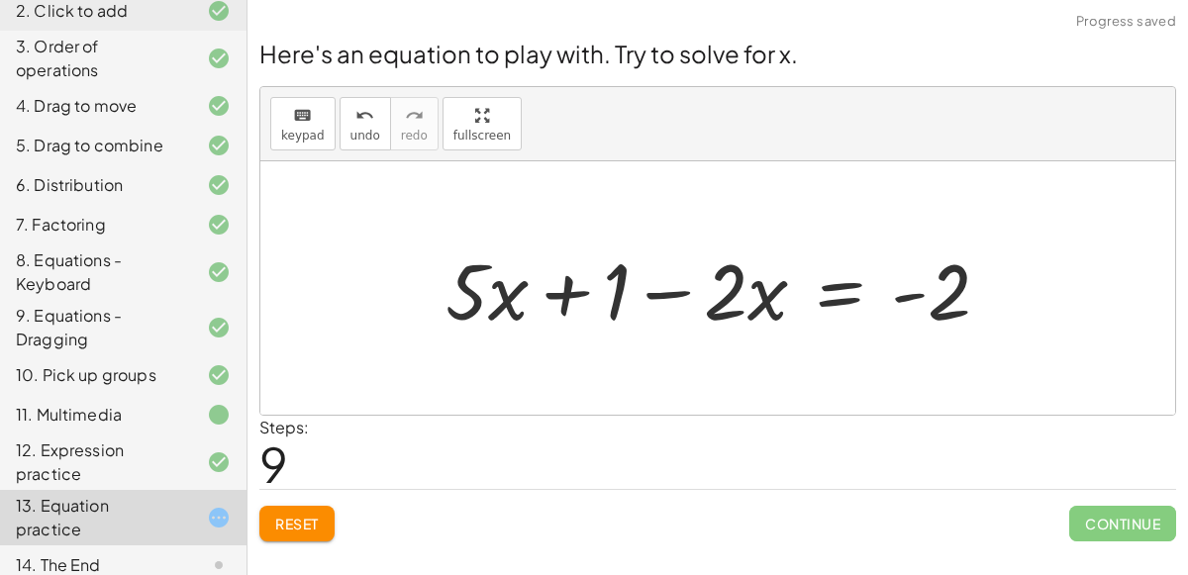
click at [898, 302] on div at bounding box center [726, 289] width 580 height 102
drag, startPoint x: 951, startPoint y: 309, endPoint x: 1034, endPoint y: 319, distance: 83.8
click at [1034, 319] on div "+ · 4 · x + 1 = + · 2 · ( + x − 1 ) − x + · 4 · x + 1 + x = + · 2 · ( + x − 1 )…" at bounding box center [717, 287] width 915 height 253
click at [629, 290] on div at bounding box center [726, 289] width 580 height 102
click at [619, 294] on div at bounding box center [726, 289] width 580 height 102
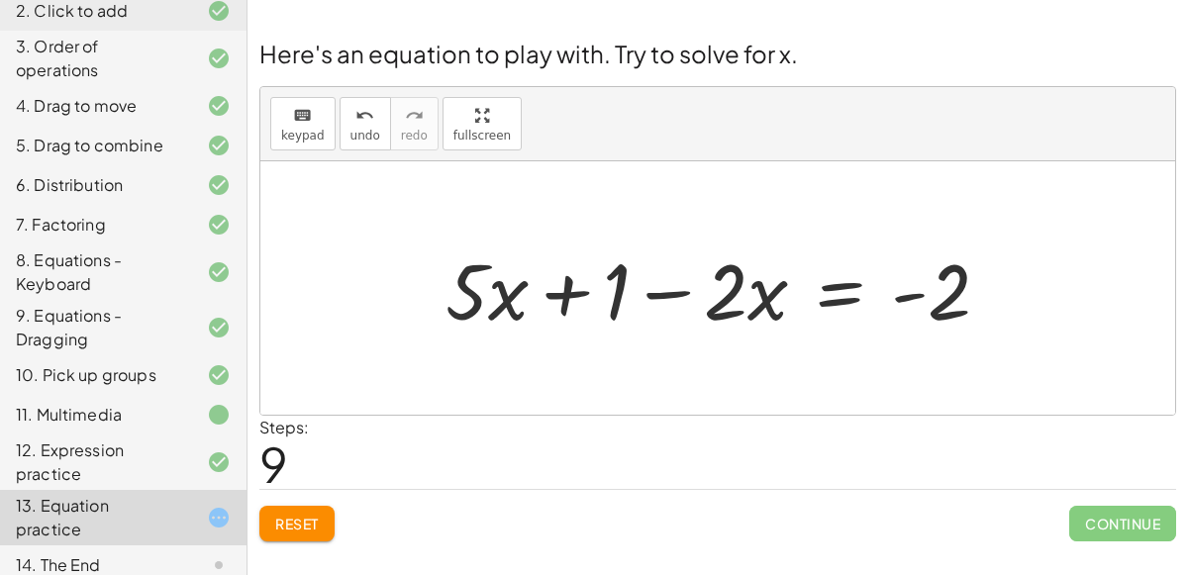
click at [660, 294] on div at bounding box center [726, 289] width 580 height 102
click at [822, 299] on div at bounding box center [726, 289] width 580 height 102
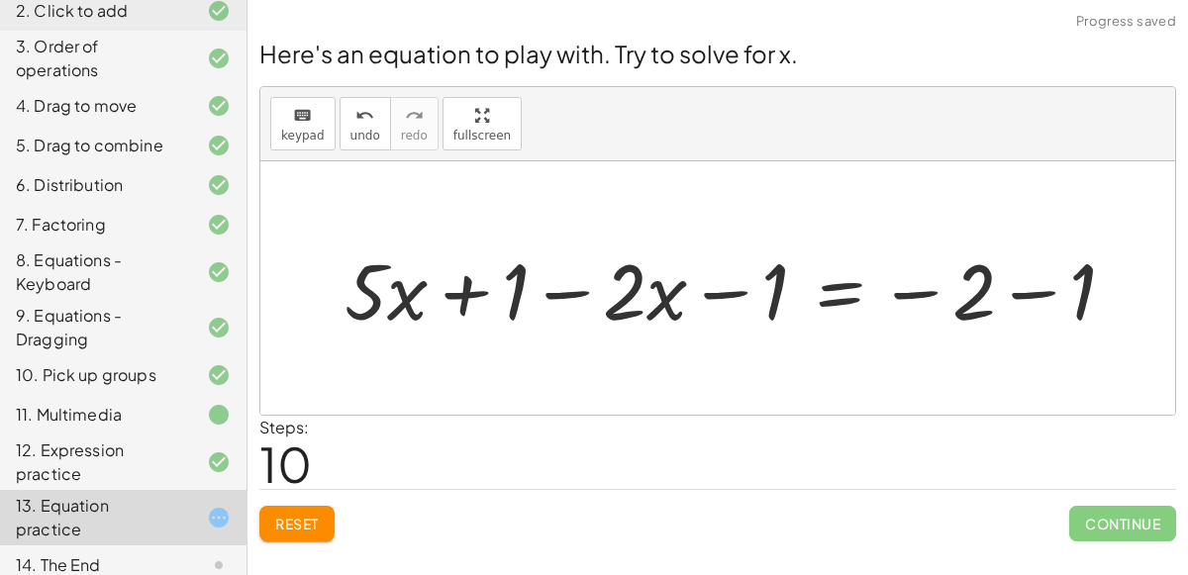
click at [739, 290] on div at bounding box center [738, 289] width 807 height 102
click at [1026, 286] on div at bounding box center [738, 289] width 807 height 102
click at [883, 298] on div at bounding box center [676, 289] width 683 height 102
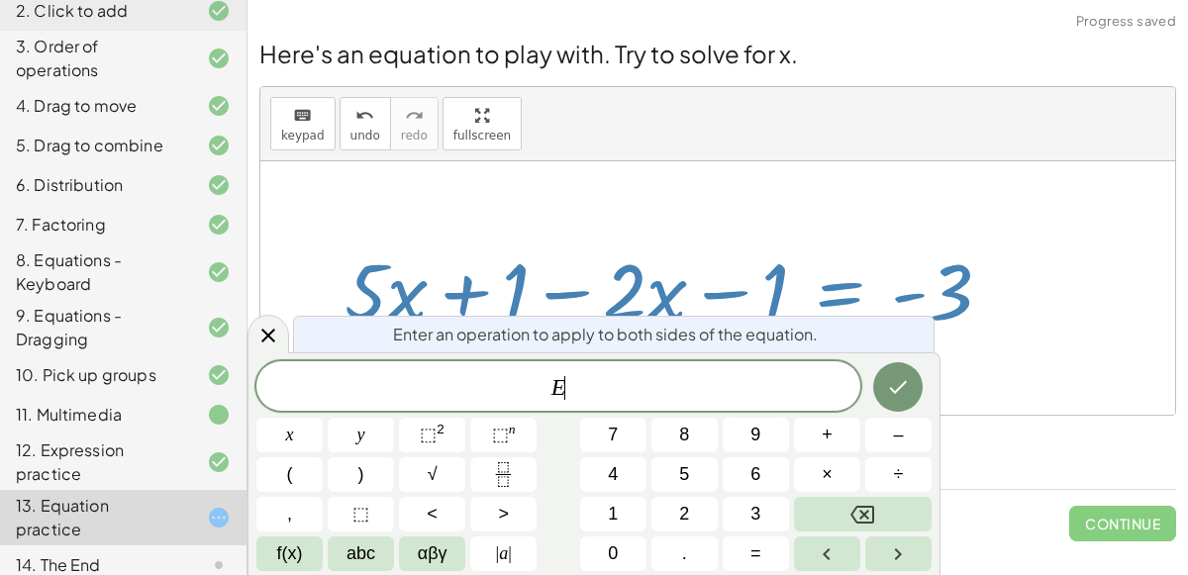
click at [901, 265] on div at bounding box center [676, 289] width 683 height 102
click at [832, 209] on div at bounding box center [717, 287] width 915 height 253
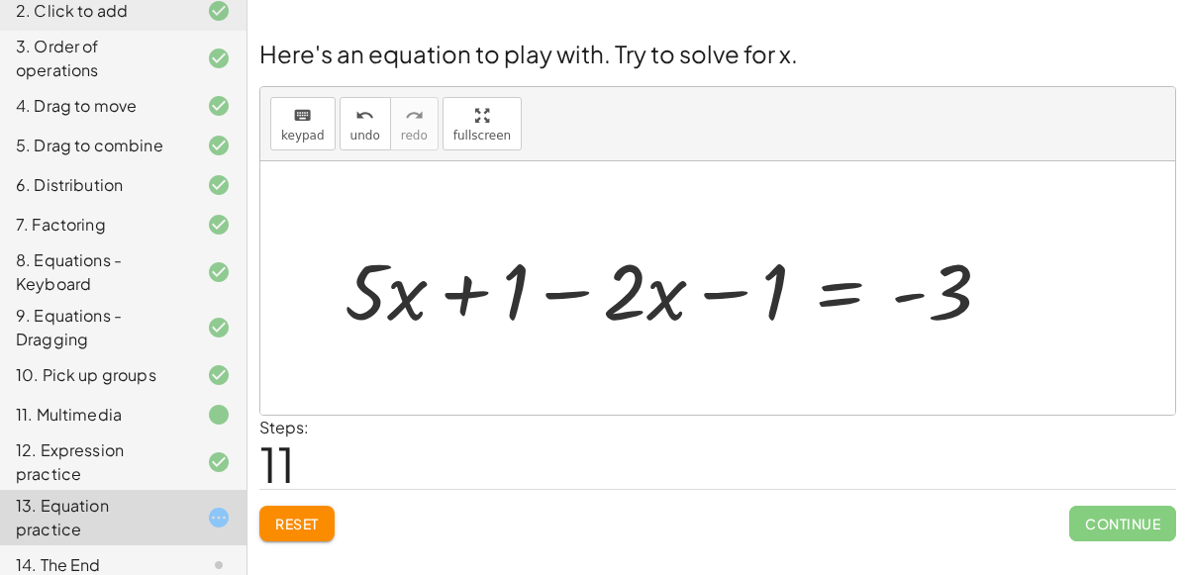
click at [765, 285] on div at bounding box center [676, 289] width 683 height 102
click at [745, 292] on div at bounding box center [676, 289] width 683 height 102
click at [539, 289] on div at bounding box center [676, 289] width 683 height 102
click at [549, 291] on div at bounding box center [676, 289] width 683 height 102
click at [469, 291] on div at bounding box center [676, 289] width 683 height 102
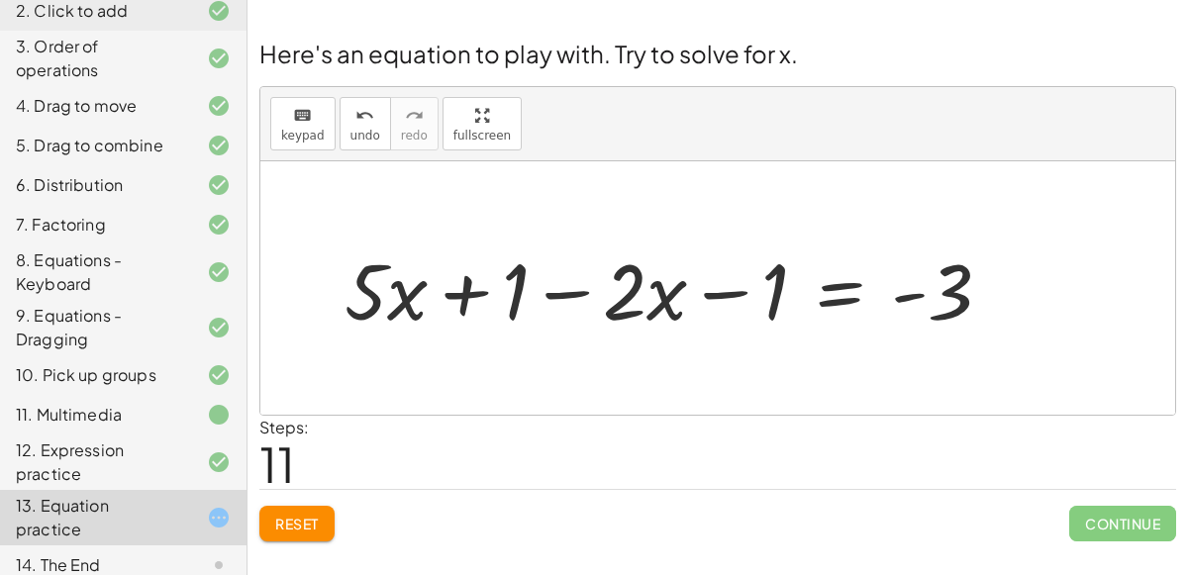
click at [642, 290] on div at bounding box center [676, 289] width 683 height 102
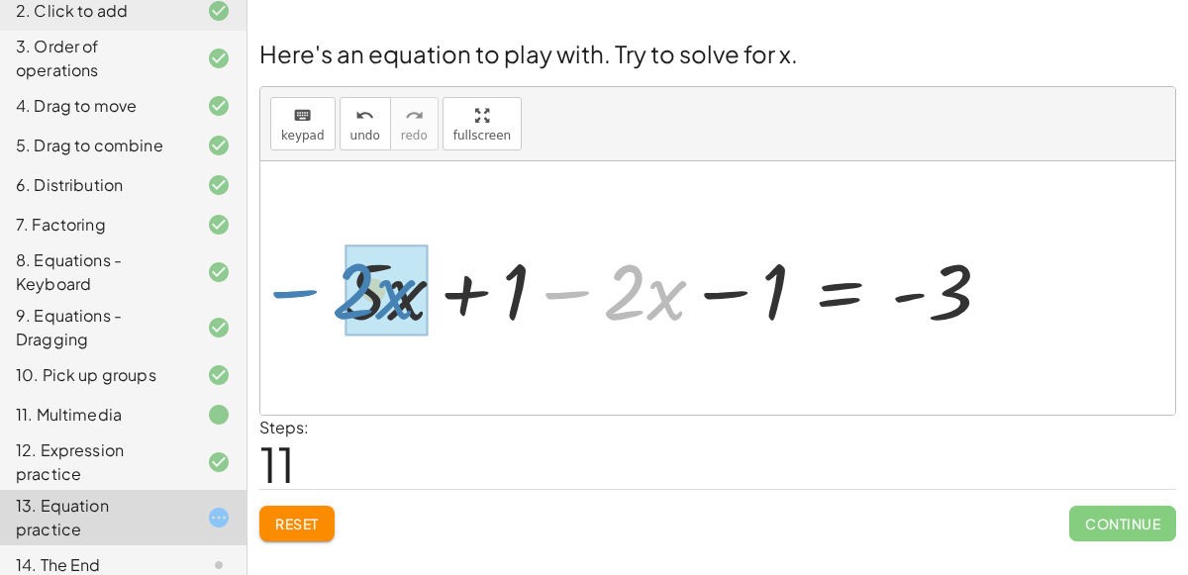
drag, startPoint x: 662, startPoint y: 293, endPoint x: 398, endPoint y: 294, distance: 264.4
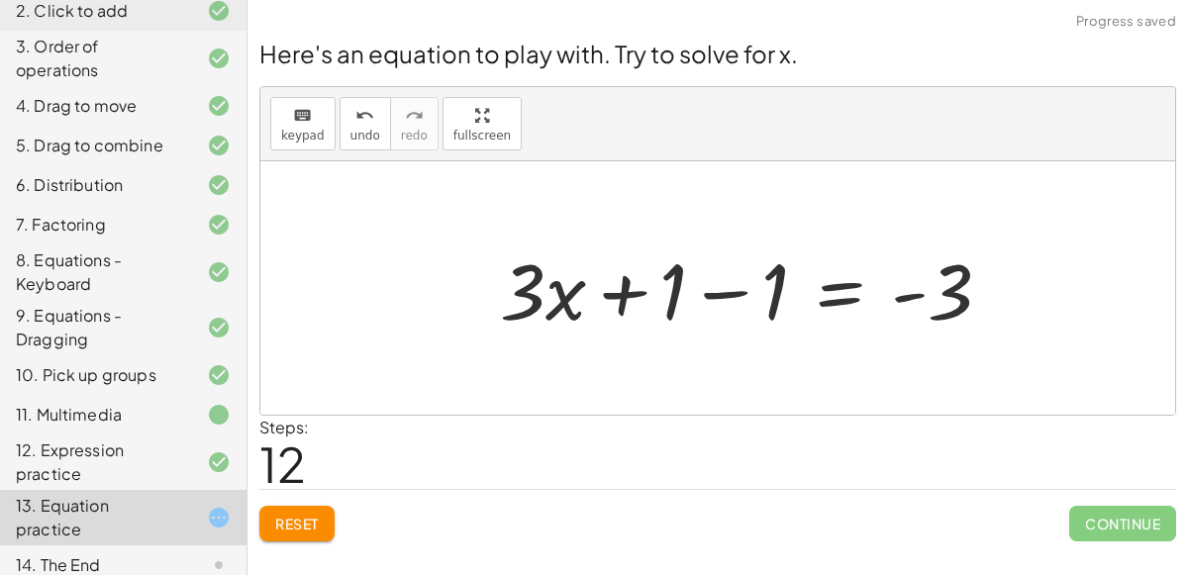
click at [691, 295] on div at bounding box center [754, 289] width 528 height 102
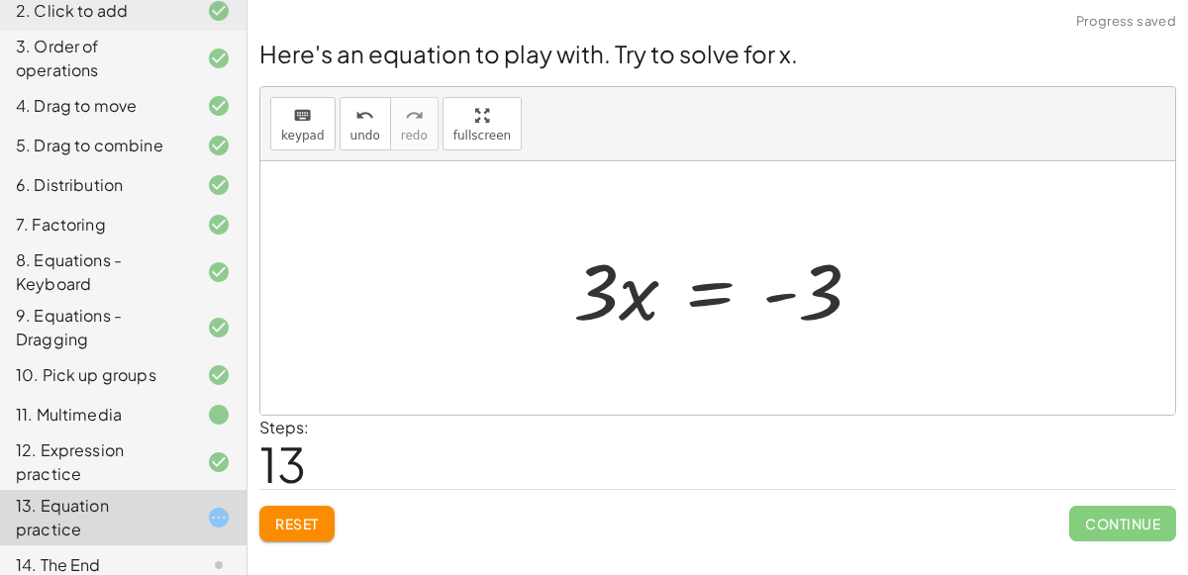
click at [763, 300] on div at bounding box center [725, 289] width 325 height 102
click at [780, 301] on div at bounding box center [725, 289] width 325 height 102
click at [716, 288] on div at bounding box center [725, 289] width 325 height 102
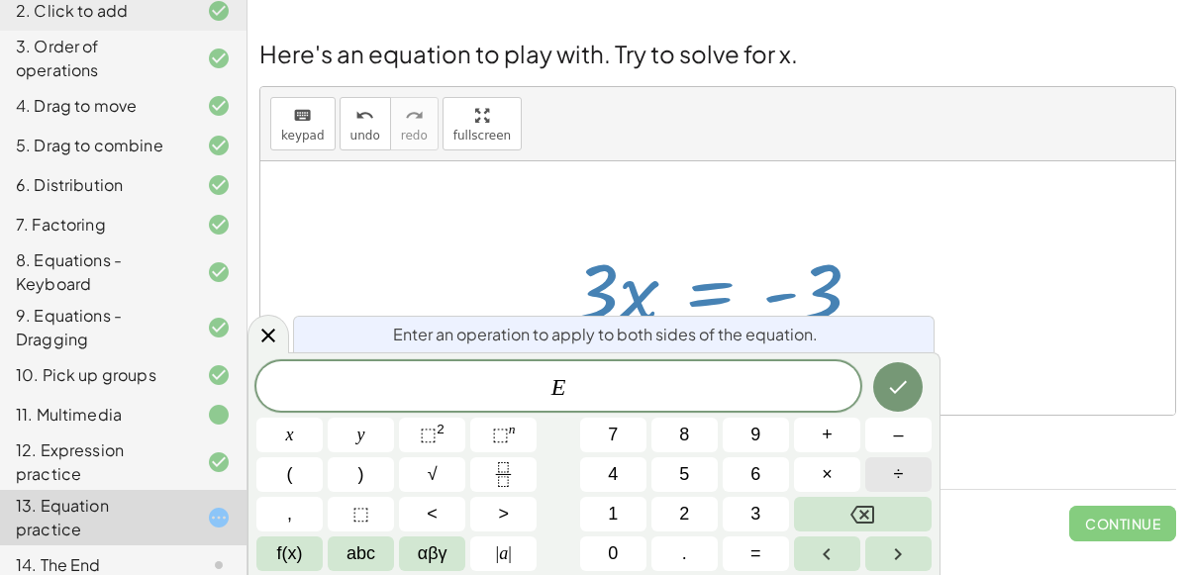
click at [908, 478] on button "÷" at bounding box center [898, 474] width 66 height 35
click at [896, 373] on button "Done" at bounding box center [898, 387] width 50 height 50
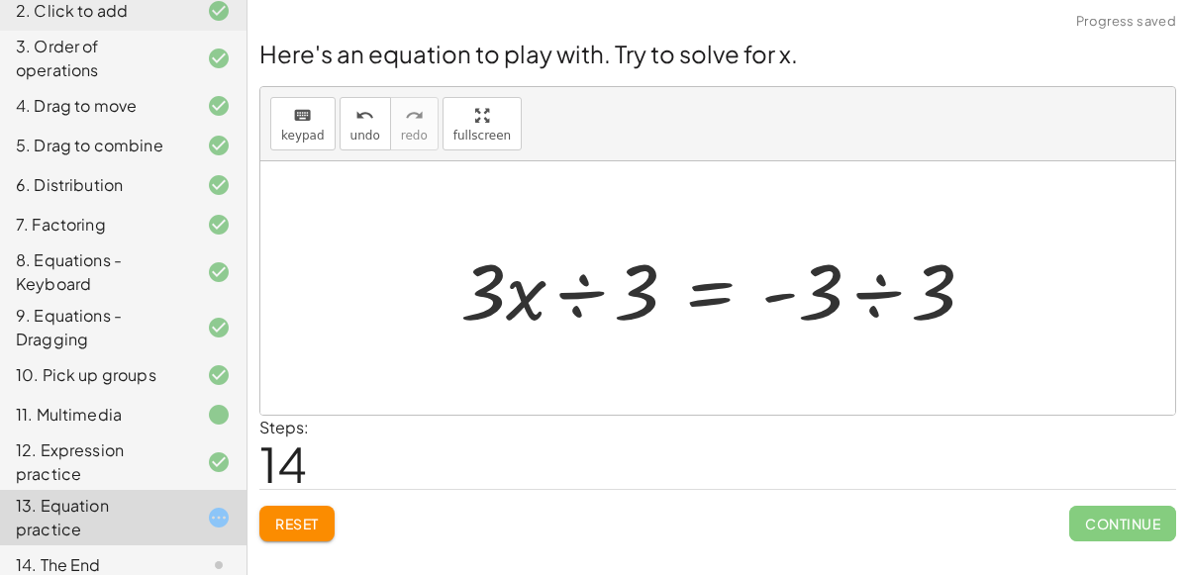
click at [599, 296] on div at bounding box center [726, 289] width 550 height 102
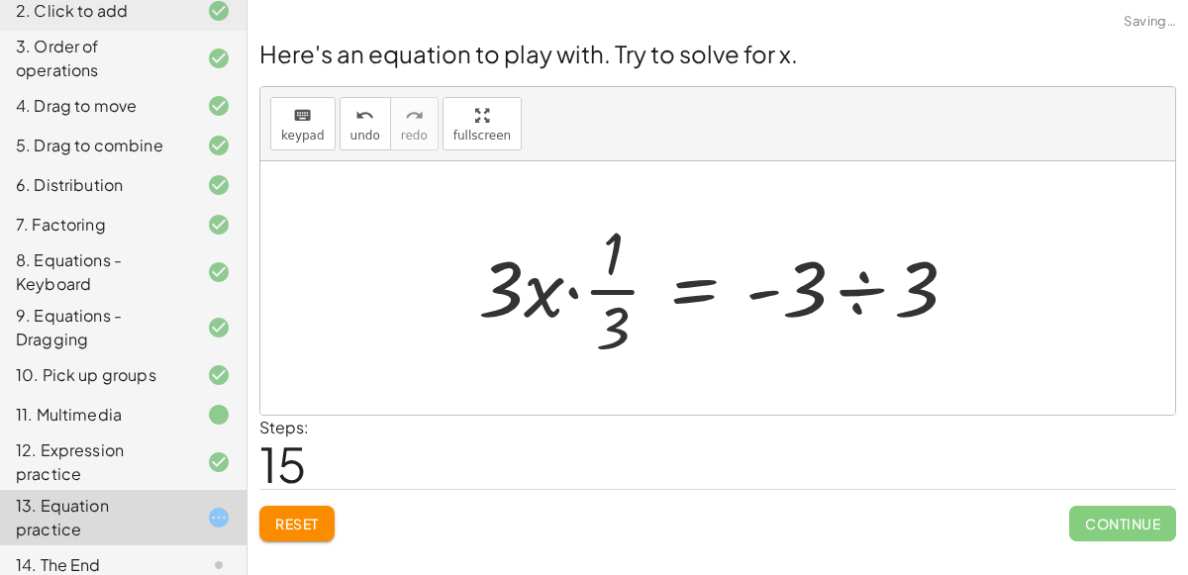
click at [852, 296] on div at bounding box center [726, 288] width 516 height 152
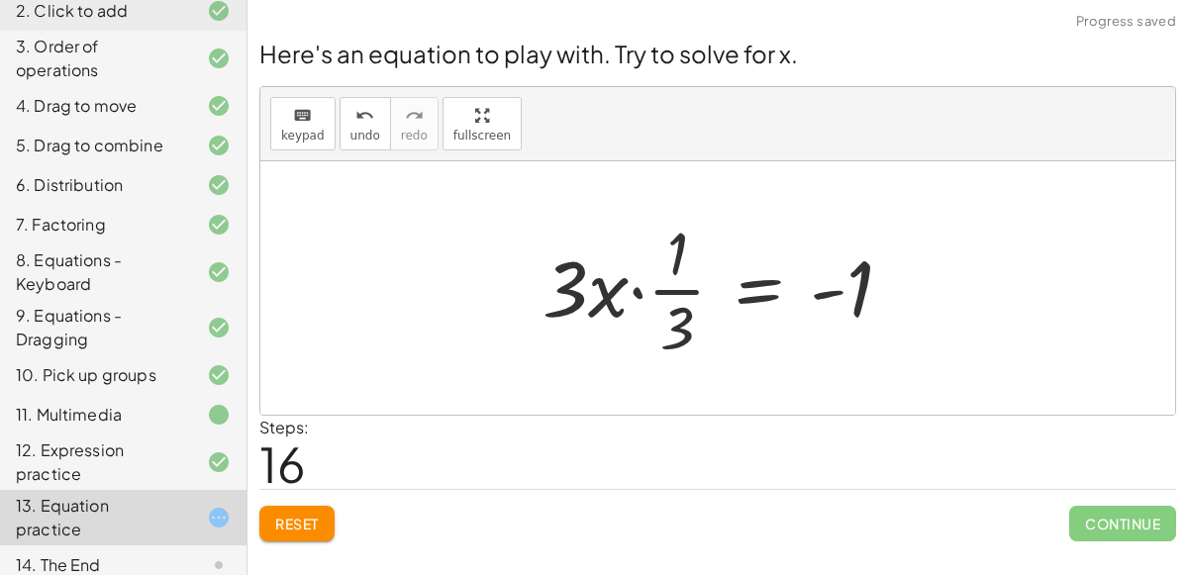
click at [662, 289] on div at bounding box center [725, 288] width 385 height 152
drag, startPoint x: 552, startPoint y: 281, endPoint x: 675, endPoint y: 230, distance: 133.1
click at [675, 230] on div at bounding box center [725, 288] width 385 height 152
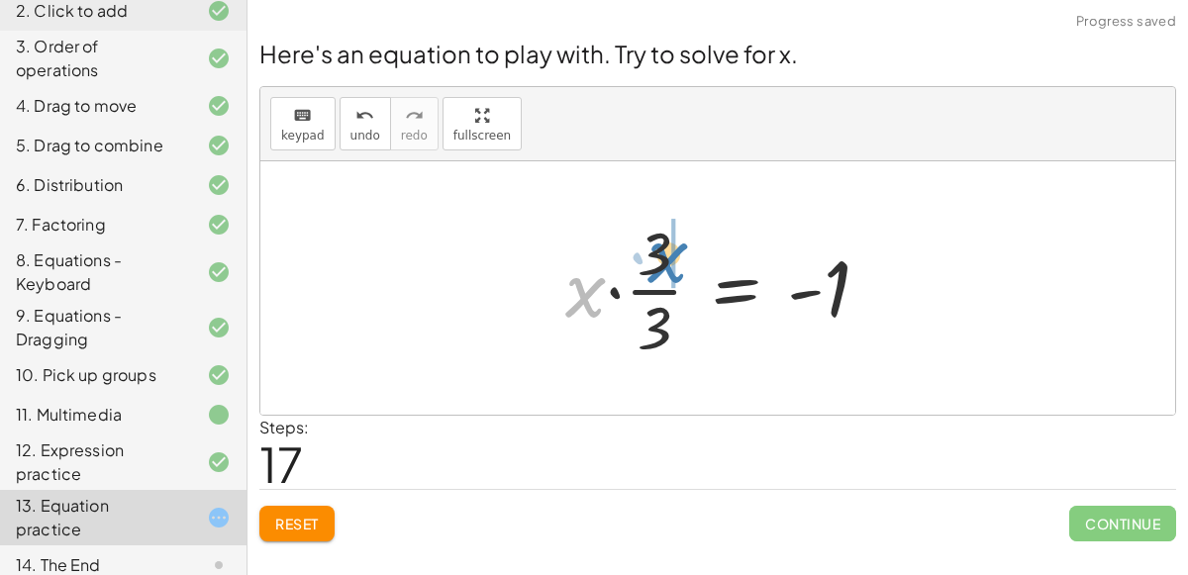
drag, startPoint x: 590, startPoint y: 292, endPoint x: 677, endPoint y: 254, distance: 94.9
click at [677, 254] on div at bounding box center [725, 288] width 341 height 152
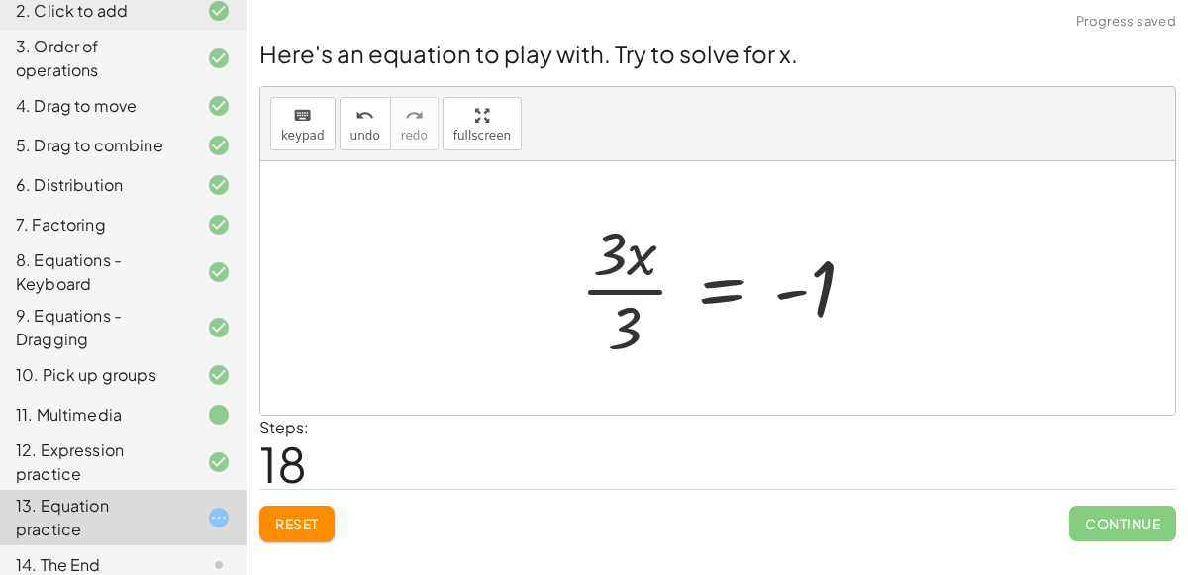
click at [624, 287] on div at bounding box center [725, 288] width 311 height 152
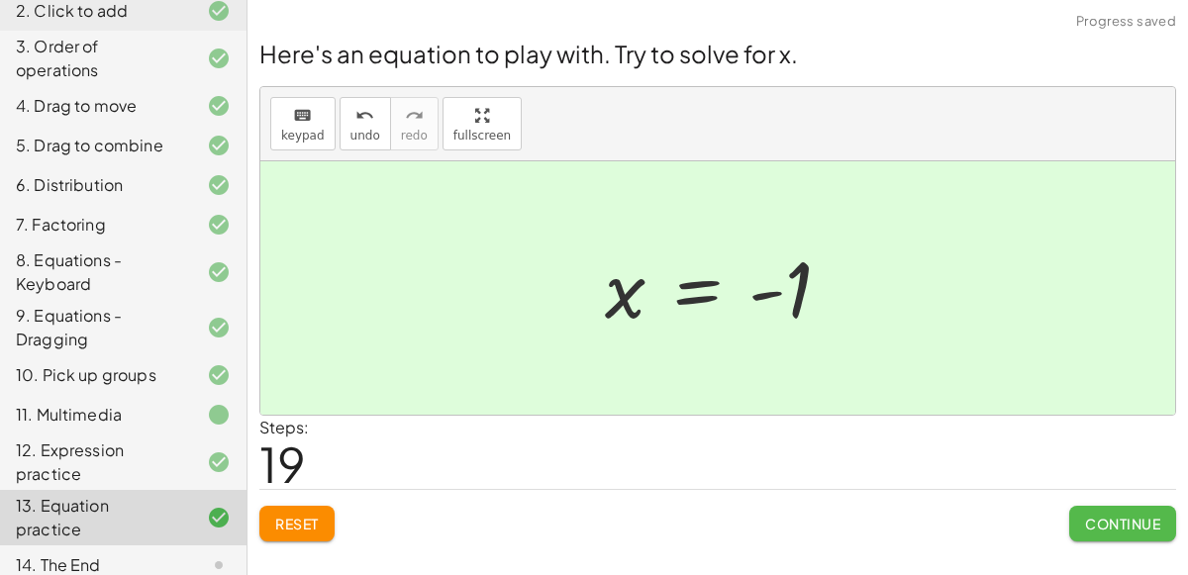
click at [1107, 511] on button "Continue" at bounding box center [1122, 524] width 107 height 36
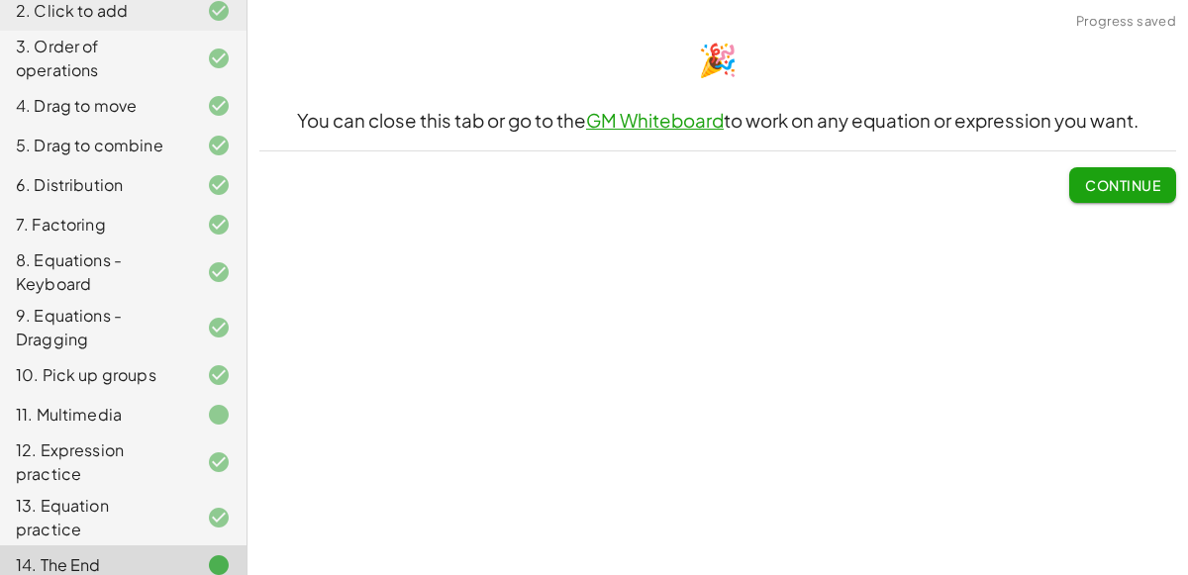
click at [1120, 187] on span "Continue" at bounding box center [1122, 185] width 75 height 18
